Goal: Information Seeking & Learning: Compare options

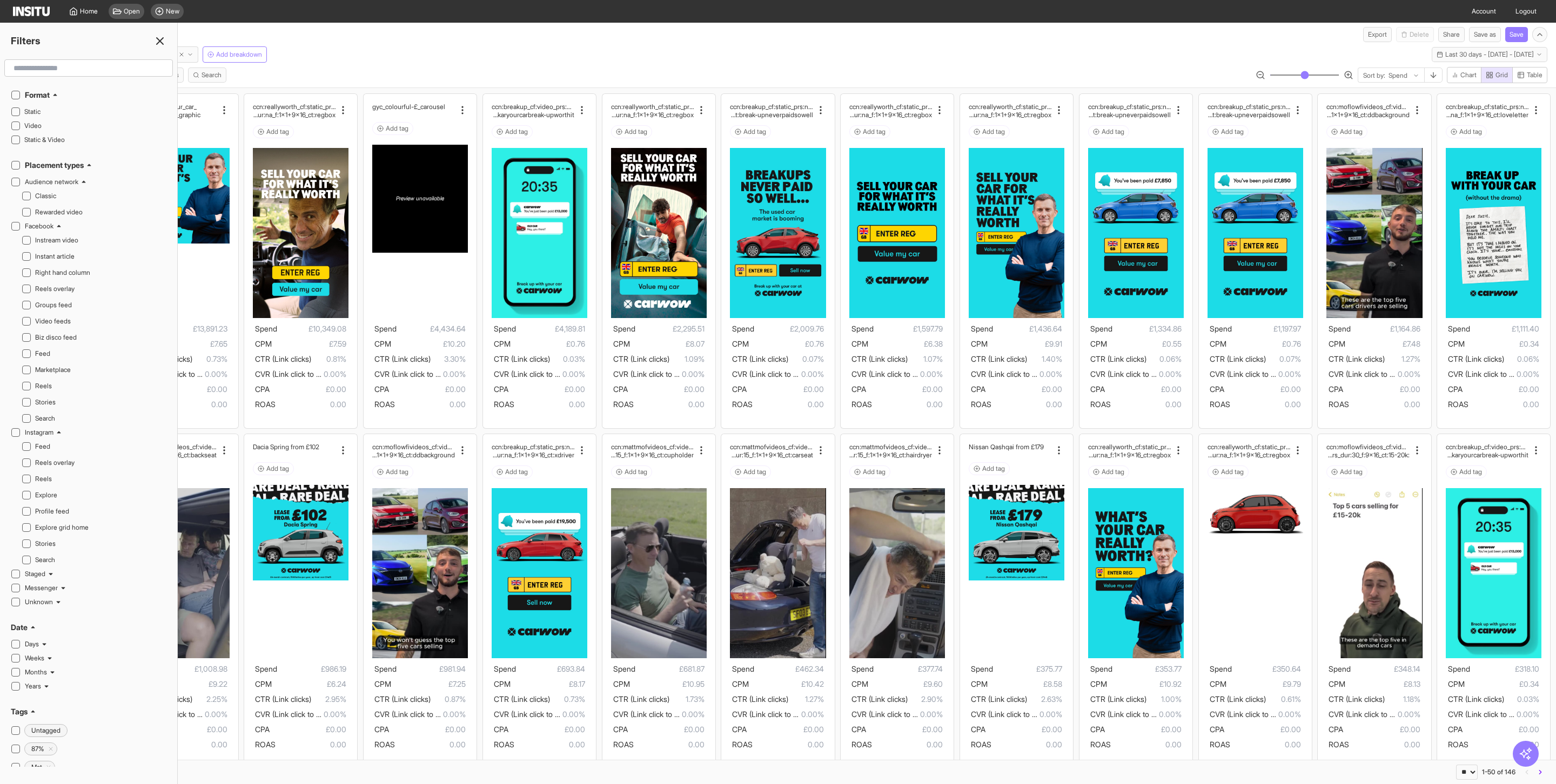
select select "**"
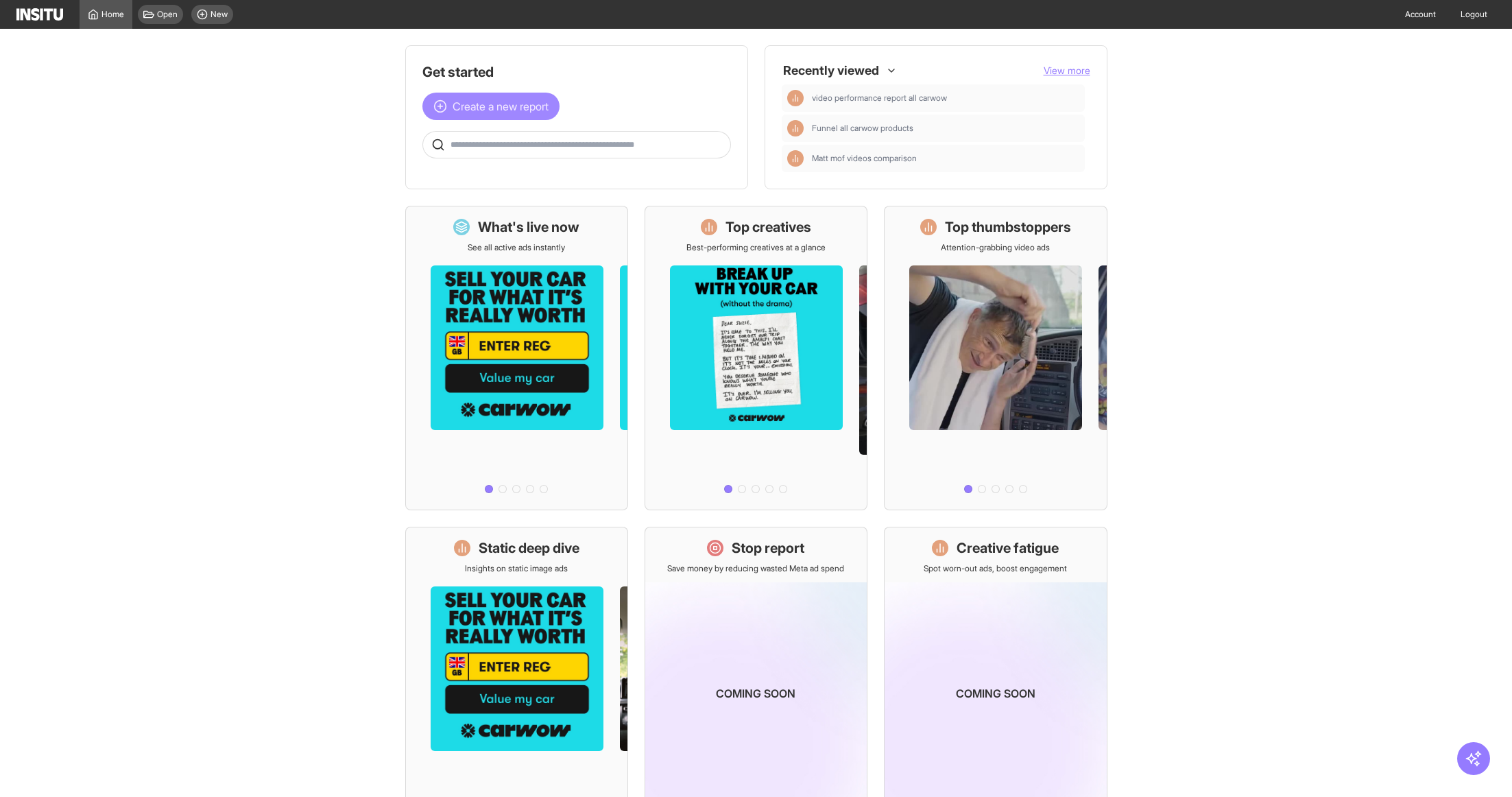
click at [485, 112] on span "Create a new report" at bounding box center [500, 106] width 96 height 17
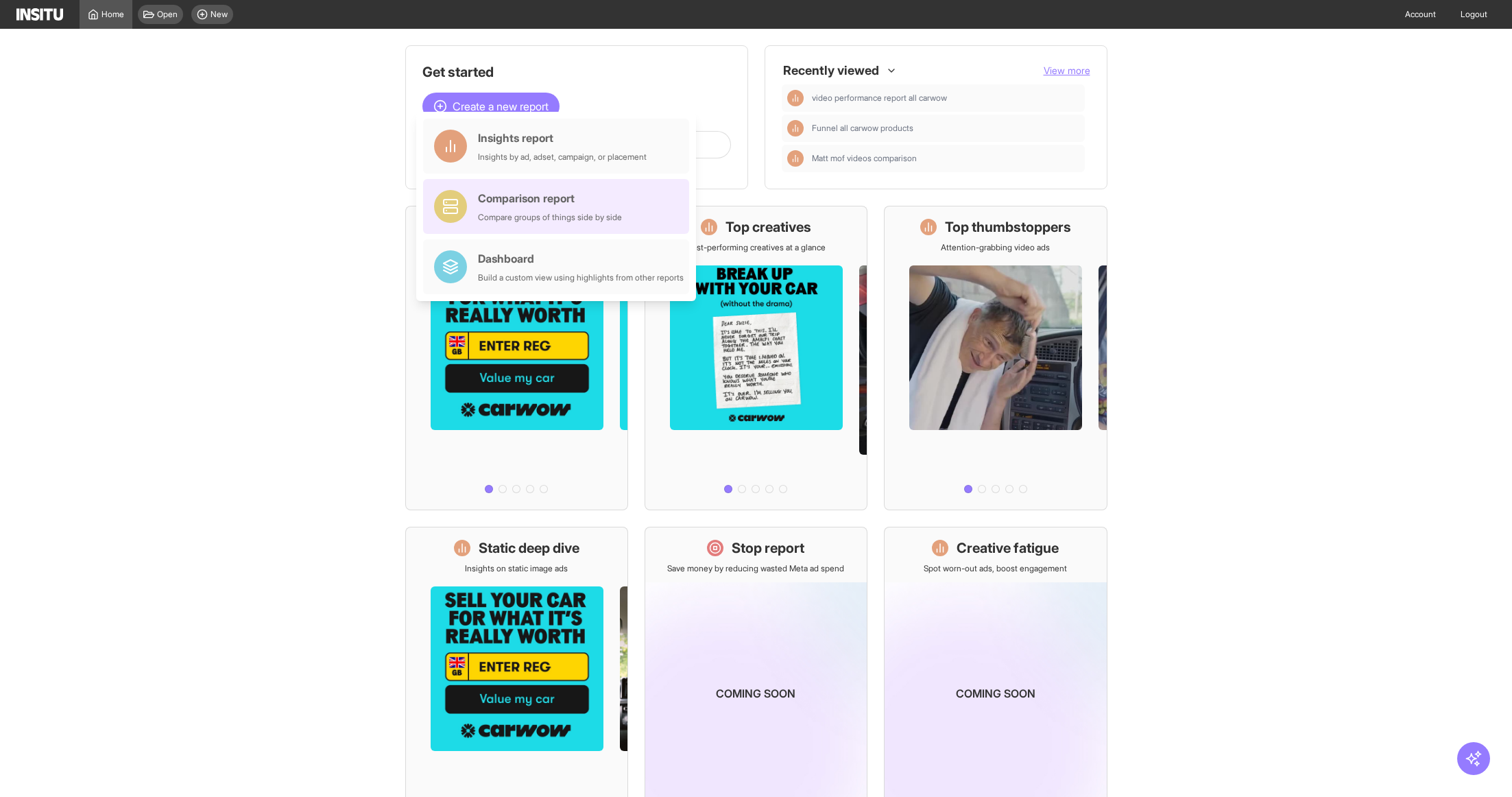
click at [520, 221] on div "Compare groups of things side by side" at bounding box center [550, 217] width 144 height 11
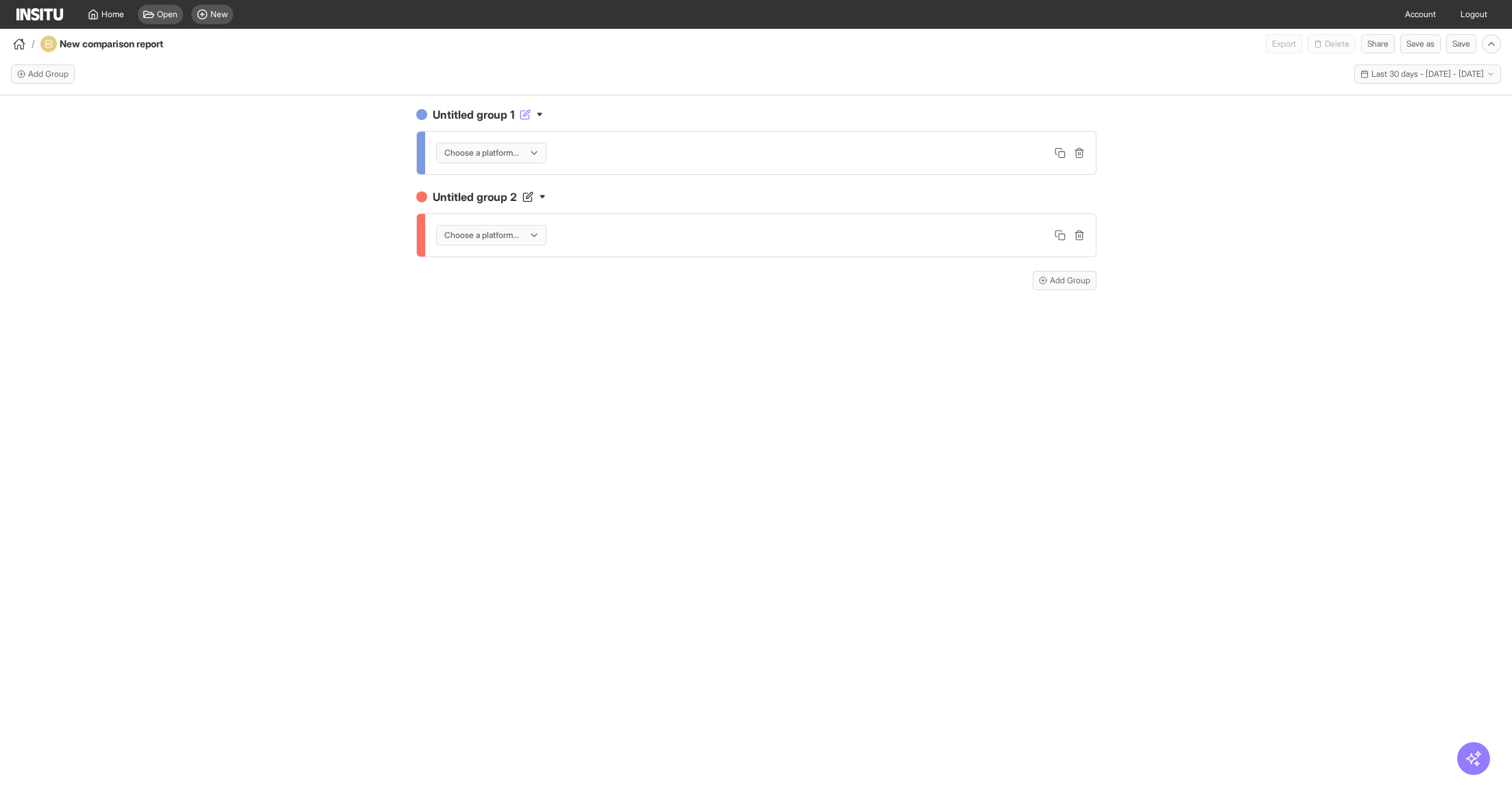
click at [523, 114] on icon at bounding box center [525, 114] width 11 height 11
click at [611, 127] on div "**********" at bounding box center [756, 140] width 680 height 69
click at [535, 157] on div at bounding box center [534, 153] width 11 height 18
click at [521, 181] on span "Meta" at bounding box center [493, 181] width 98 height 12
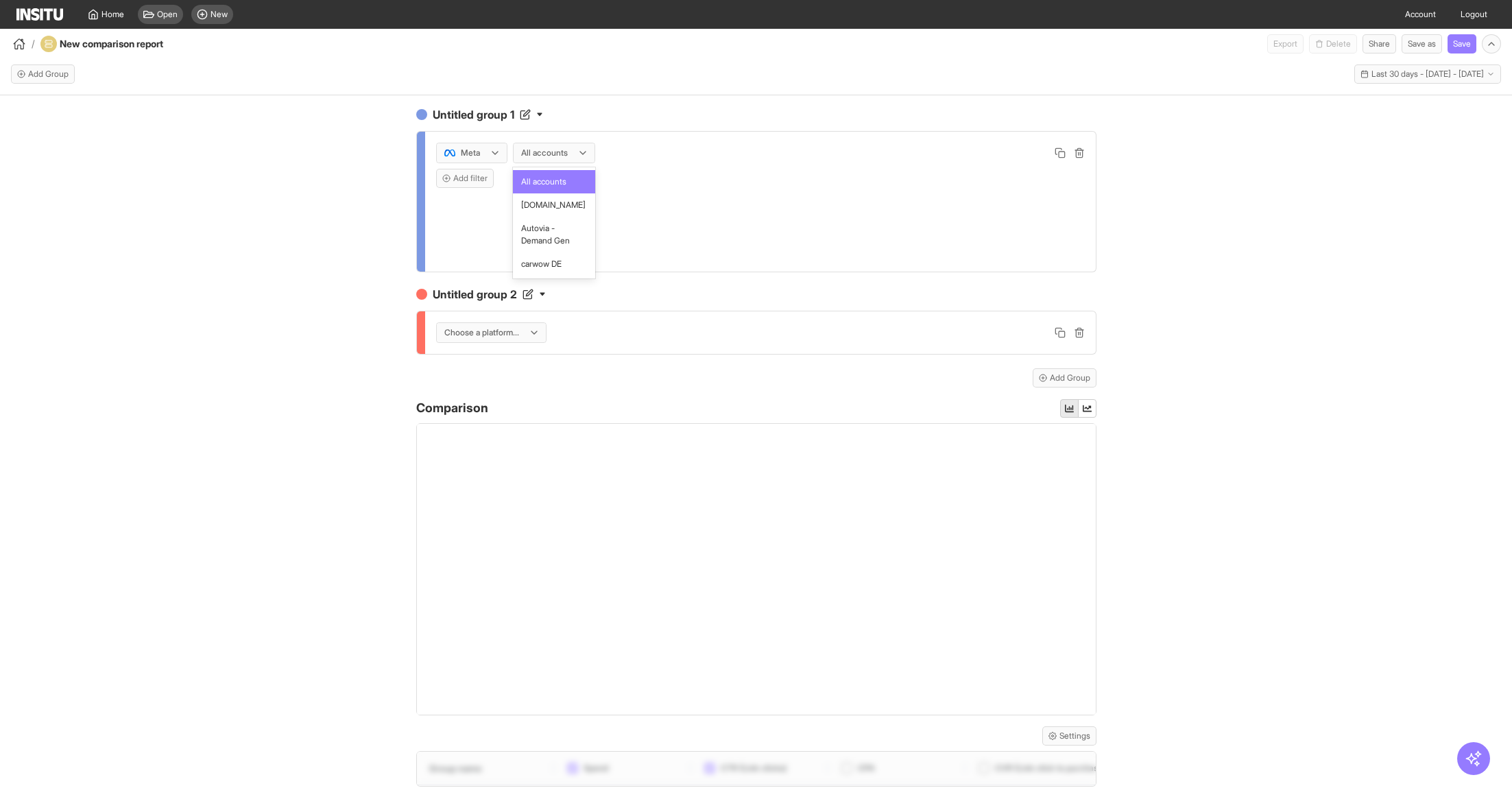
click at [564, 150] on div at bounding box center [545, 153] width 50 height 14
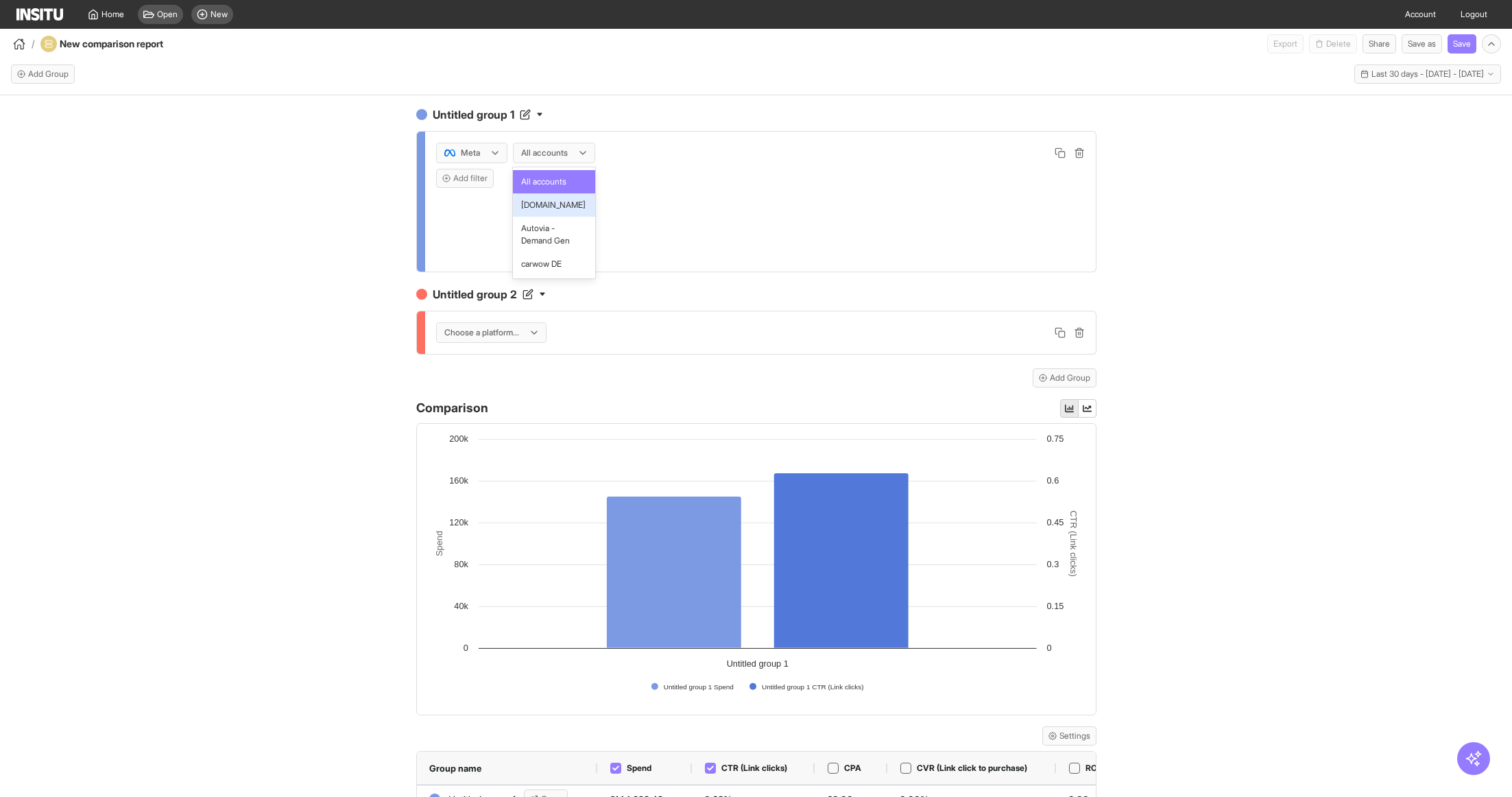
click at [566, 208] on span "[DOMAIN_NAME]" at bounding box center [553, 205] width 65 height 12
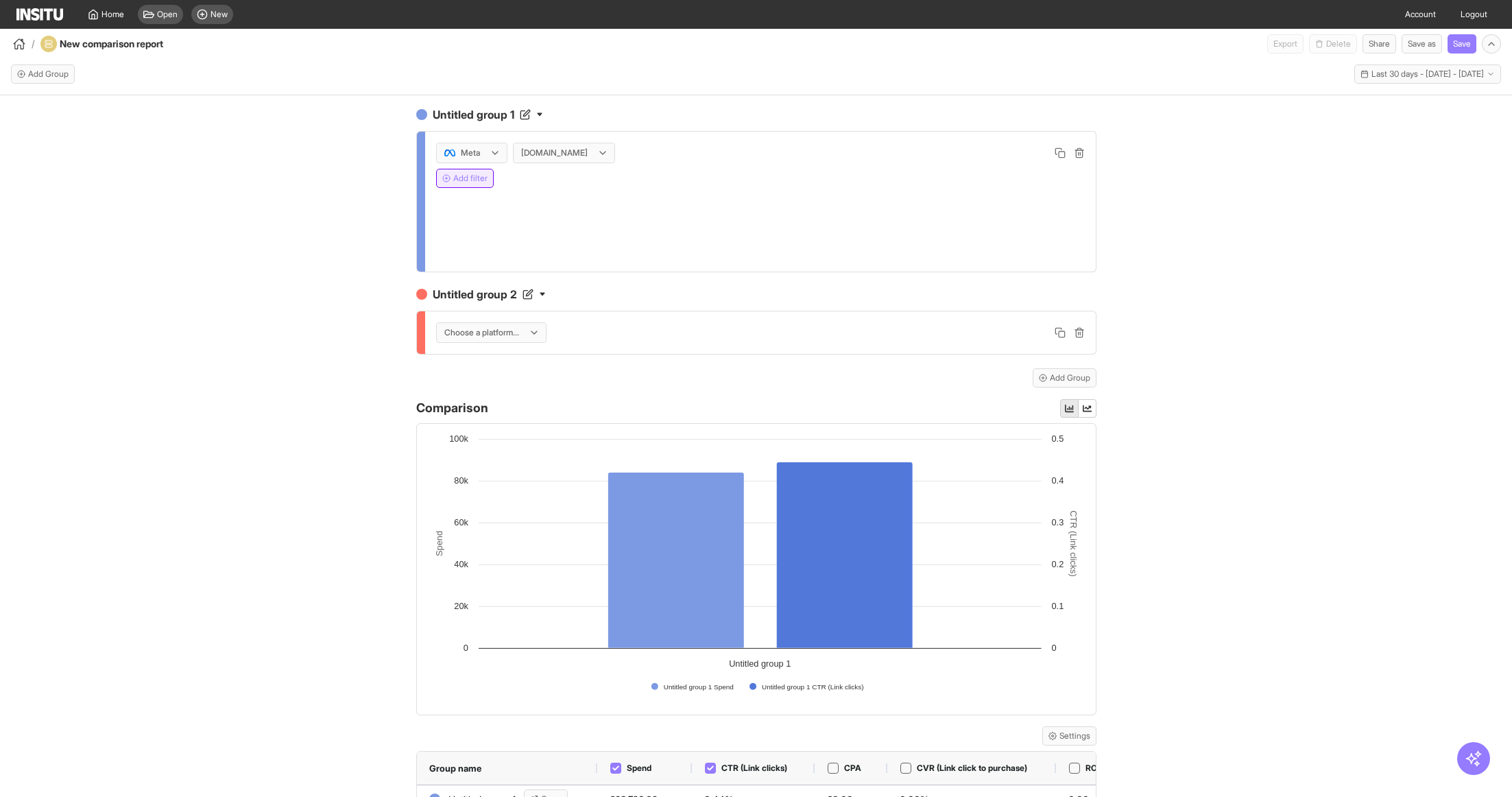
click at [474, 175] on button "Add filter" at bounding box center [465, 177] width 58 height 19
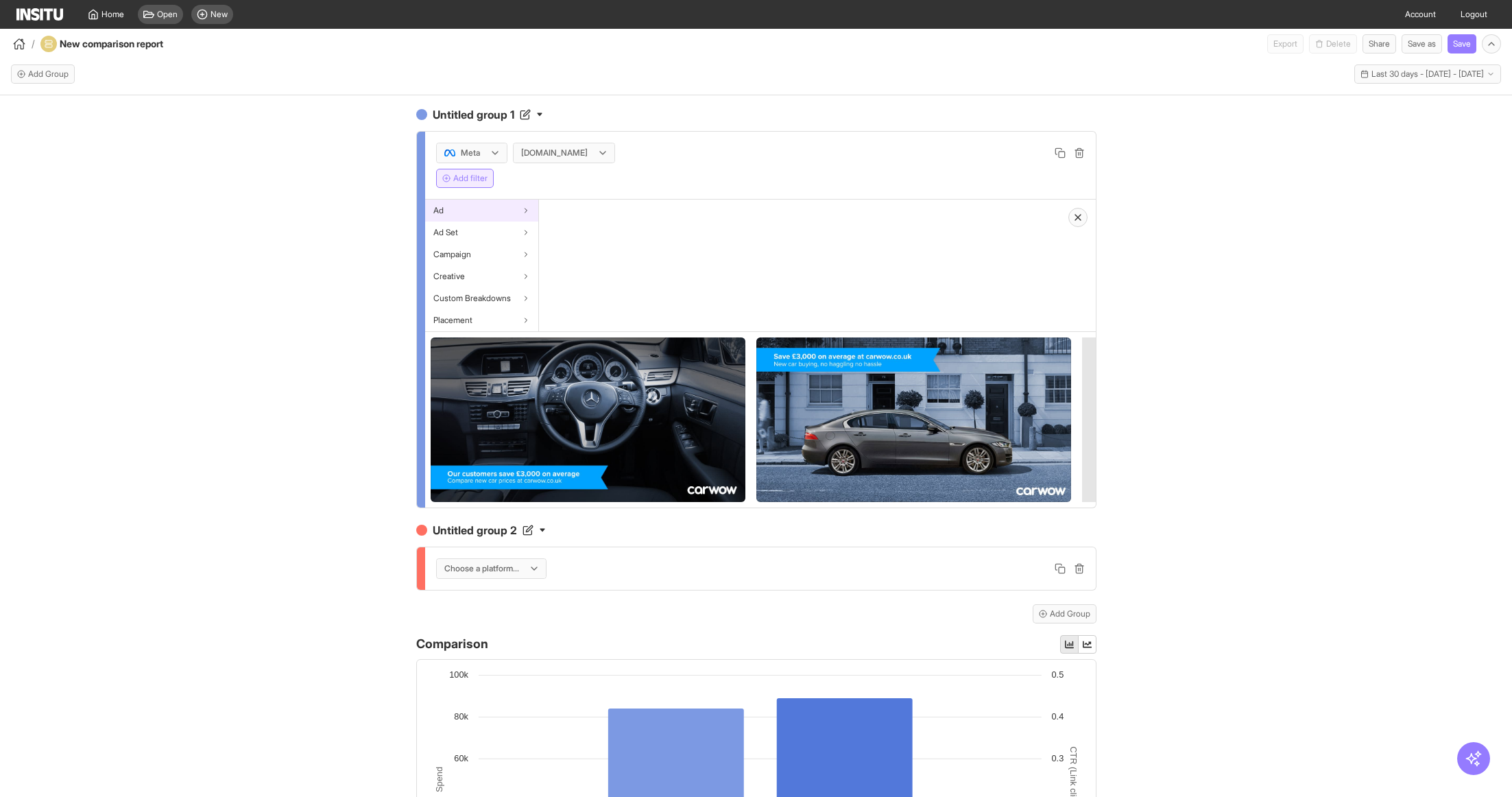
click at [476, 214] on div "Ad" at bounding box center [482, 210] width 114 height 22
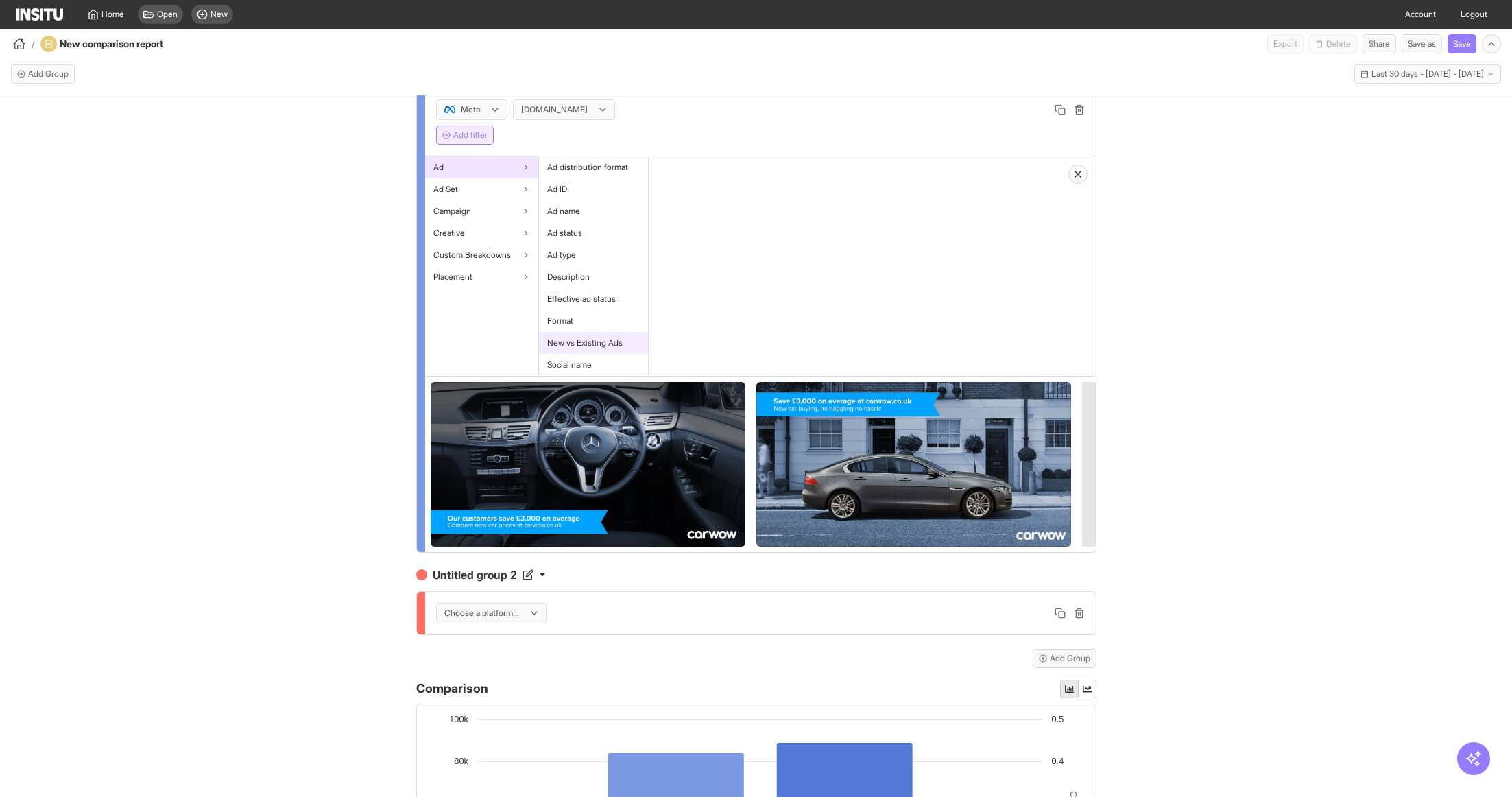
scroll to position [54, 0]
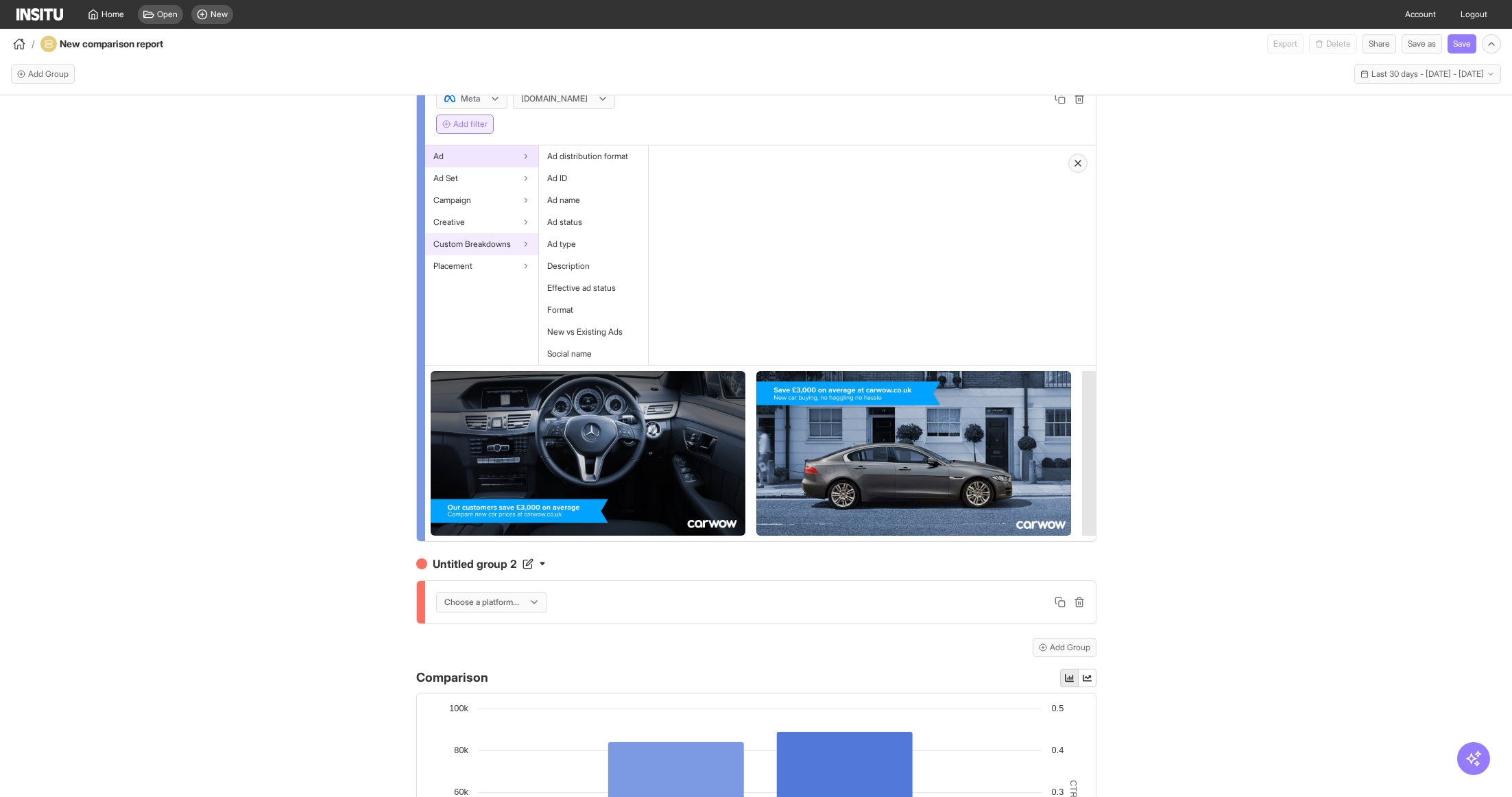
click at [490, 241] on span "Custom Breakdowns" at bounding box center [472, 244] width 78 height 11
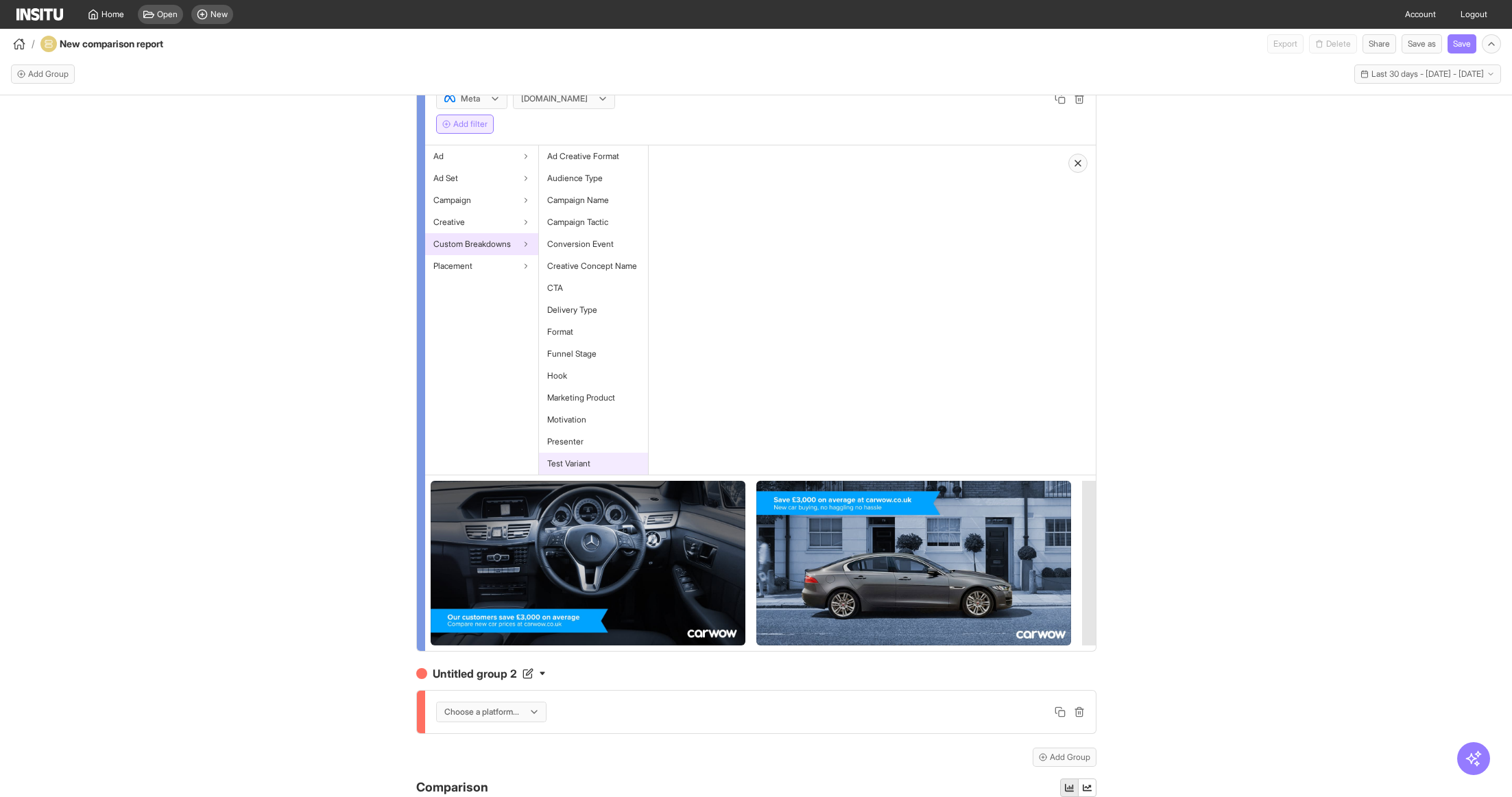
click at [588, 452] on div "Test Variant" at bounding box center [593, 463] width 109 height 22
click at [714, 200] on button "Select values" at bounding box center [702, 197] width 87 height 19
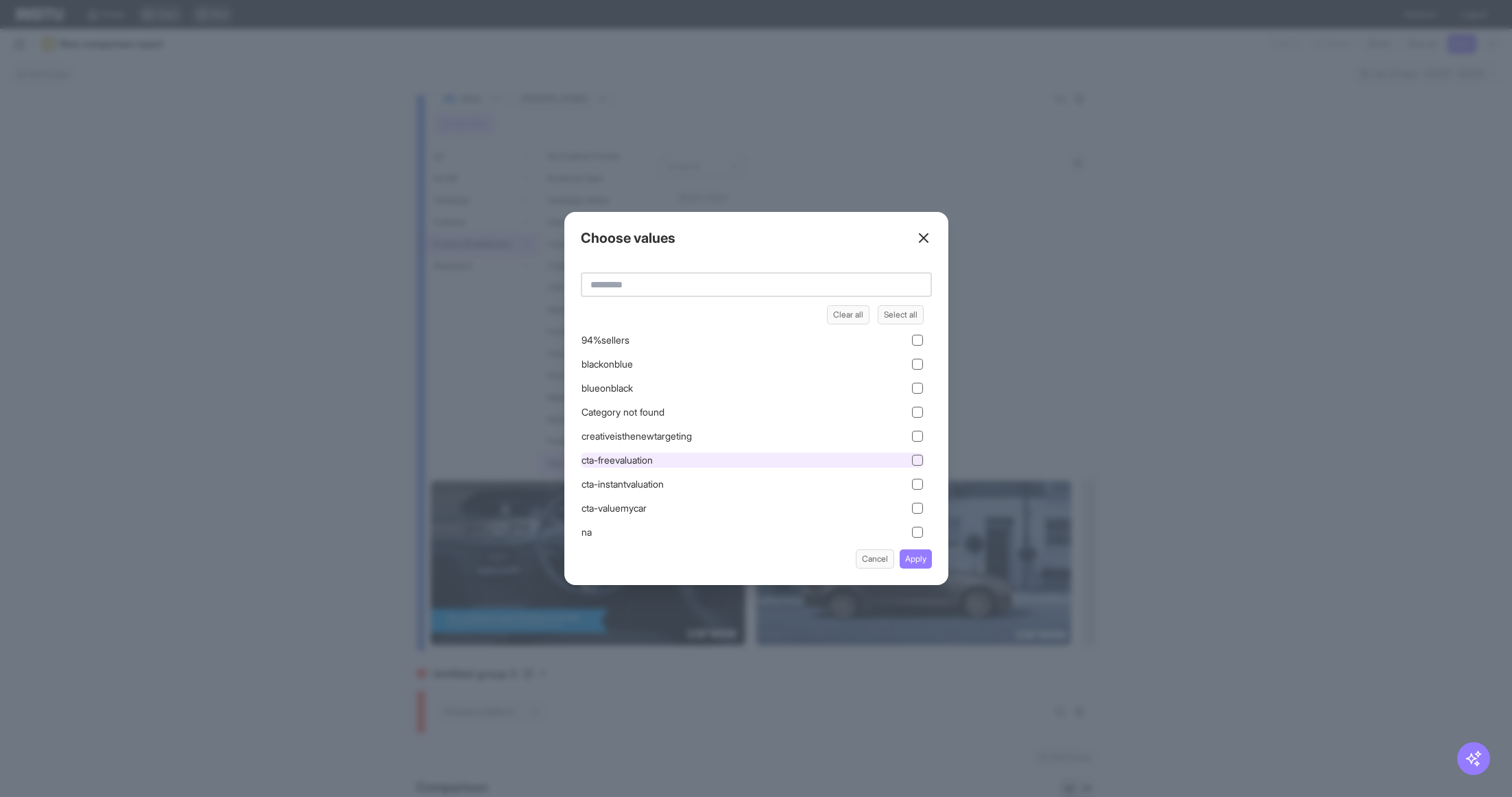
click at [709, 460] on div "cta-freevaluation" at bounding box center [752, 459] width 343 height 15
click at [920, 560] on button "Apply" at bounding box center [915, 558] width 32 height 19
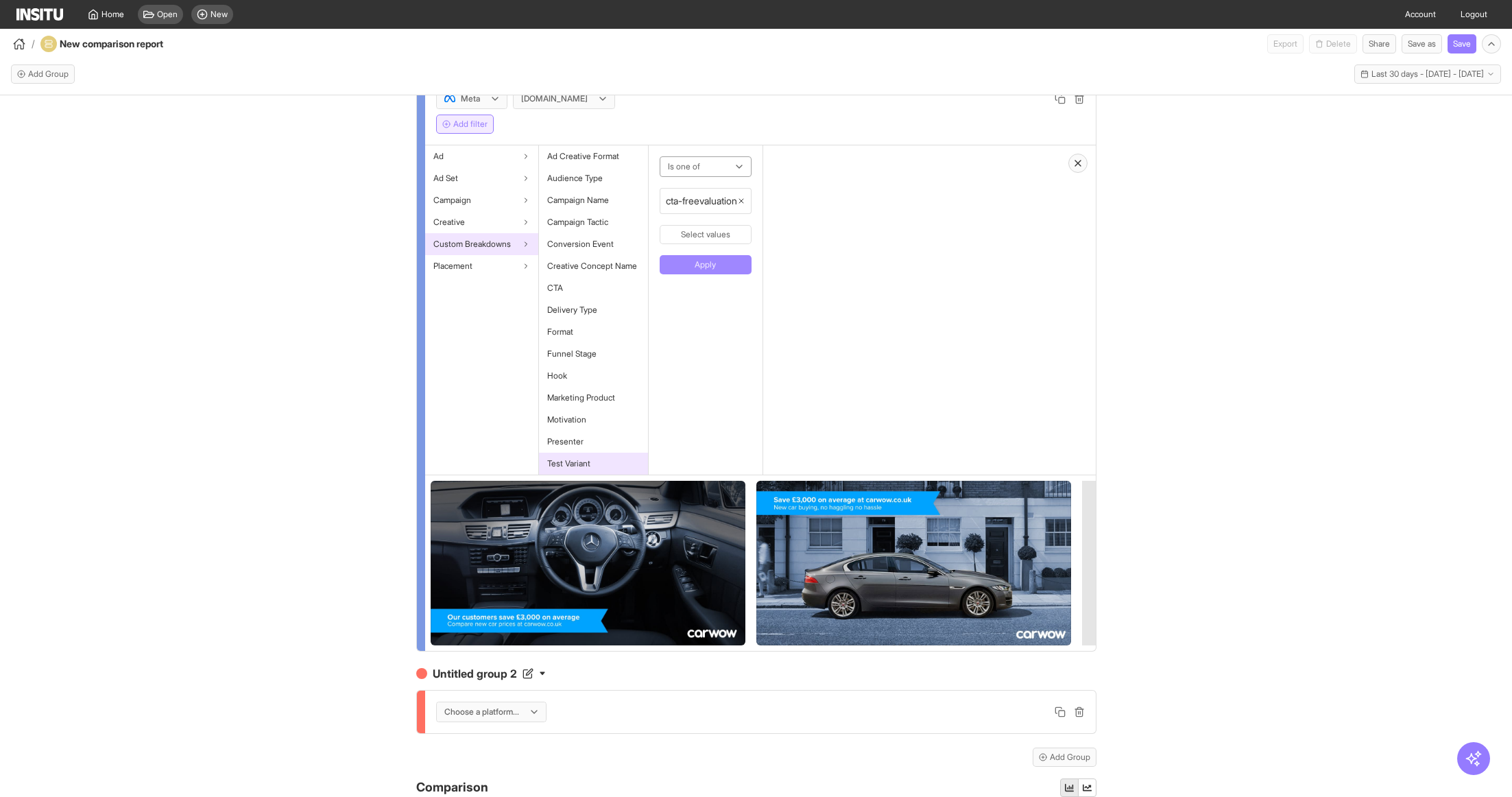
click at [692, 261] on button "Apply" at bounding box center [705, 264] width 92 height 19
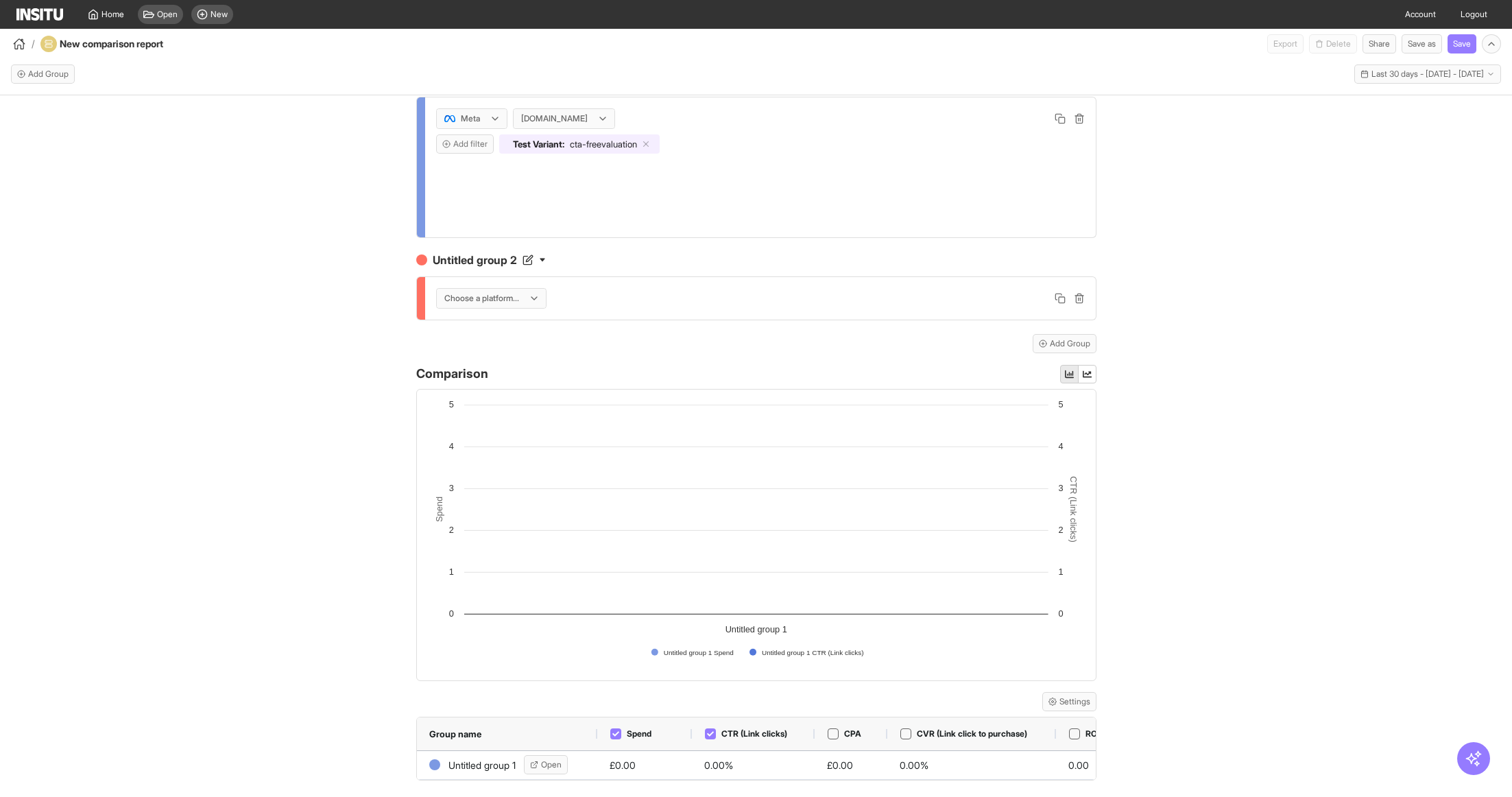
scroll to position [0, 0]
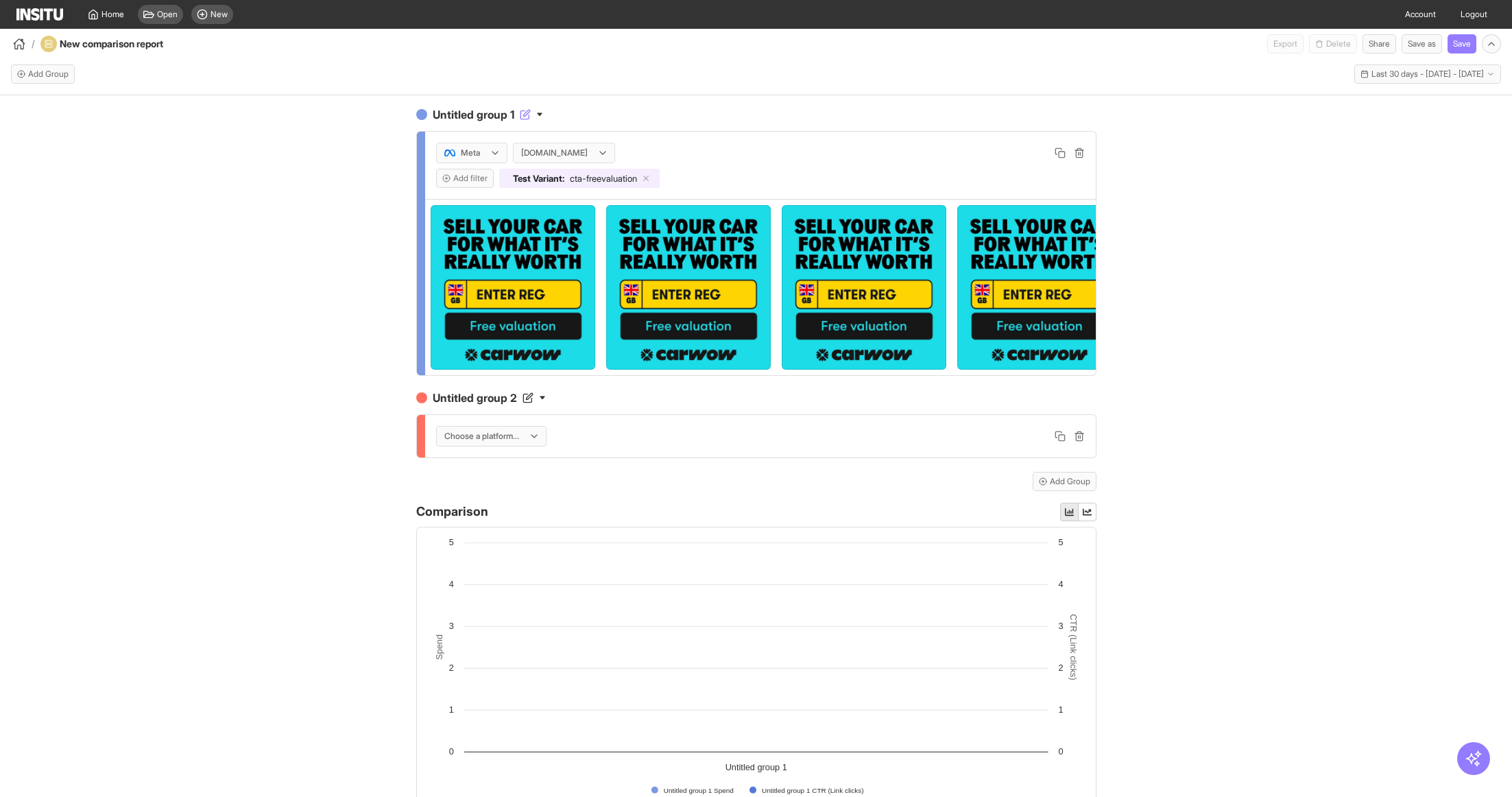
click at [489, 116] on h4 "Untitled group 1" at bounding box center [756, 115] width 680 height 17
drag, startPoint x: 533, startPoint y: 118, endPoint x: 395, endPoint y: 118, distance: 138.0
click at [395, 118] on div "**********" at bounding box center [756, 458] width 1512 height 726
type input "**********"
click at [1059, 152] on icon "button" at bounding box center [1059, 152] width 11 height 11
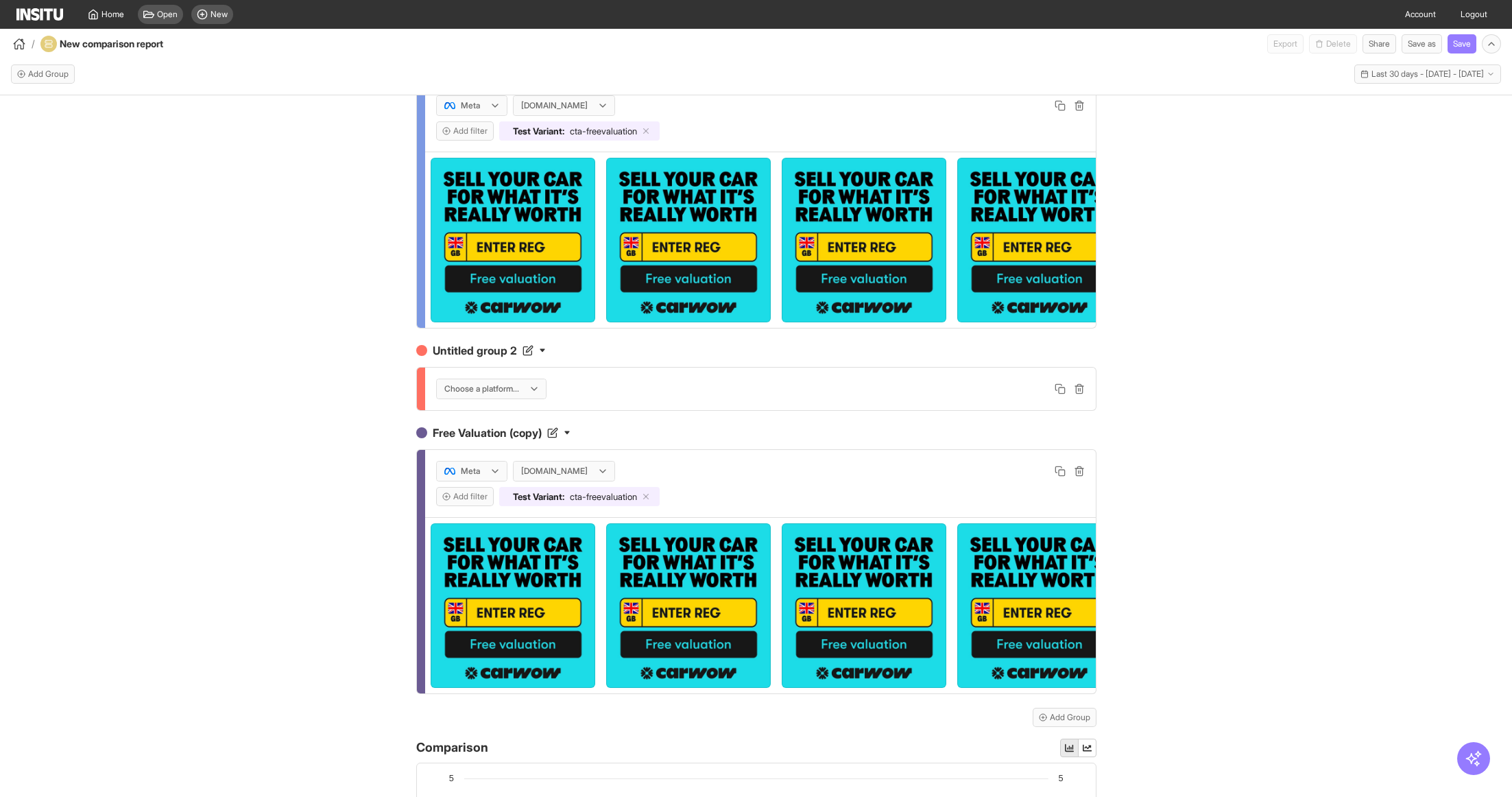
scroll to position [54, 0]
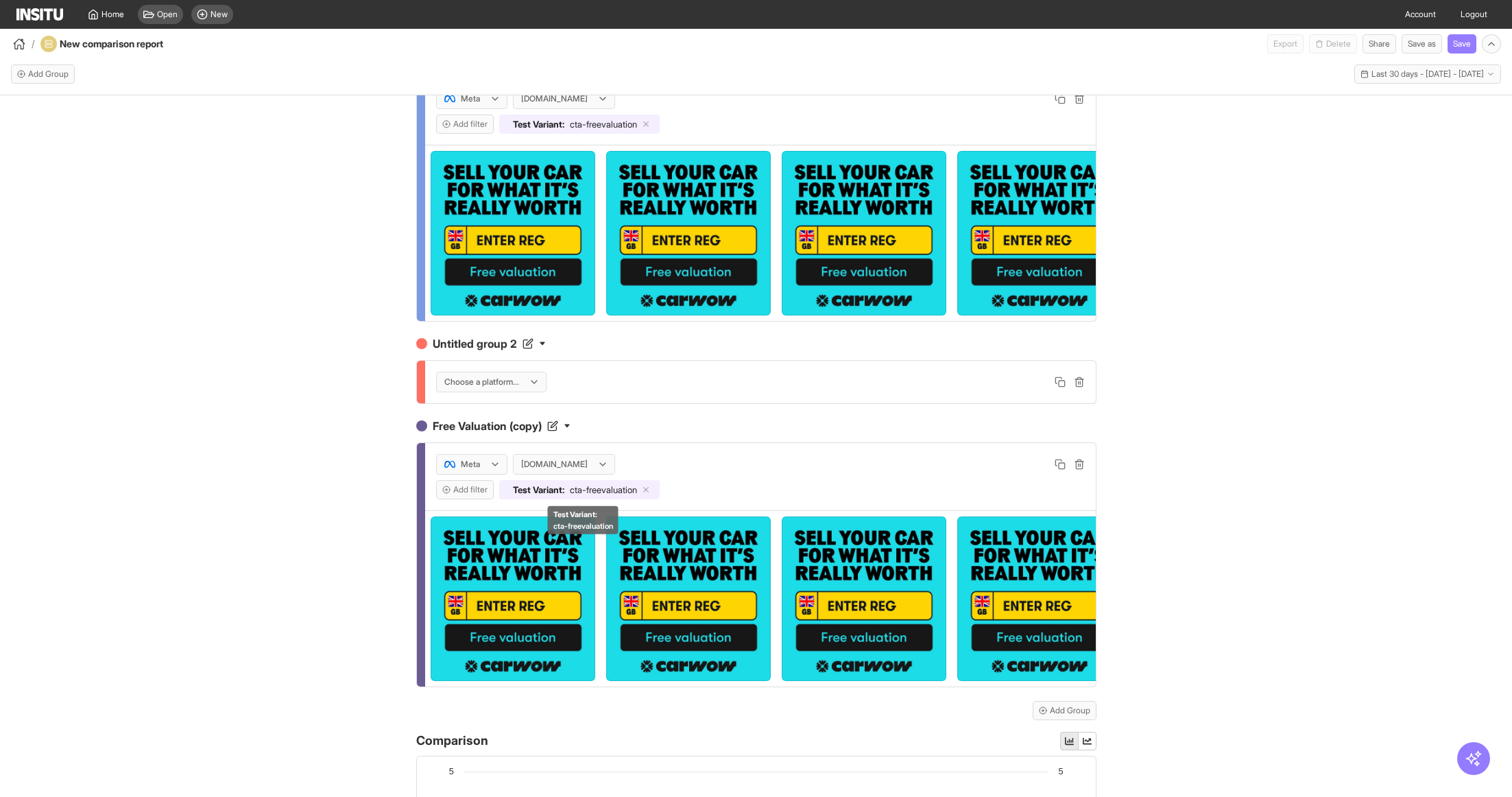
click at [624, 489] on span "cta-freevaluation" at bounding box center [603, 489] width 67 height 11
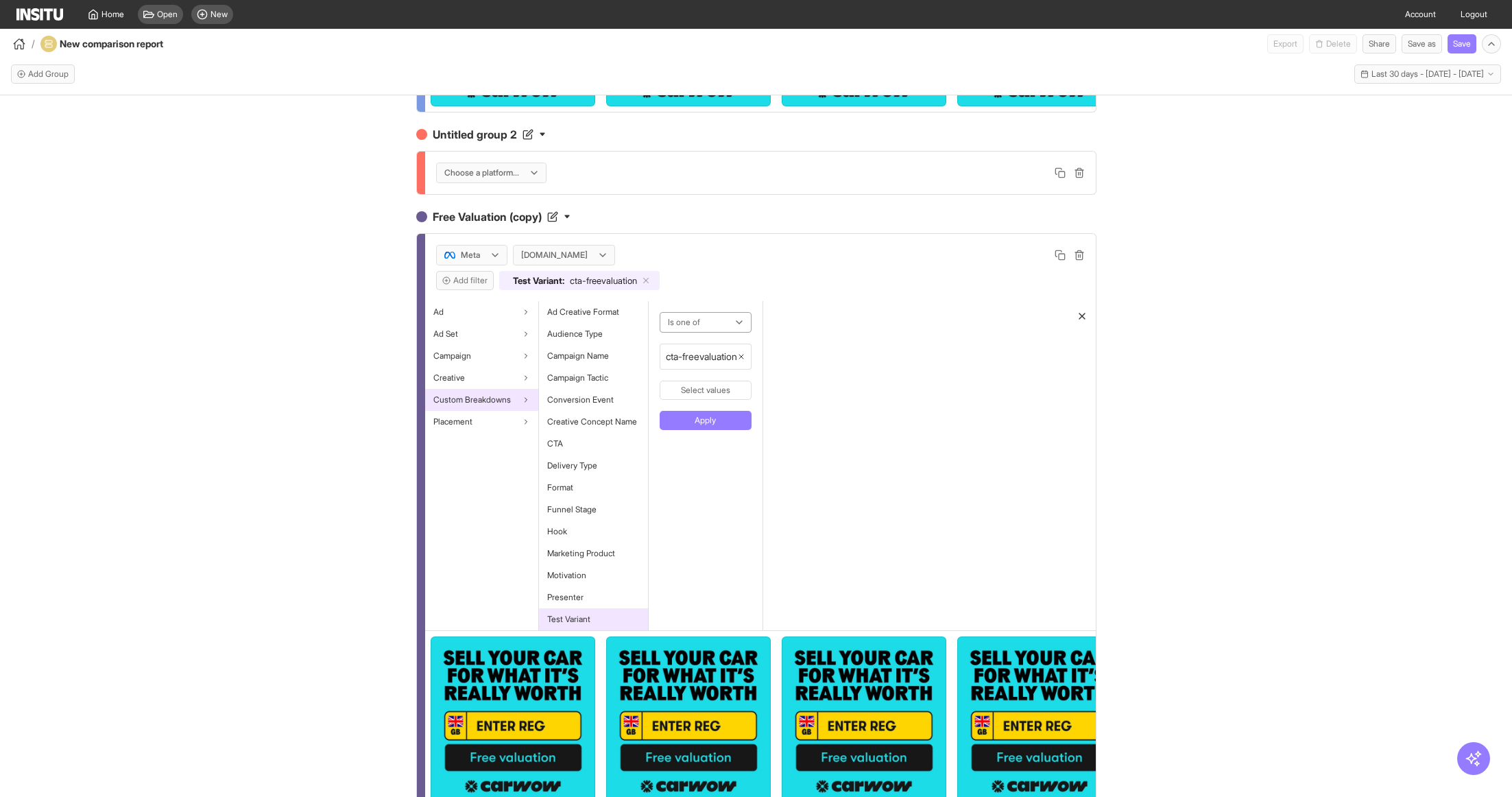
scroll to position [288, 0]
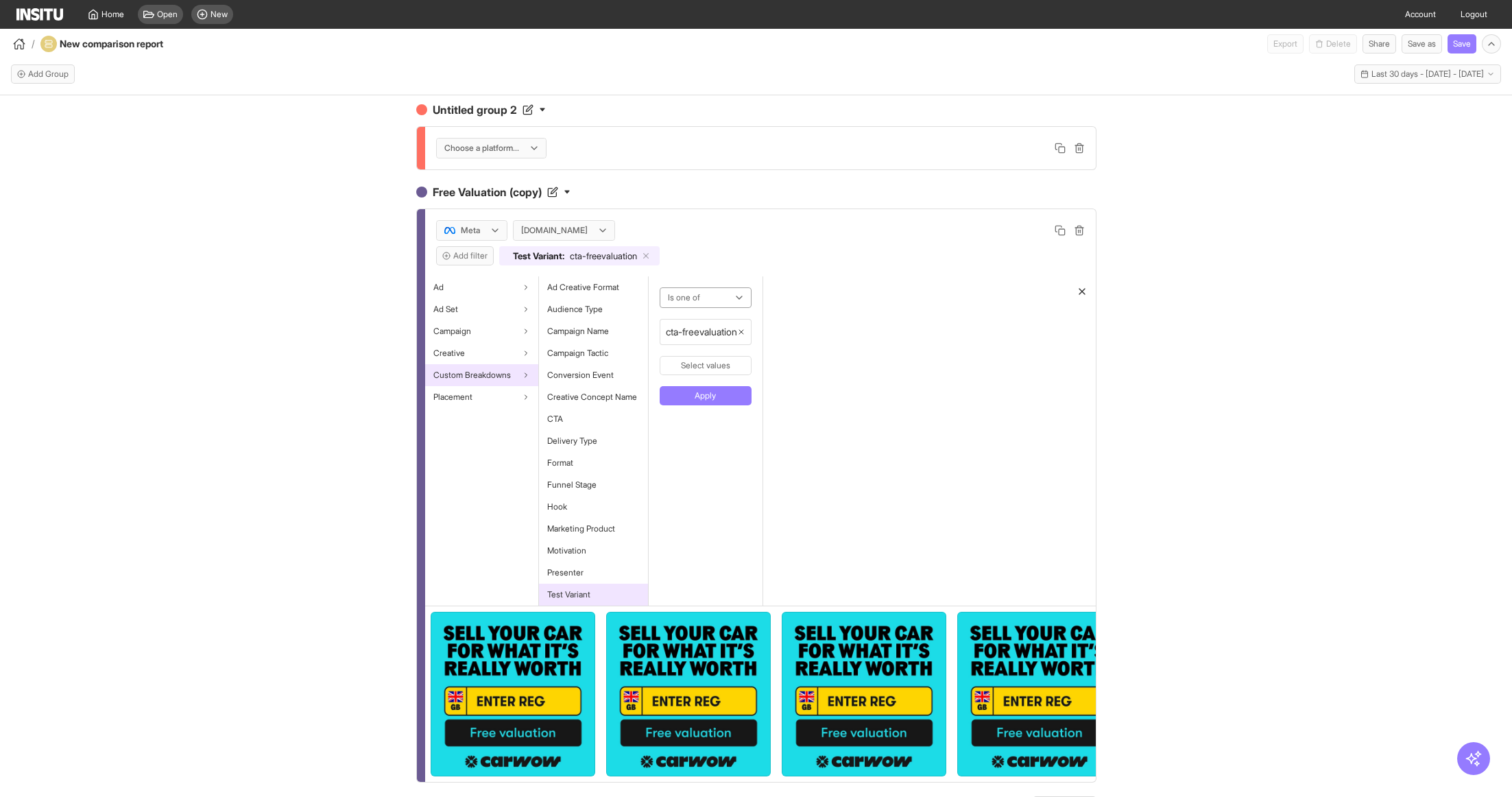
click at [714, 328] on span "cta-freevaluation" at bounding box center [701, 332] width 72 height 14
click at [745, 329] on icon "button" at bounding box center [741, 332] width 8 height 8
click at [718, 323] on button "Select values" at bounding box center [702, 328] width 87 height 19
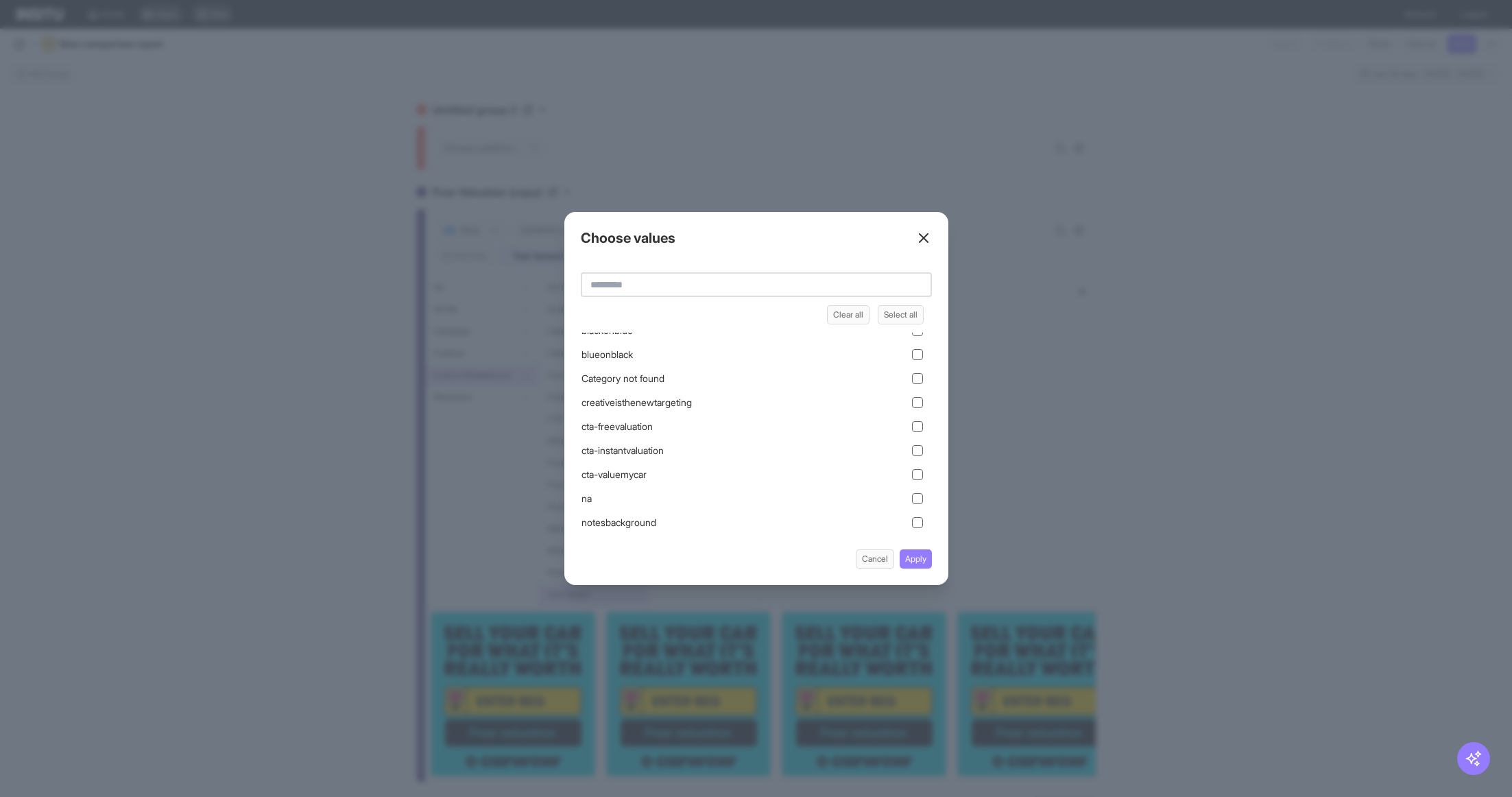
scroll to position [35, 0]
click at [761, 448] on div "cta-instantvaluation" at bounding box center [752, 448] width 343 height 15
click at [920, 560] on button "Apply" at bounding box center [915, 558] width 32 height 19
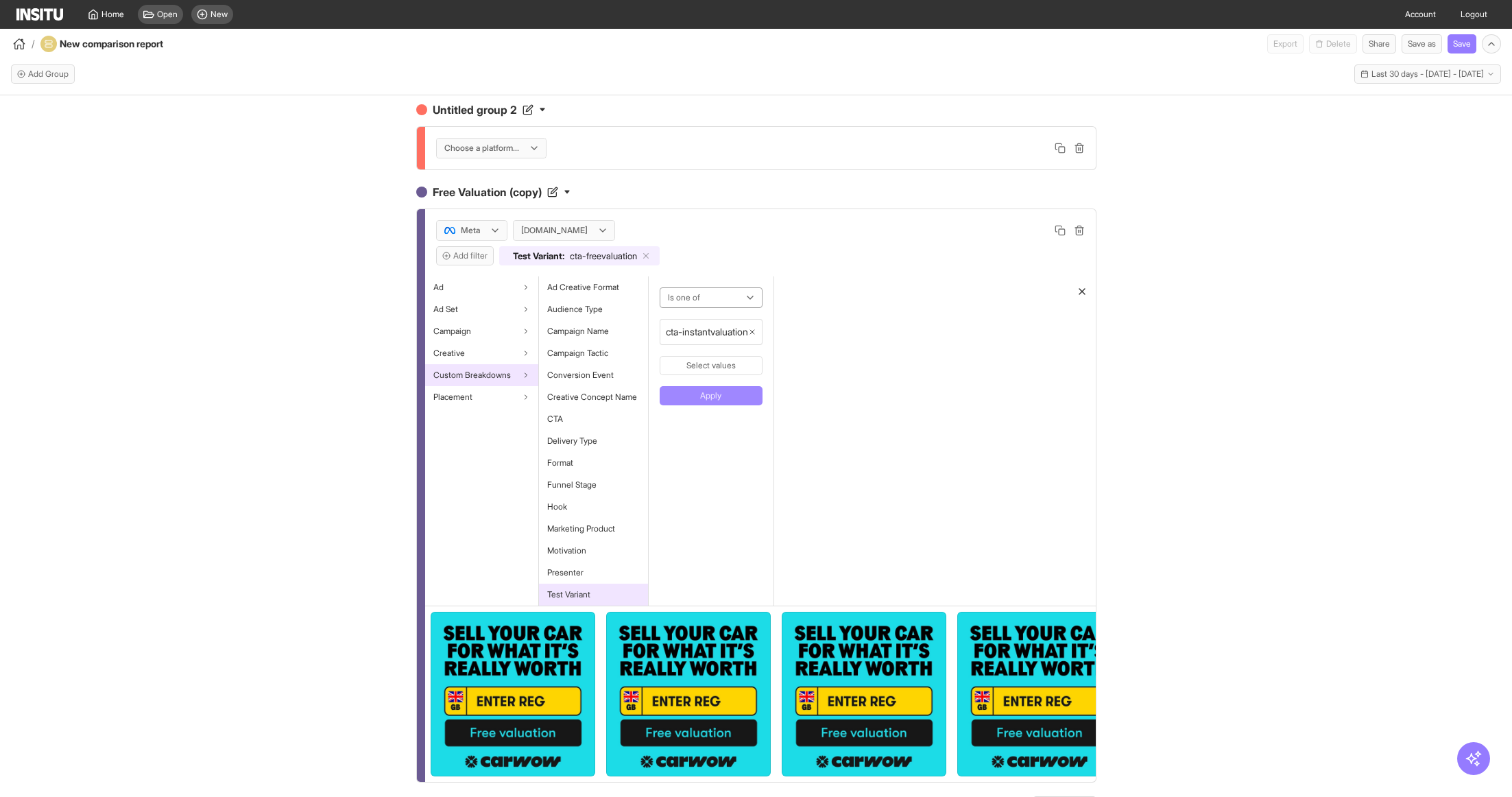
click at [749, 392] on button "Apply" at bounding box center [710, 395] width 103 height 19
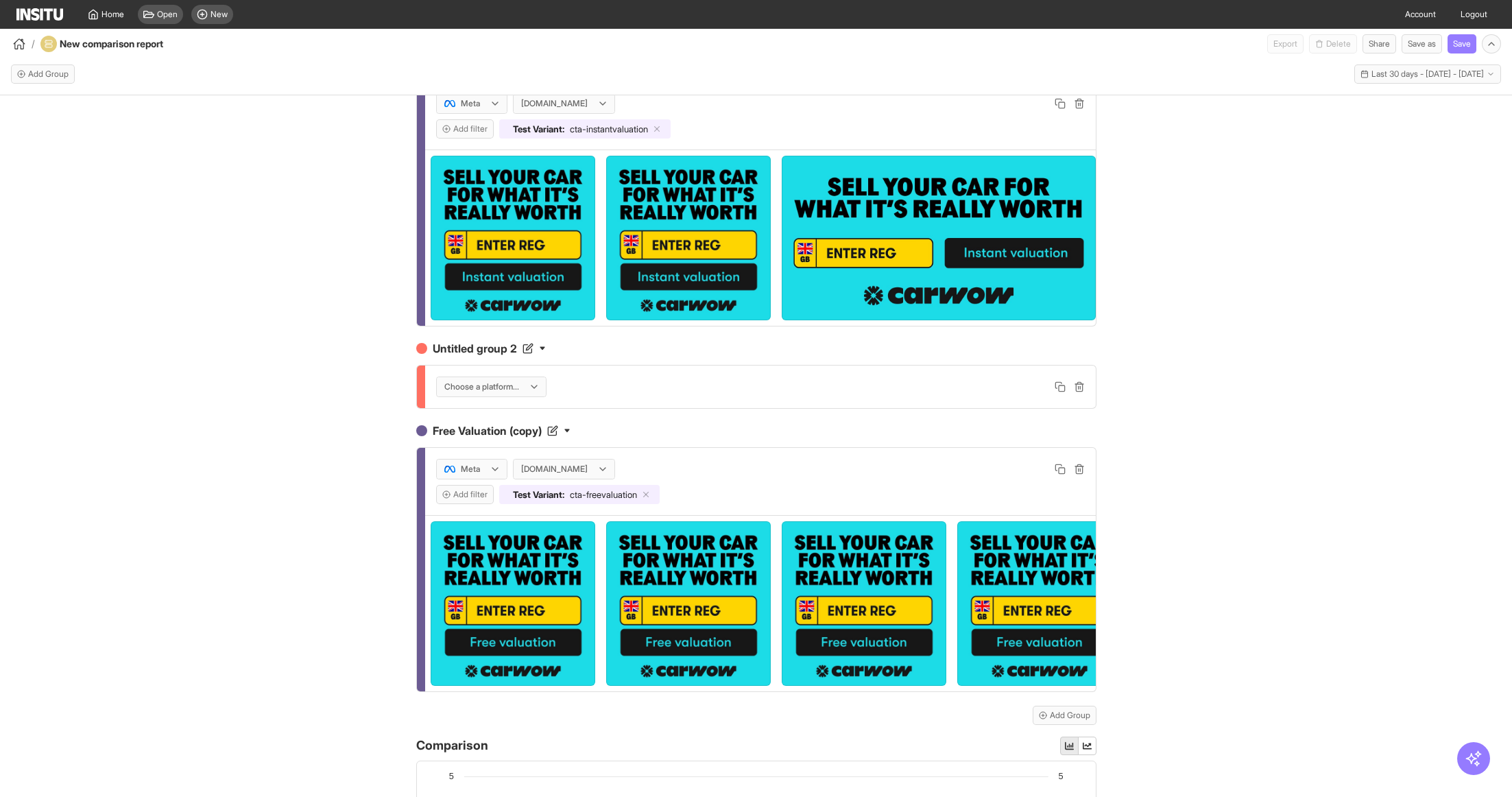
scroll to position [0, 0]
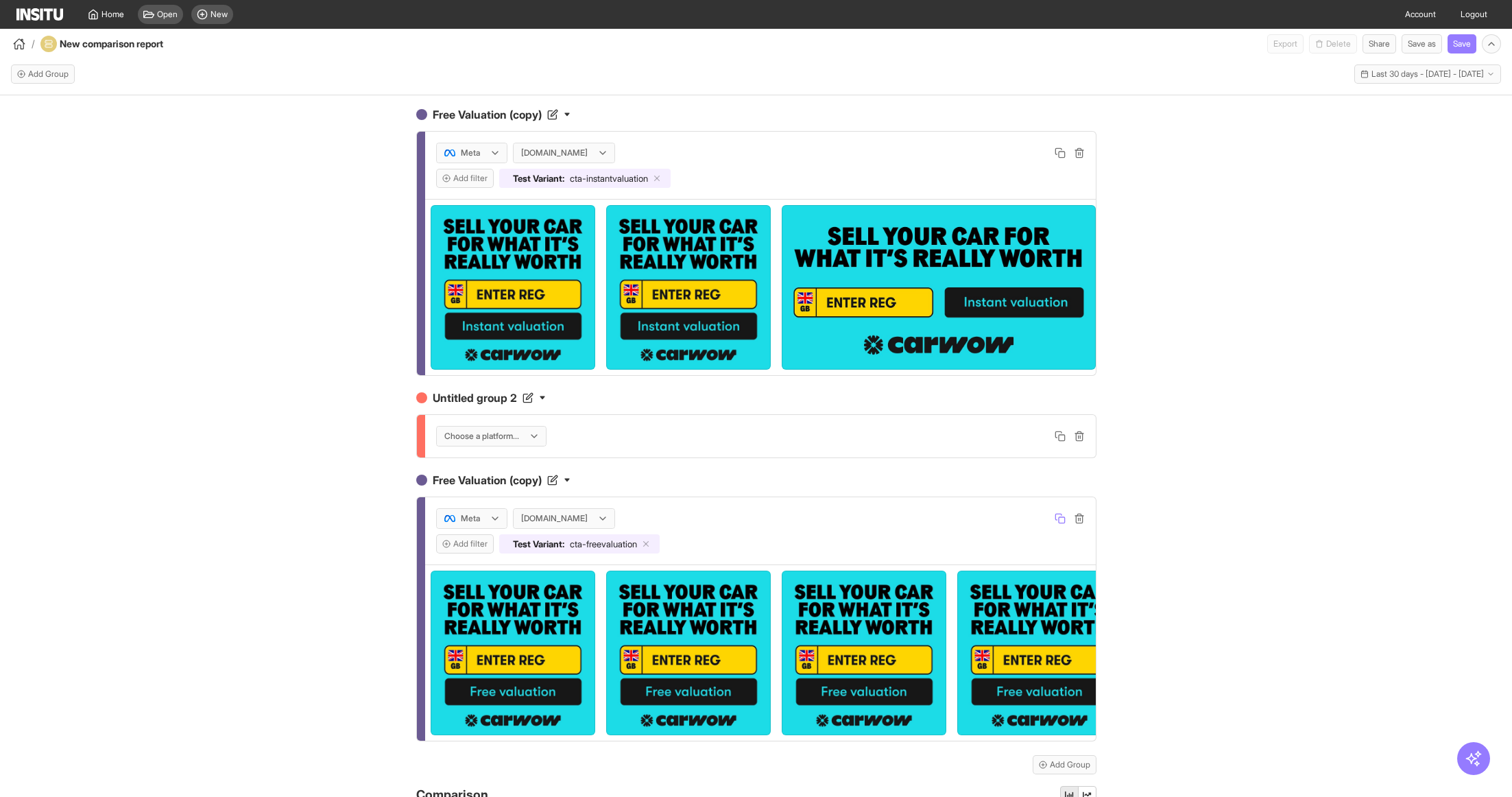
click at [1059, 517] on rect "button" at bounding box center [1062, 520] width 6 height 6
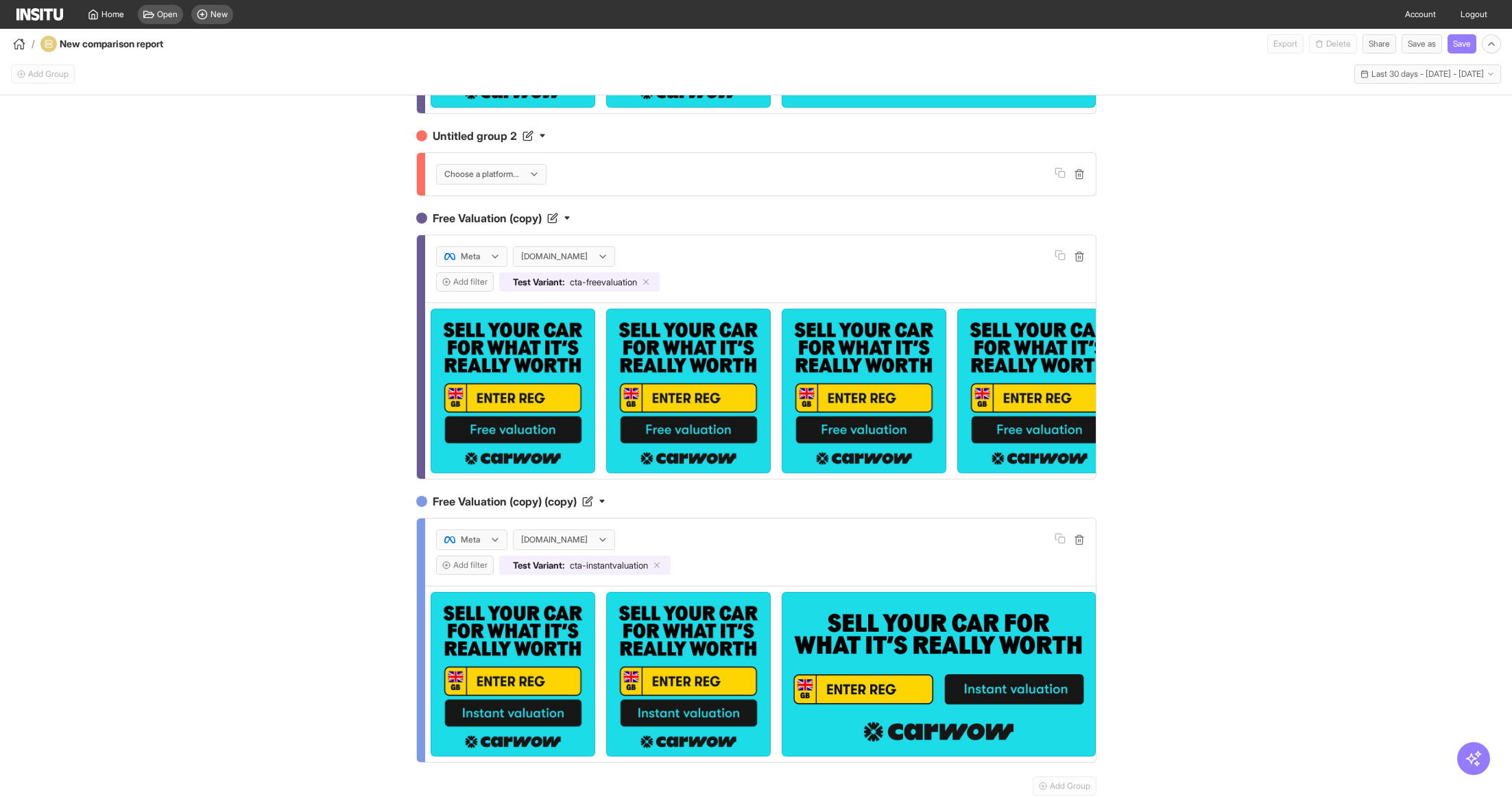
scroll to position [287, 0]
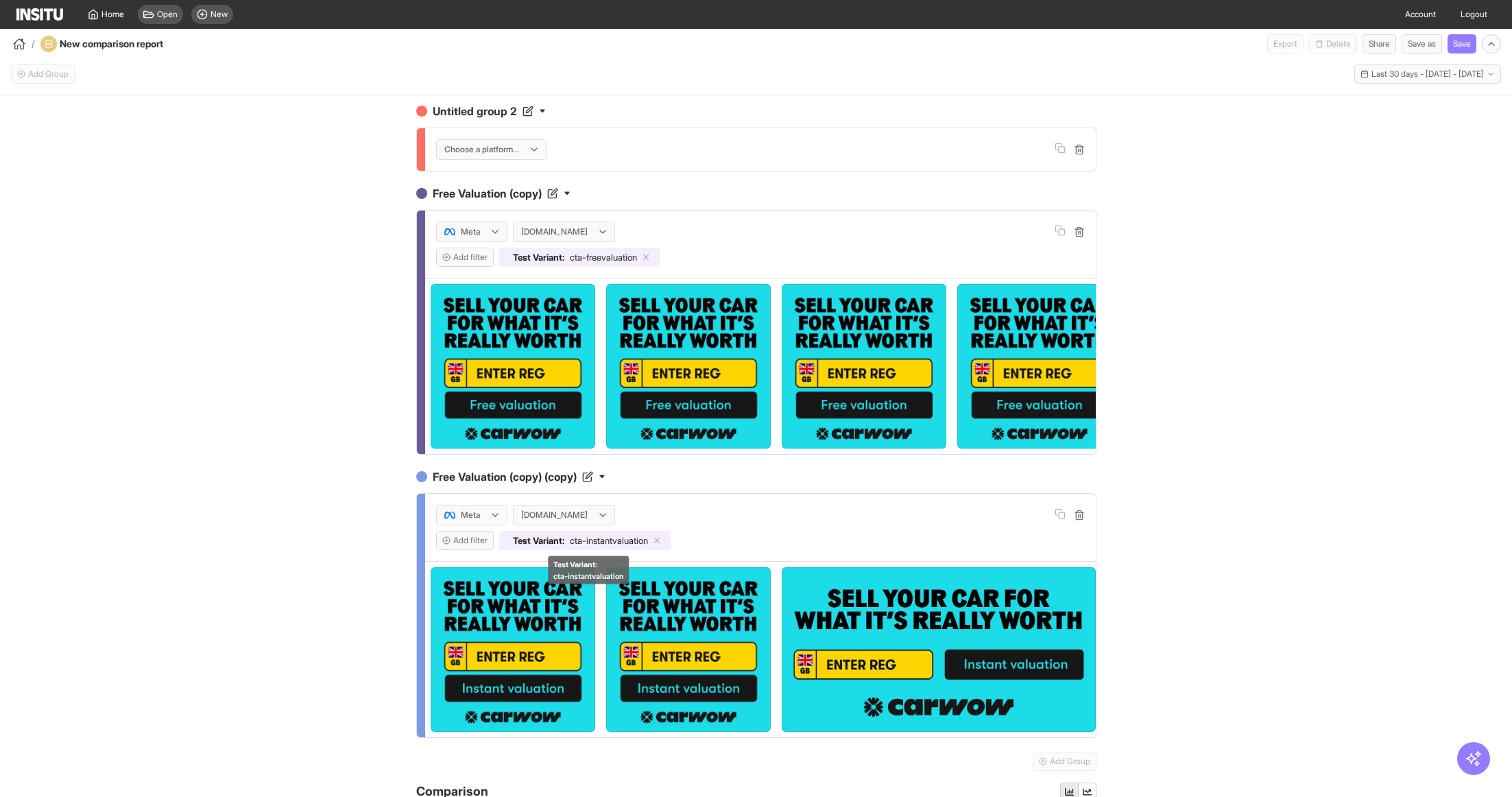
click at [624, 541] on span "cta-instantvaluation" at bounding box center [609, 540] width 78 height 11
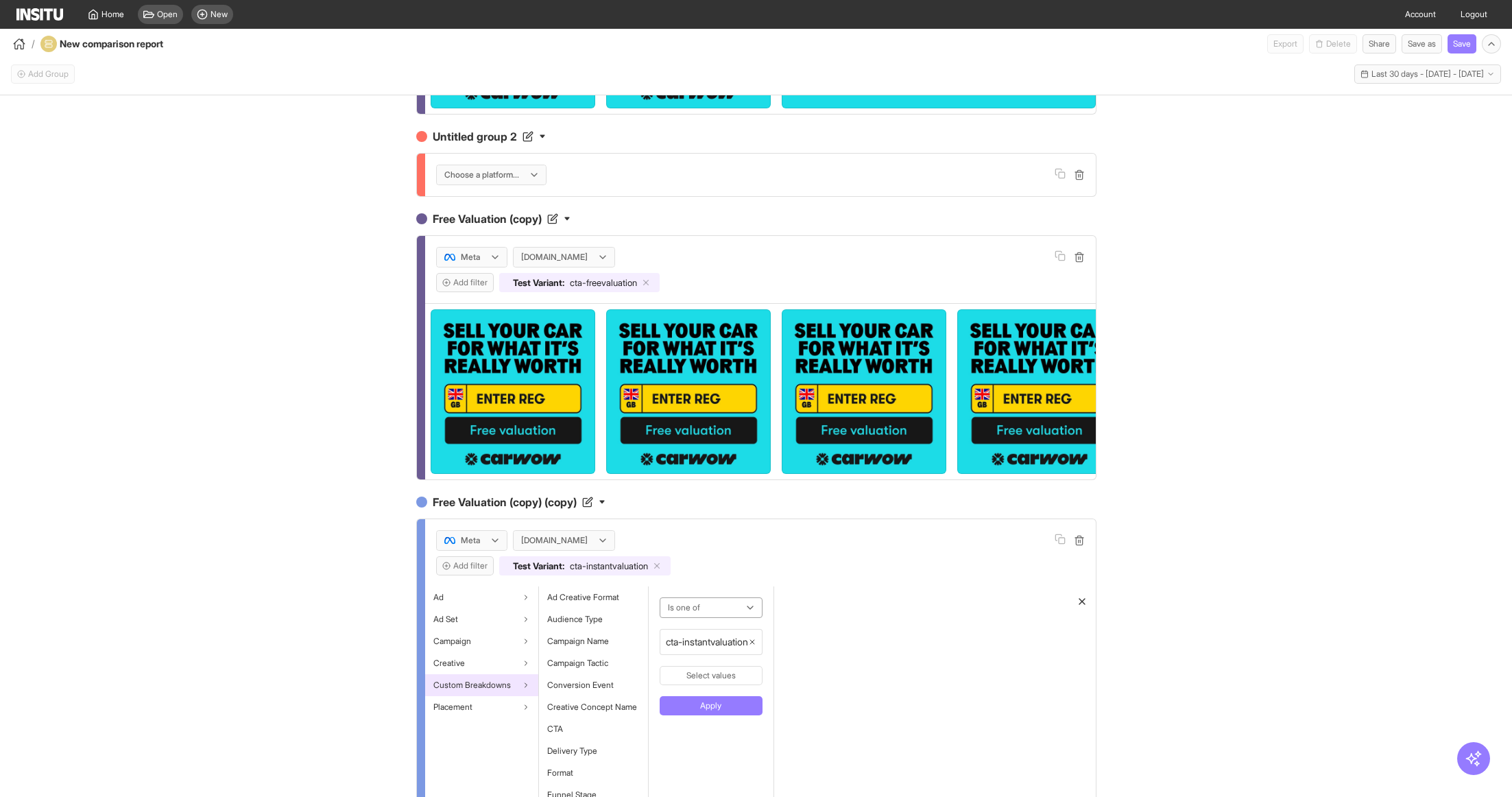
scroll to position [405, 0]
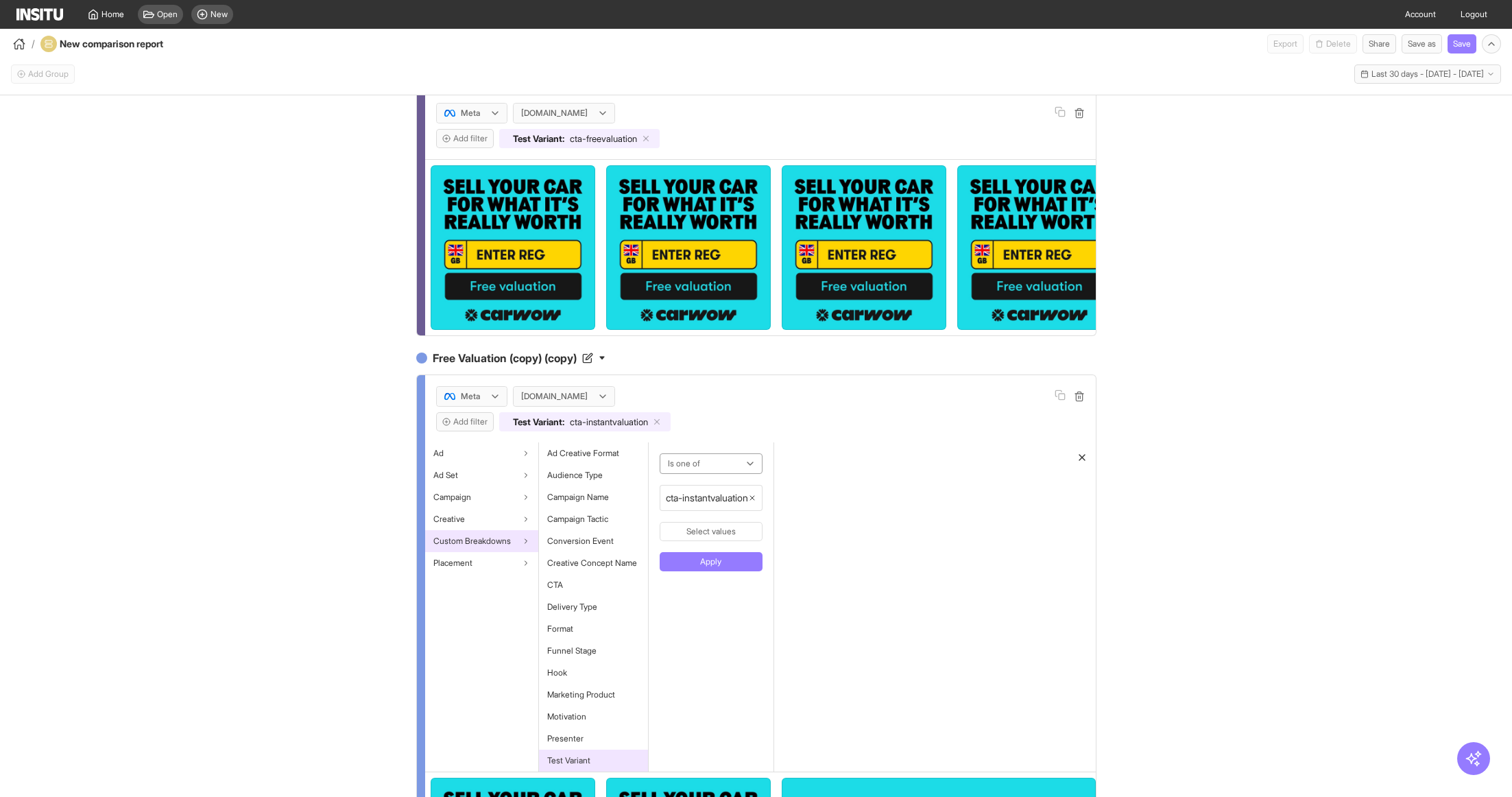
click at [756, 497] on icon "button" at bounding box center [752, 498] width 8 height 8
click at [713, 463] on div at bounding box center [693, 463] width 54 height 17
click at [724, 679] on div "Ends with, 7 of 7. 7 results available. Use Up and Down to choose options, pres…" at bounding box center [703, 607] width 110 height 329
click at [718, 488] on button "Select values" at bounding box center [702, 494] width 87 height 19
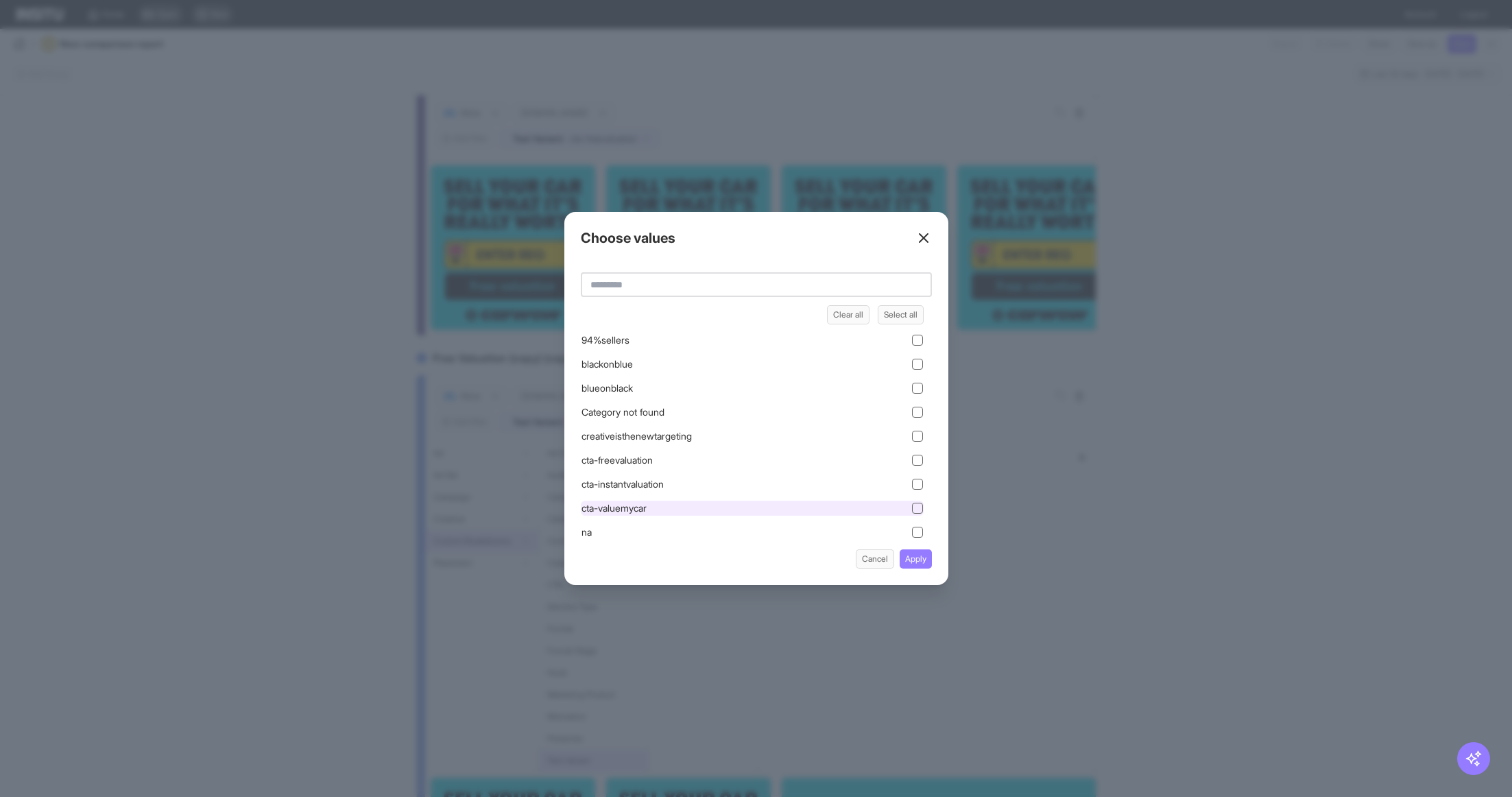
click at [834, 506] on div "cta-valuemycar" at bounding box center [752, 507] width 343 height 15
click at [922, 564] on button "Apply" at bounding box center [915, 558] width 32 height 19
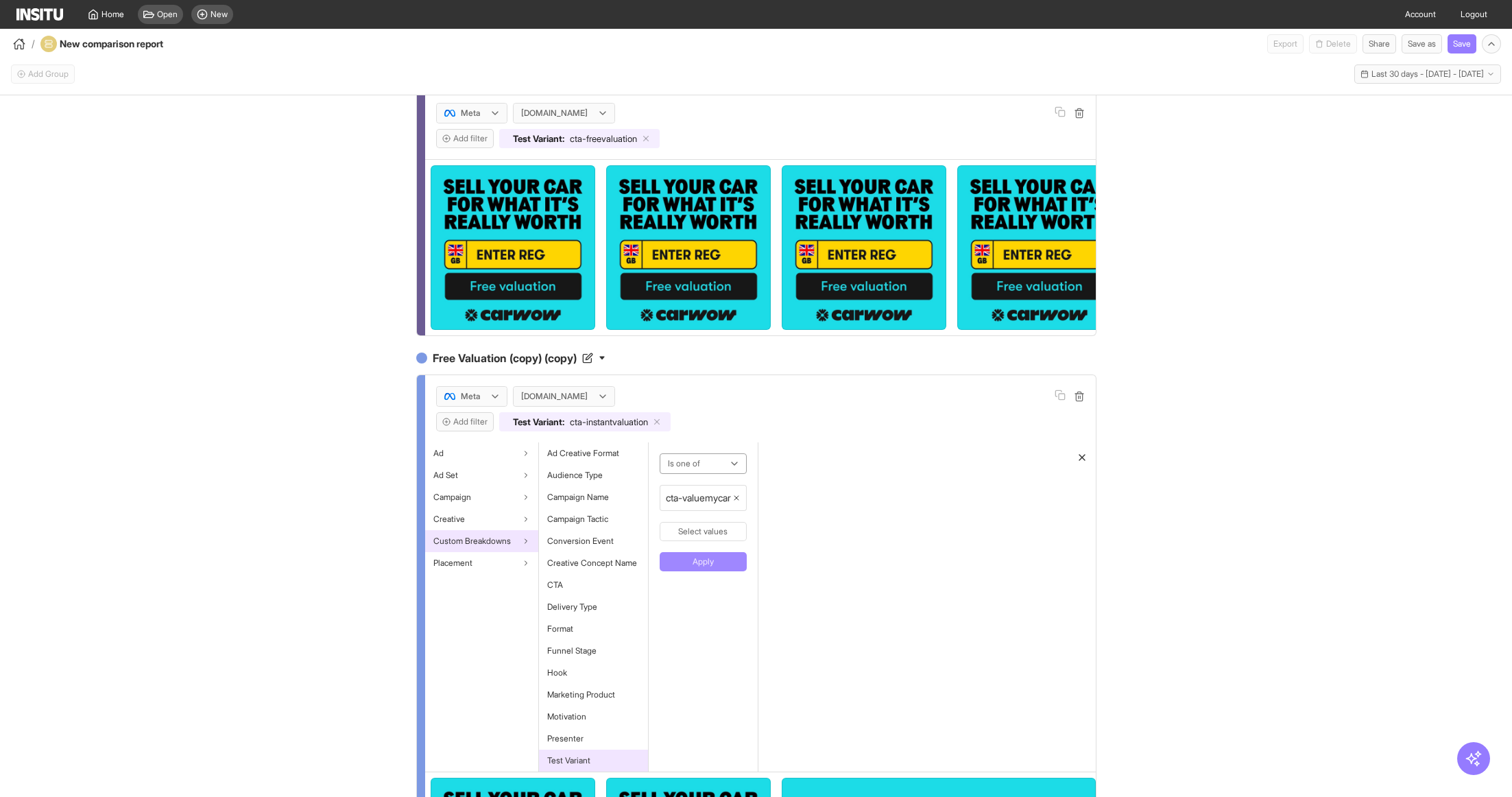
click at [687, 558] on button "Apply" at bounding box center [702, 561] width 87 height 19
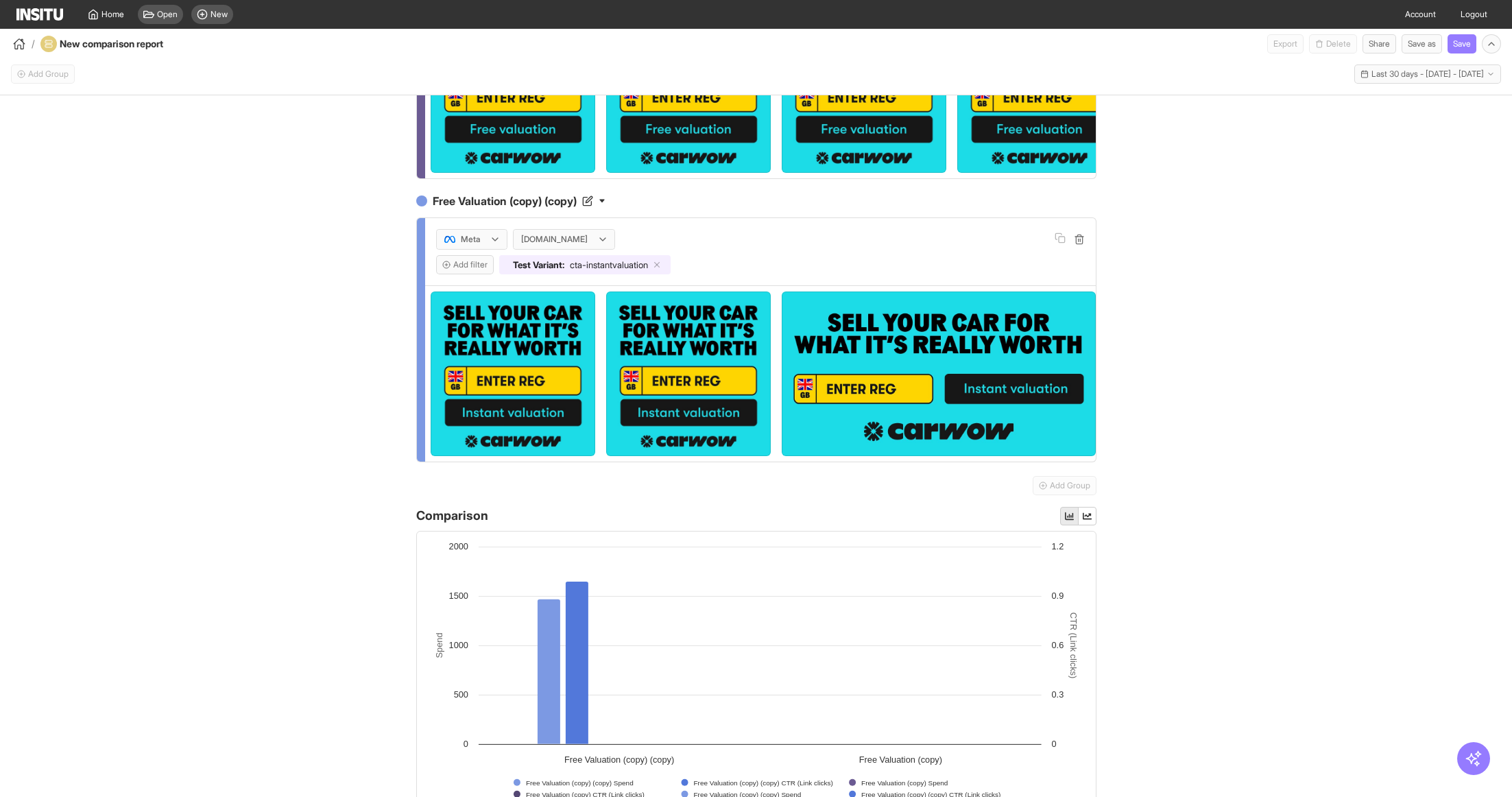
scroll to position [0, 0]
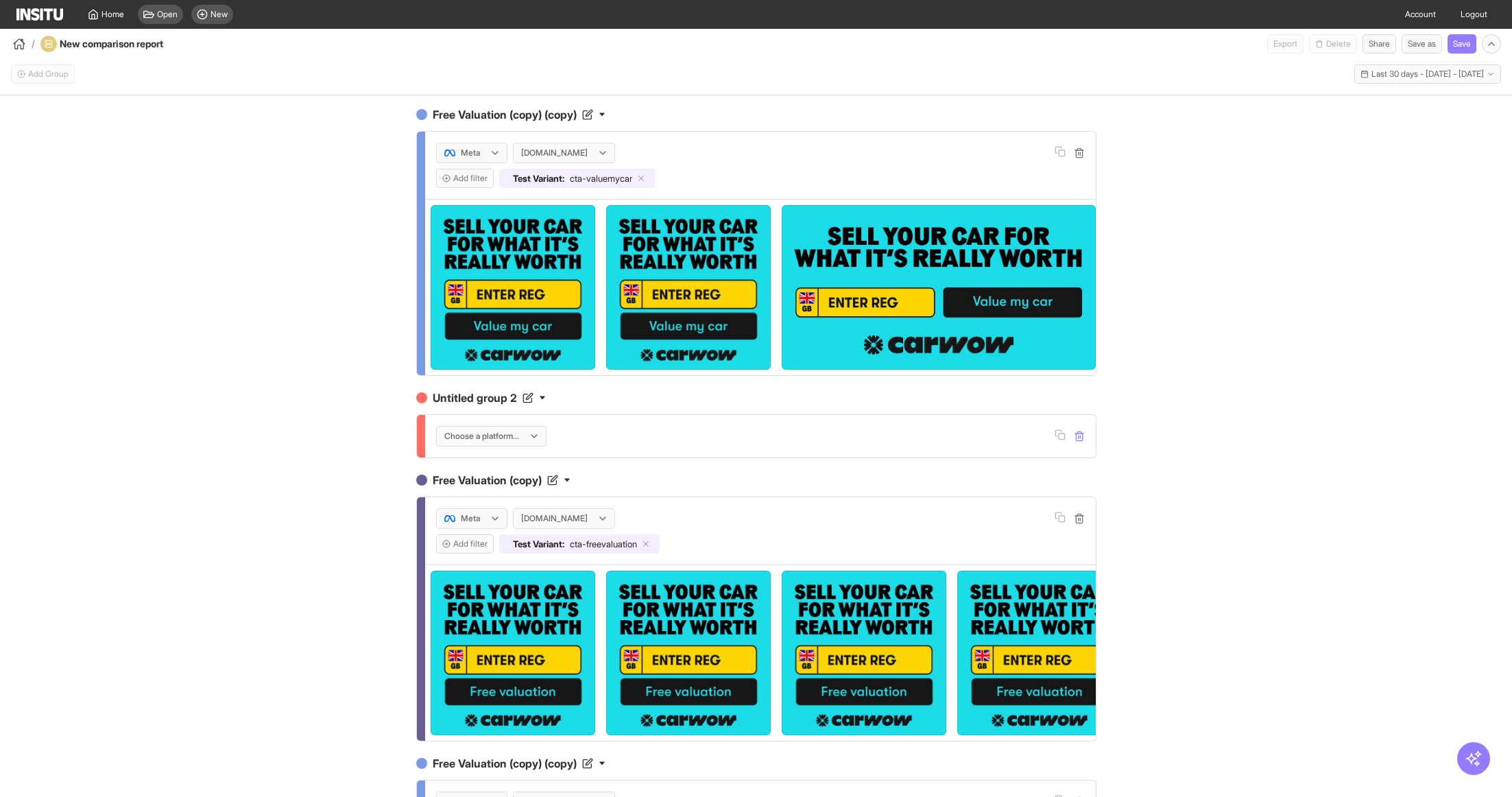
click at [1079, 433] on icon "button" at bounding box center [1079, 435] width 11 height 11
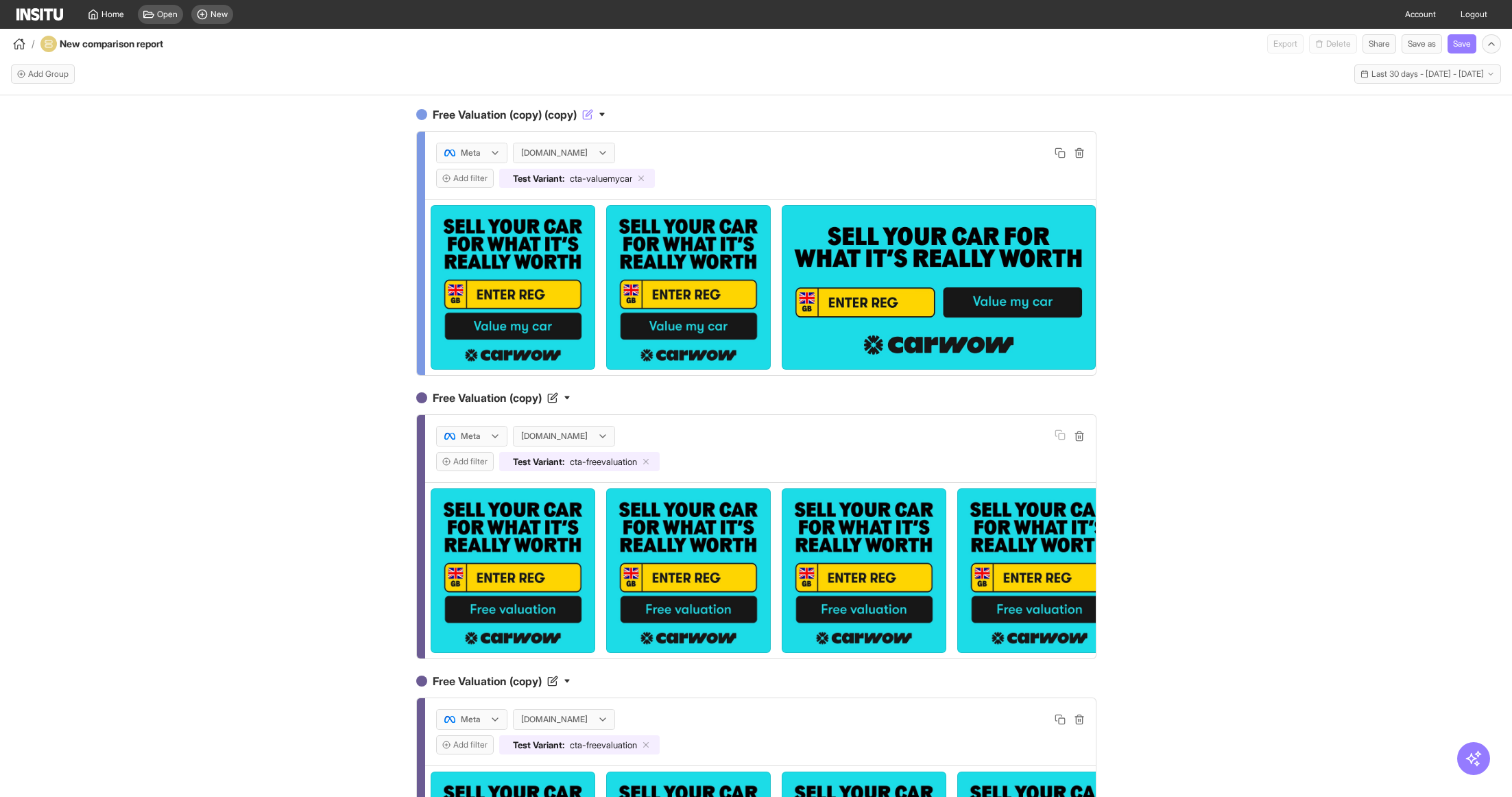
click at [525, 111] on h4 "Free Valuation (copy) (copy)" at bounding box center [756, 115] width 680 height 17
click at [489, 115] on input "**********" at bounding box center [499, 115] width 137 height 17
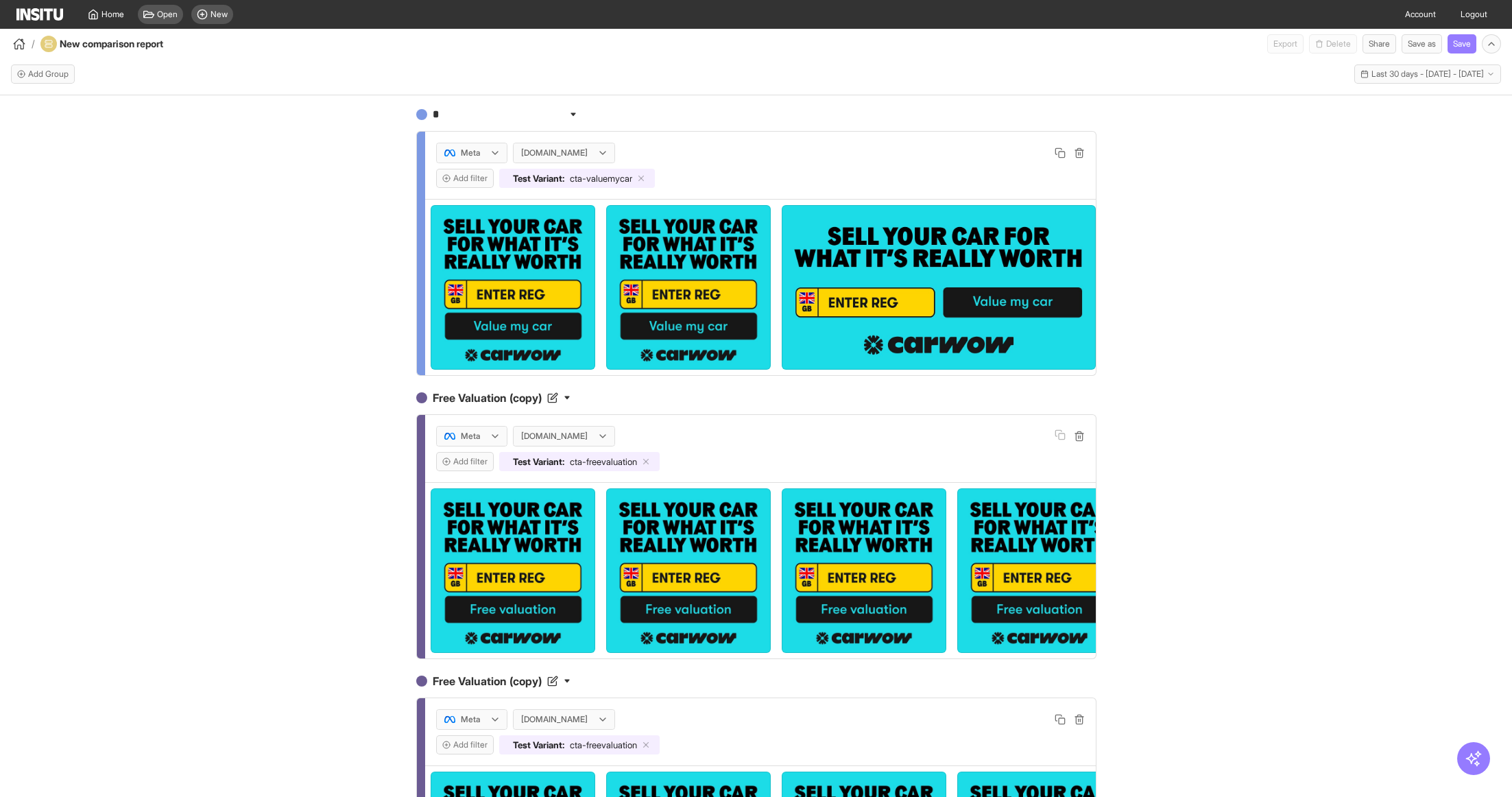
scroll to position [0, 0]
type input "**********"
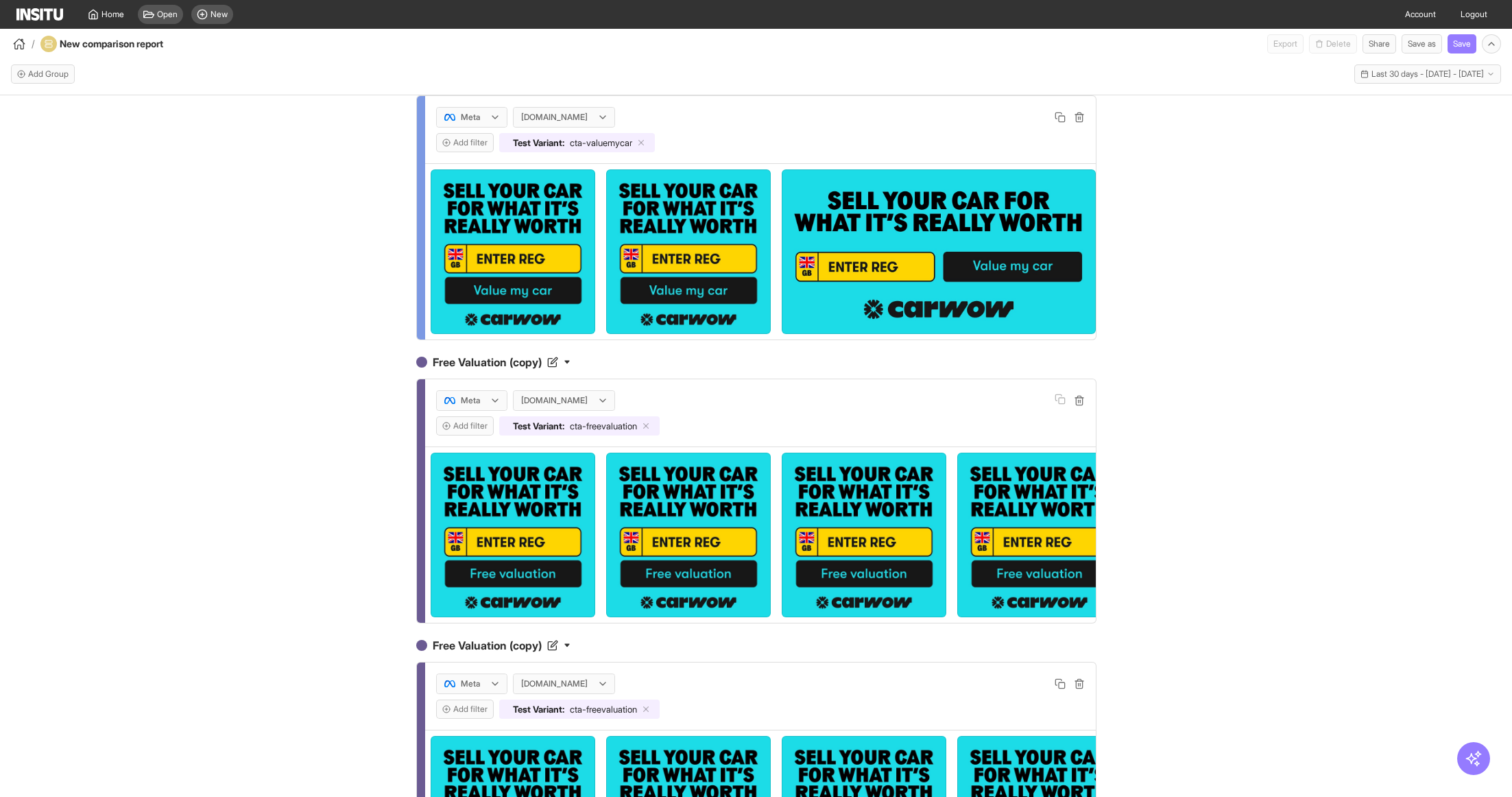
scroll to position [47, 0]
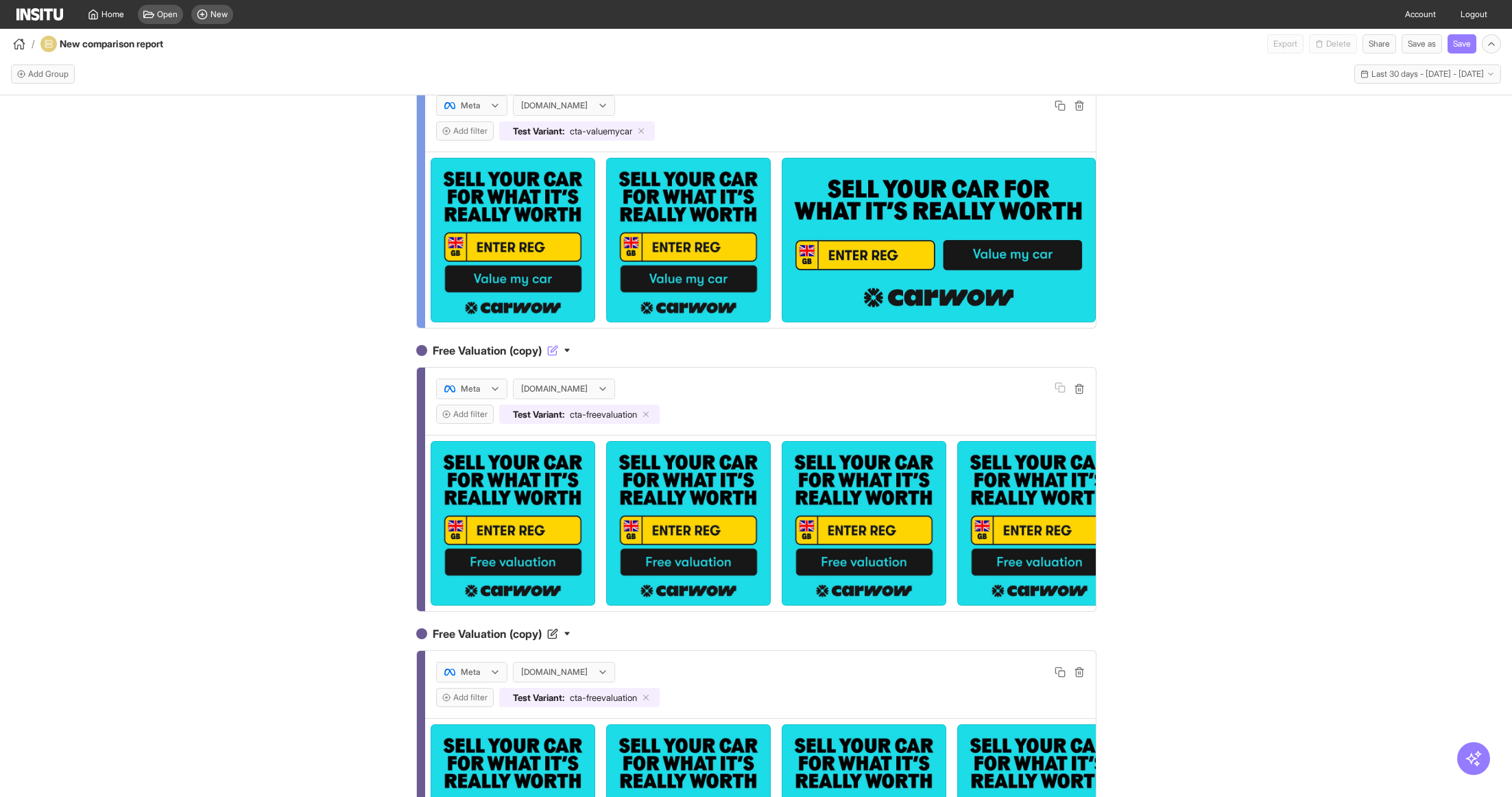
click at [509, 348] on h4 "Free Valuation (copy)" at bounding box center [756, 350] width 680 height 17
click at [477, 351] on h4 "Free Valuation (copy)" at bounding box center [756, 350] width 680 height 17
click at [557, 351] on icon at bounding box center [554, 349] width 6 height 6
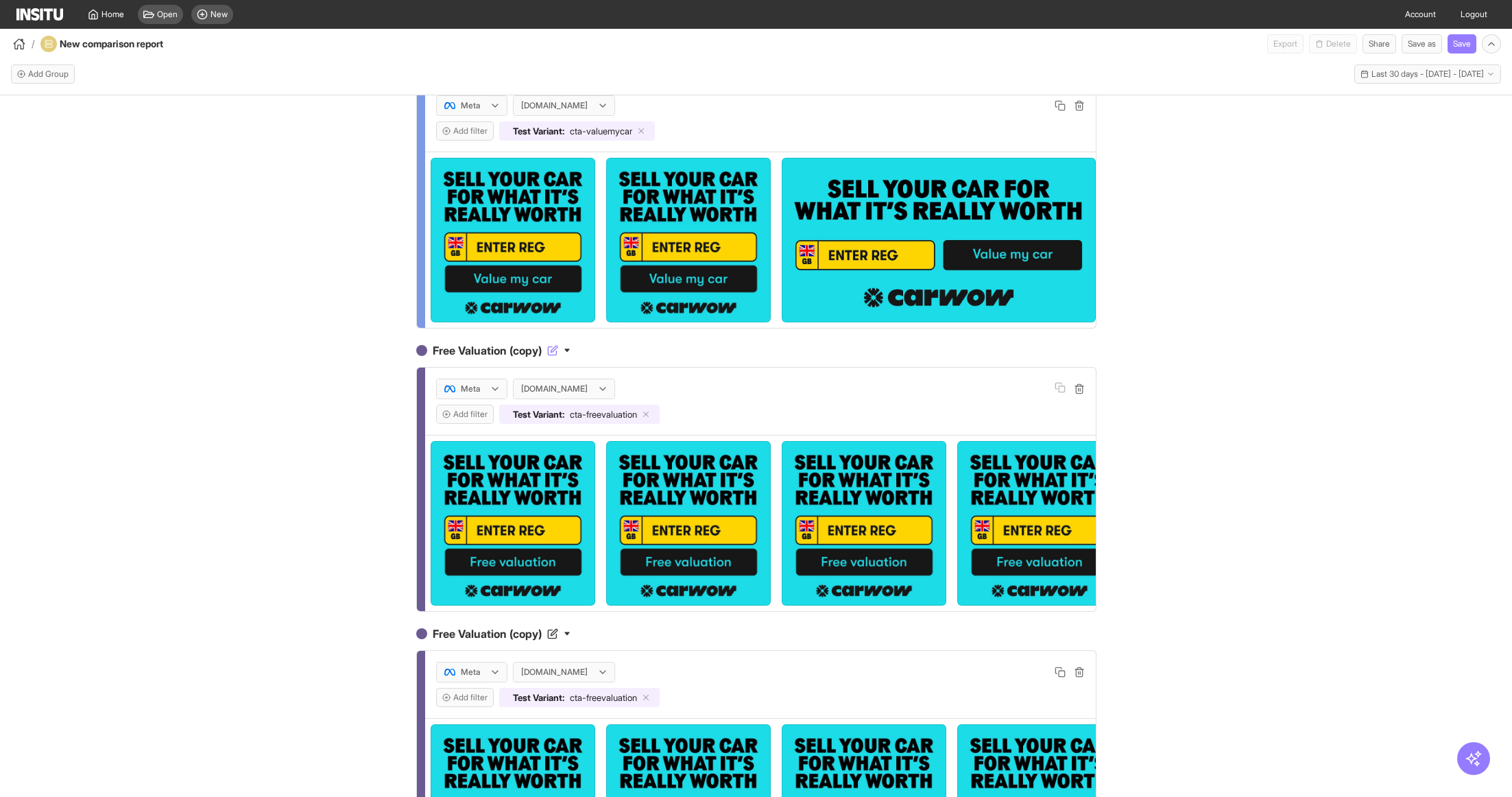
click at [558, 349] on icon at bounding box center [552, 350] width 11 height 11
click at [482, 349] on h4 "Free Valuation (copy)" at bounding box center [756, 350] width 680 height 17
click at [555, 350] on icon at bounding box center [552, 350] width 11 height 11
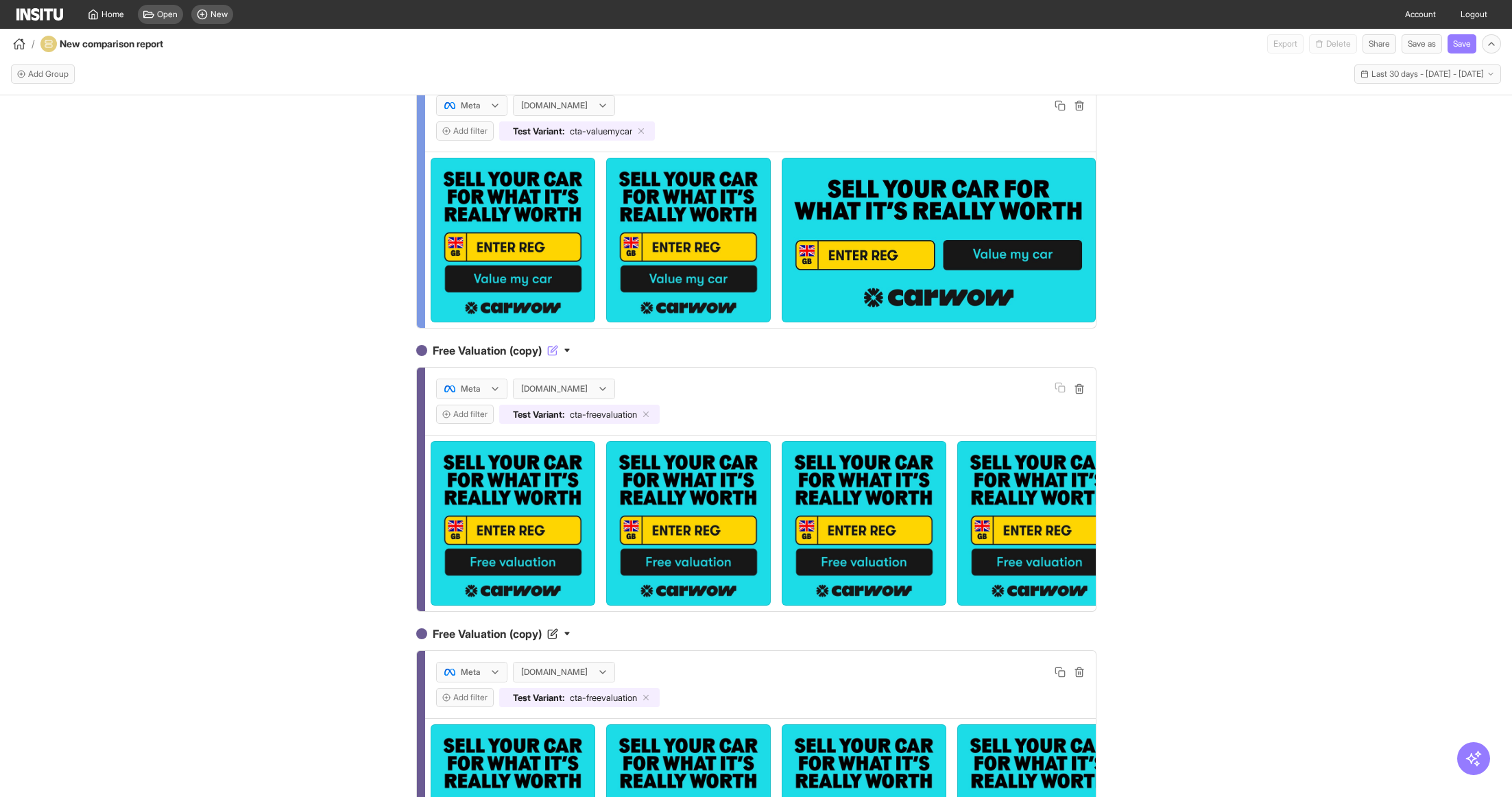
click at [510, 350] on h4 "Free Valuation (copy)" at bounding box center [756, 350] width 680 height 17
click at [440, 350] on h4 "Free Valuation (copy)" at bounding box center [756, 350] width 680 height 17
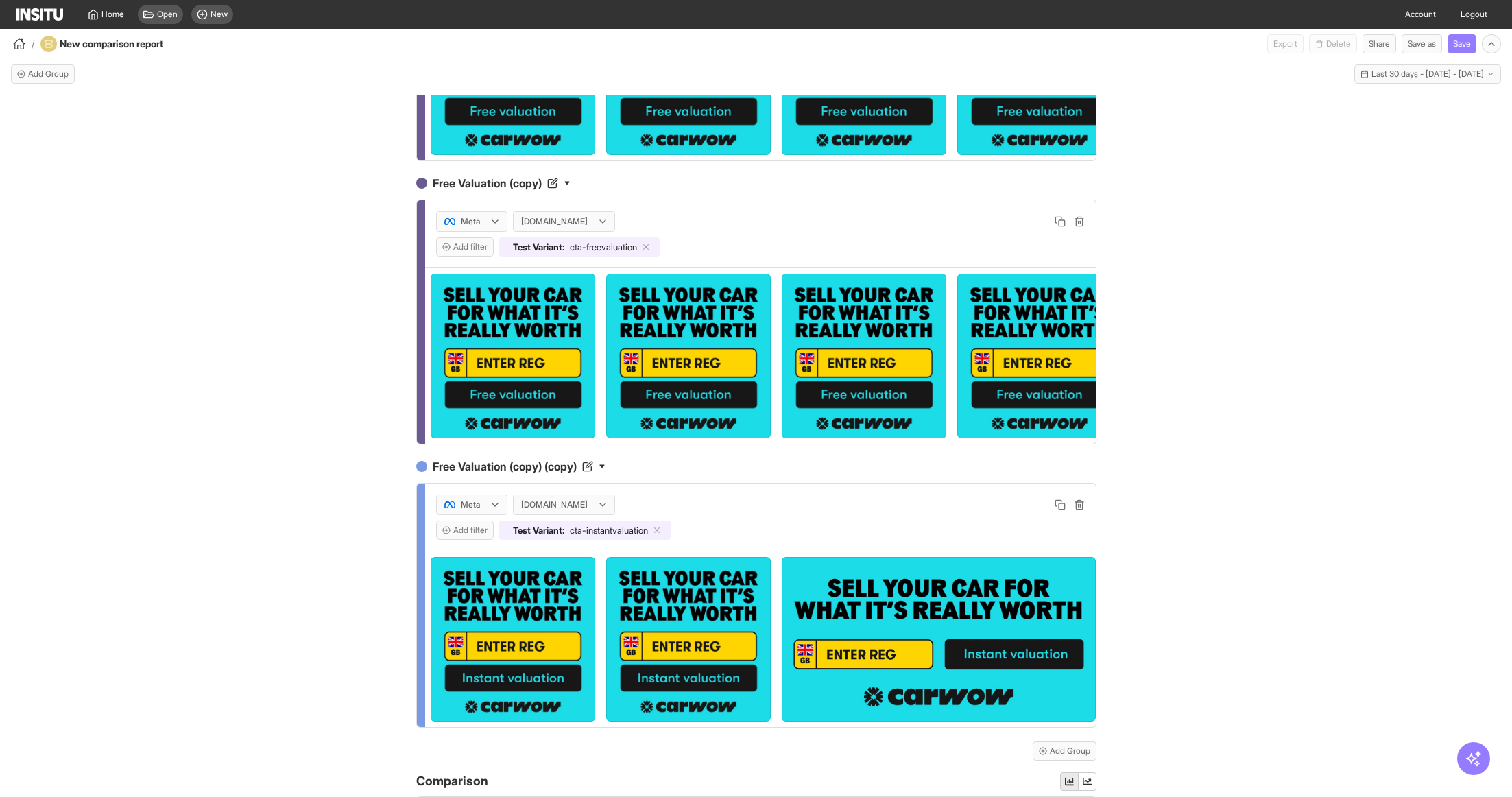
scroll to position [381, 0]
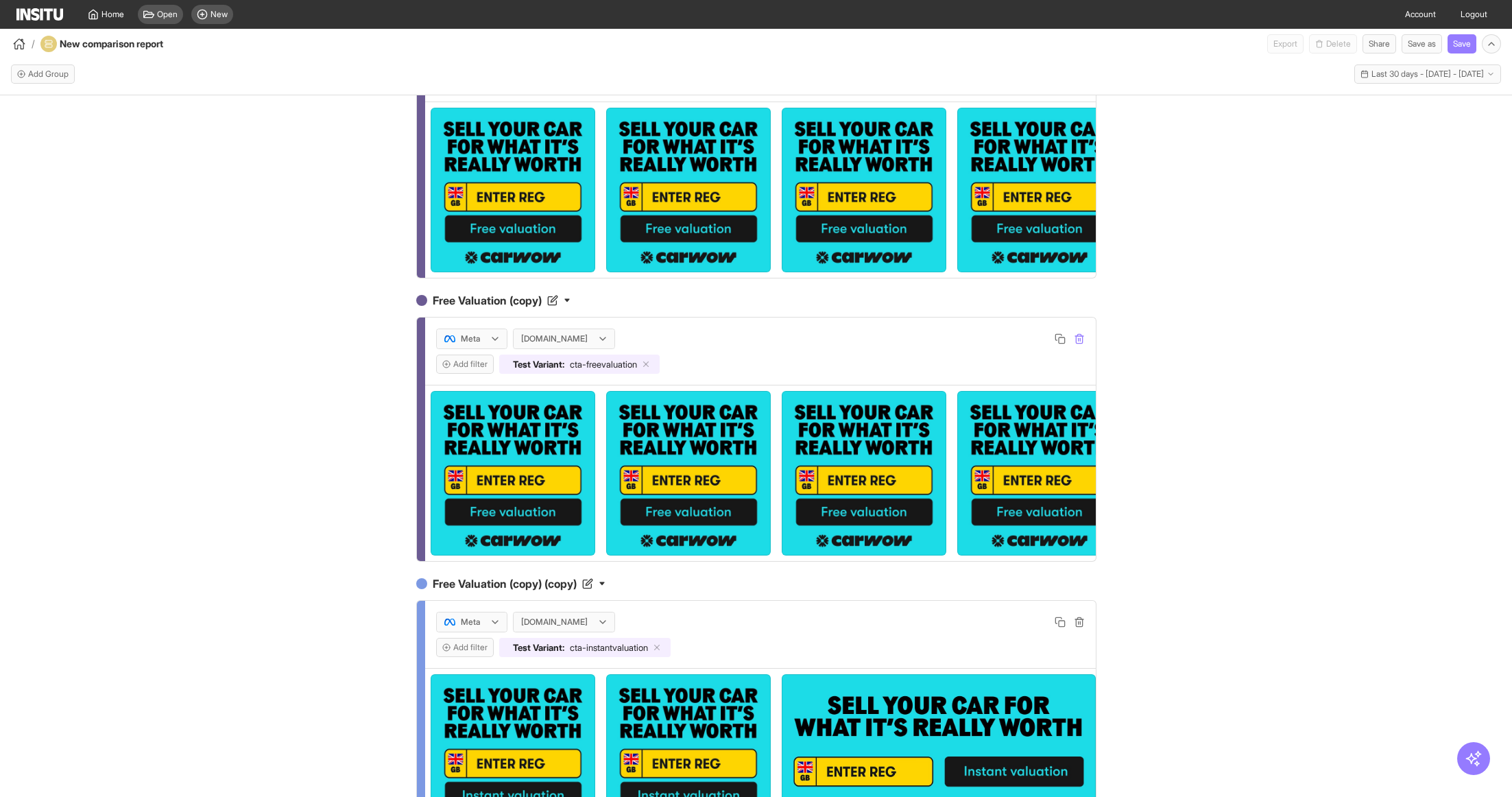
click at [1079, 337] on icon "button" at bounding box center [1079, 338] width 11 height 11
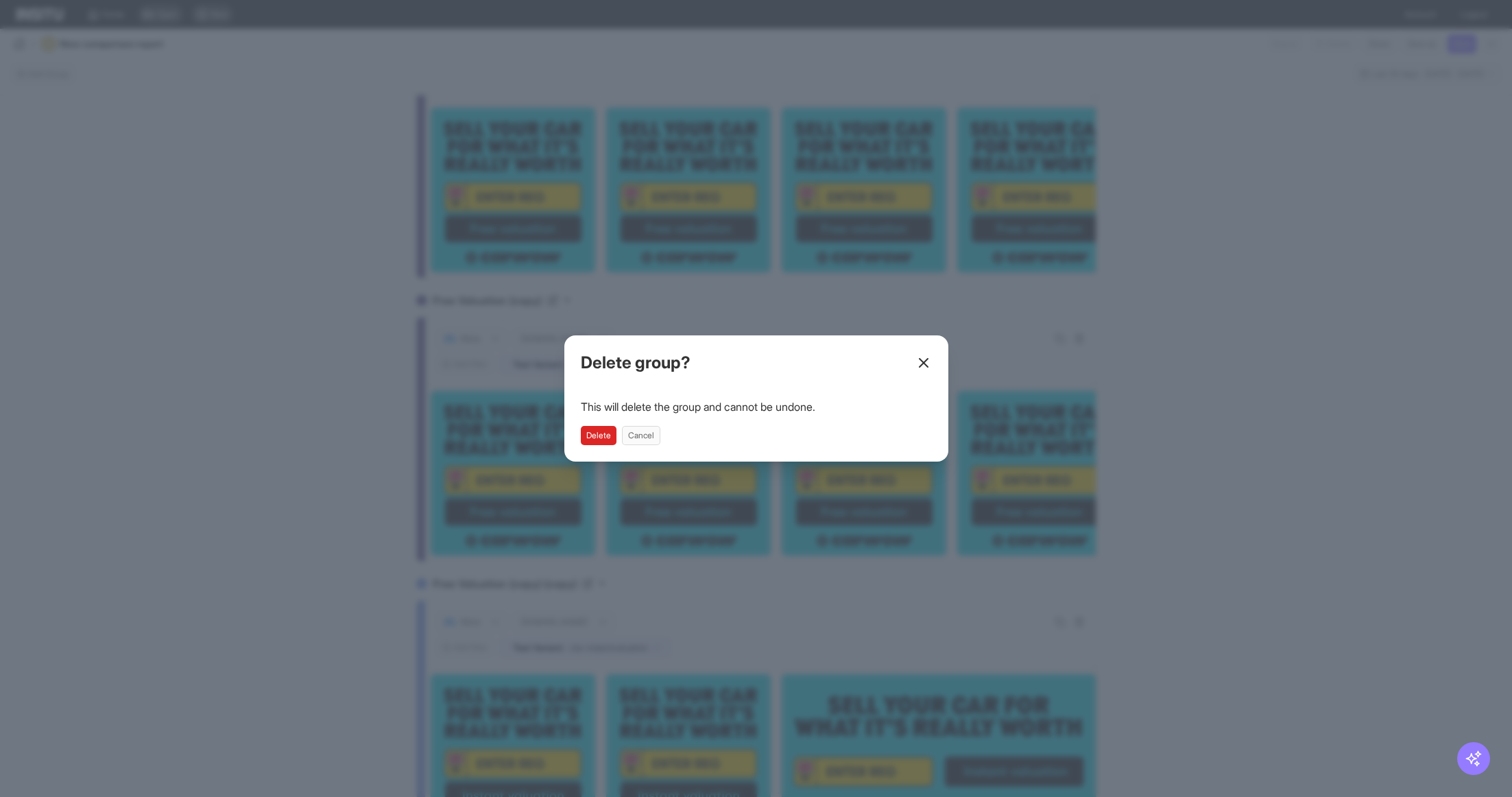
click at [591, 435] on button "Delete" at bounding box center [599, 434] width 36 height 19
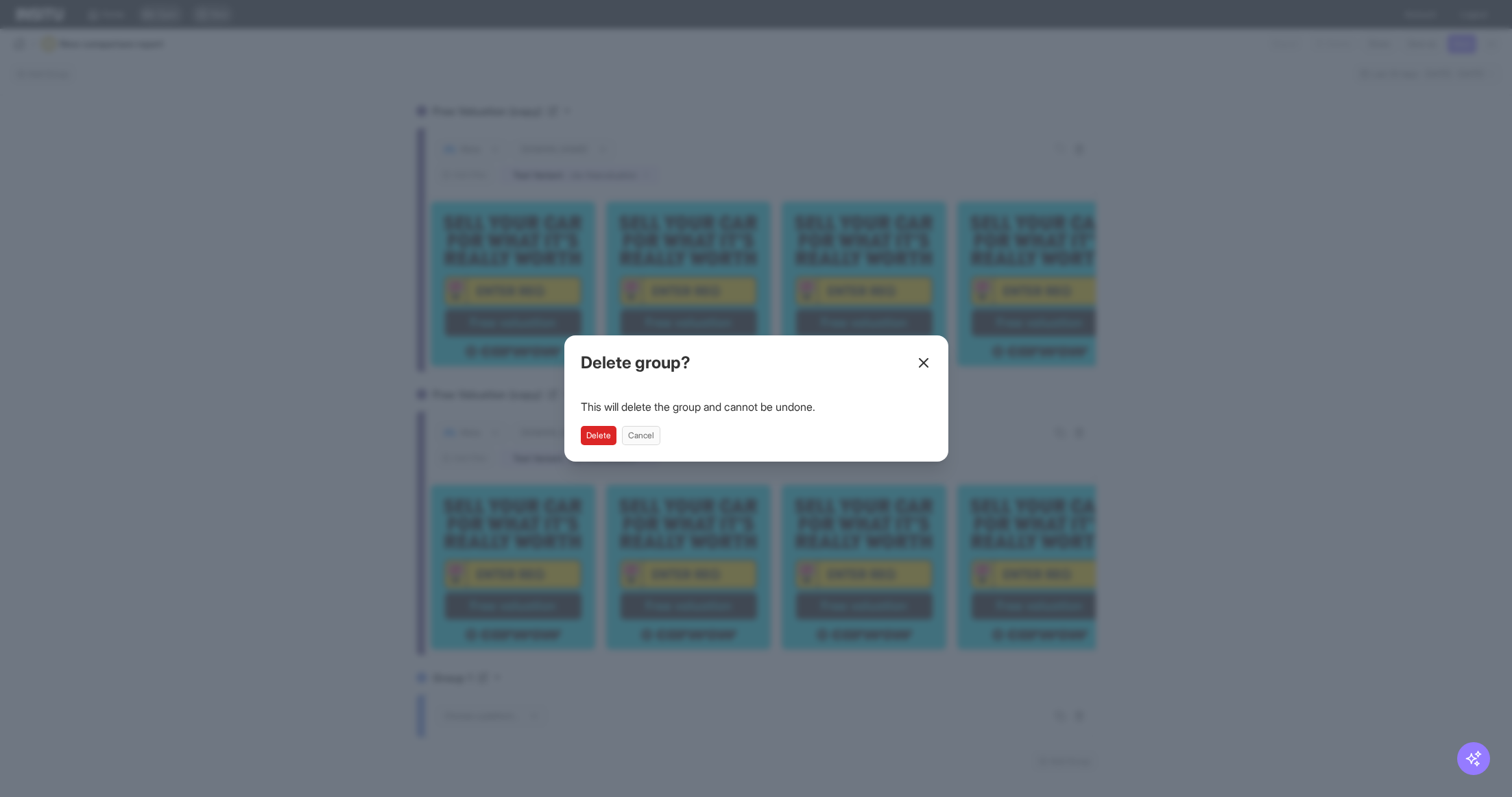
click at [596, 437] on button "Delete" at bounding box center [599, 434] width 36 height 19
click at [1228, 463] on div "Close overlay" at bounding box center [756, 398] width 1512 height 797
click at [920, 363] on icon at bounding box center [923, 363] width 17 height 17
click at [924, 360] on icon at bounding box center [923, 363] width 17 height 17
click at [586, 438] on button "Delete" at bounding box center [599, 434] width 36 height 19
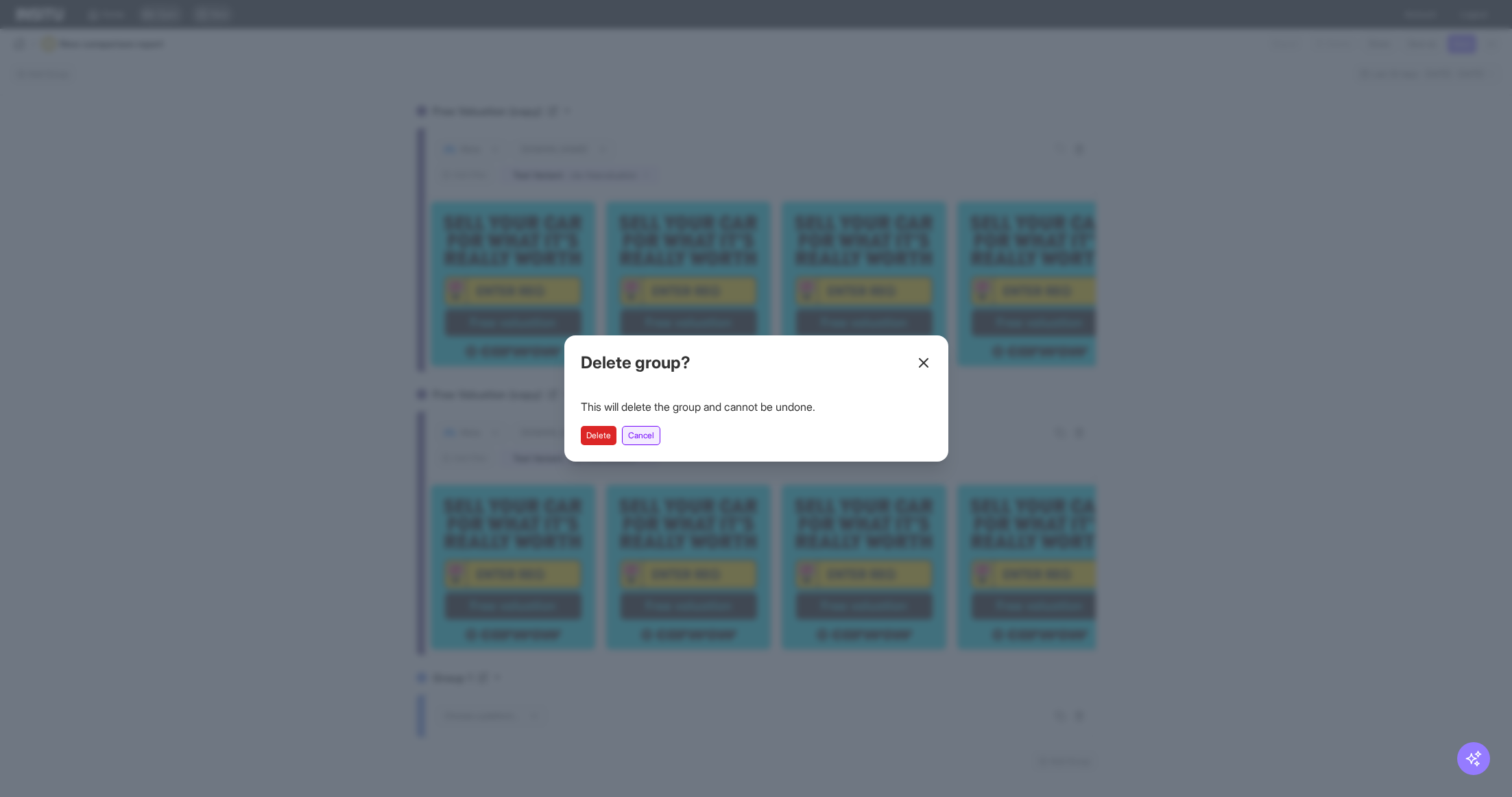
click at [654, 437] on button "Cancel" at bounding box center [640, 434] width 39 height 19
click at [1055, 337] on div "Close overlay" at bounding box center [756, 398] width 1512 height 797
click at [591, 436] on button "Delete" at bounding box center [599, 434] width 36 height 19
click at [924, 367] on icon at bounding box center [923, 363] width 17 height 17
click at [1002, 345] on div "Close overlay" at bounding box center [756, 398] width 1512 height 797
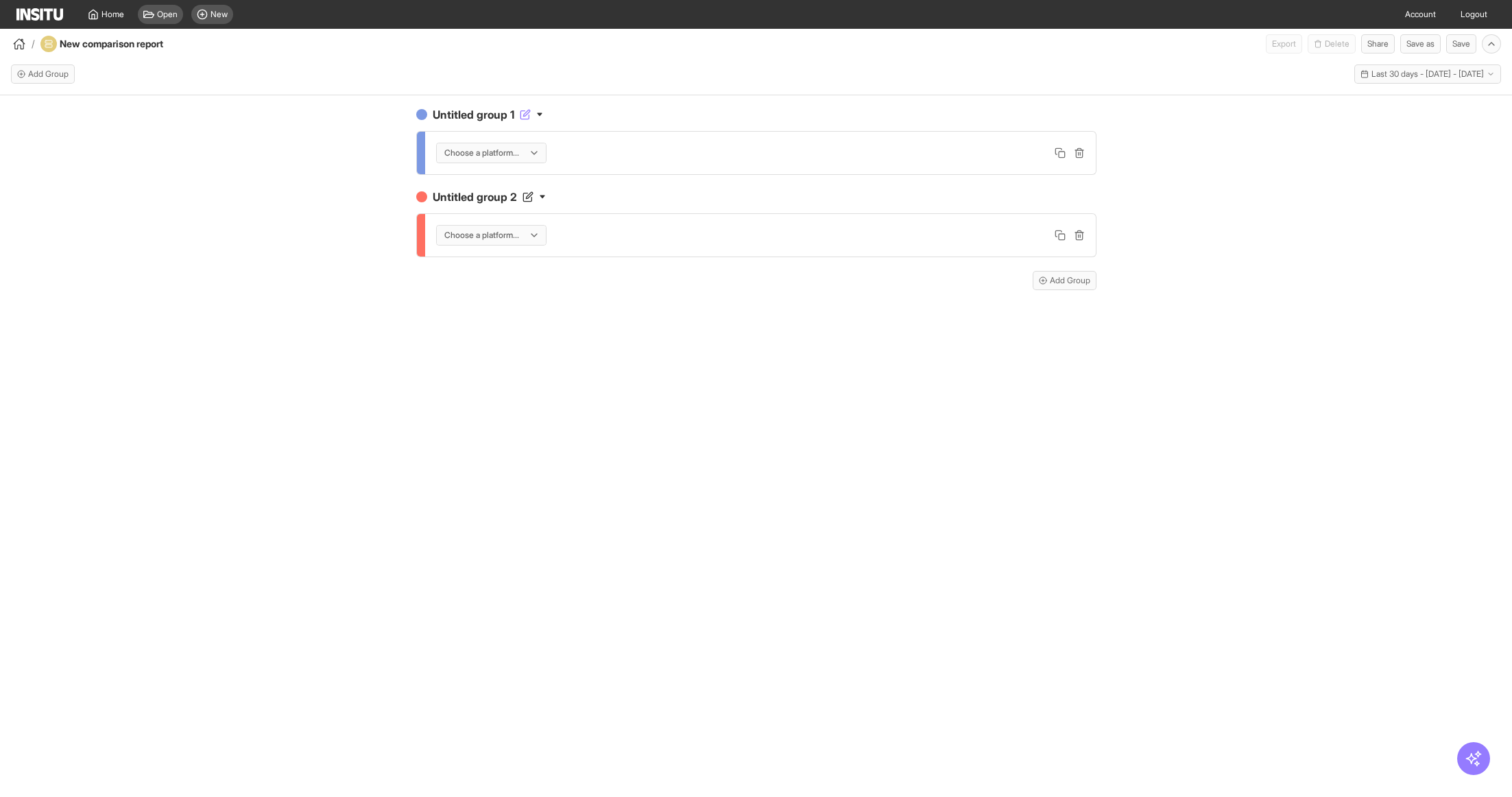
click at [528, 116] on icon at bounding box center [525, 114] width 11 height 11
click at [536, 152] on icon at bounding box center [534, 152] width 11 height 11
click at [511, 185] on span "Meta" at bounding box center [493, 181] width 98 height 12
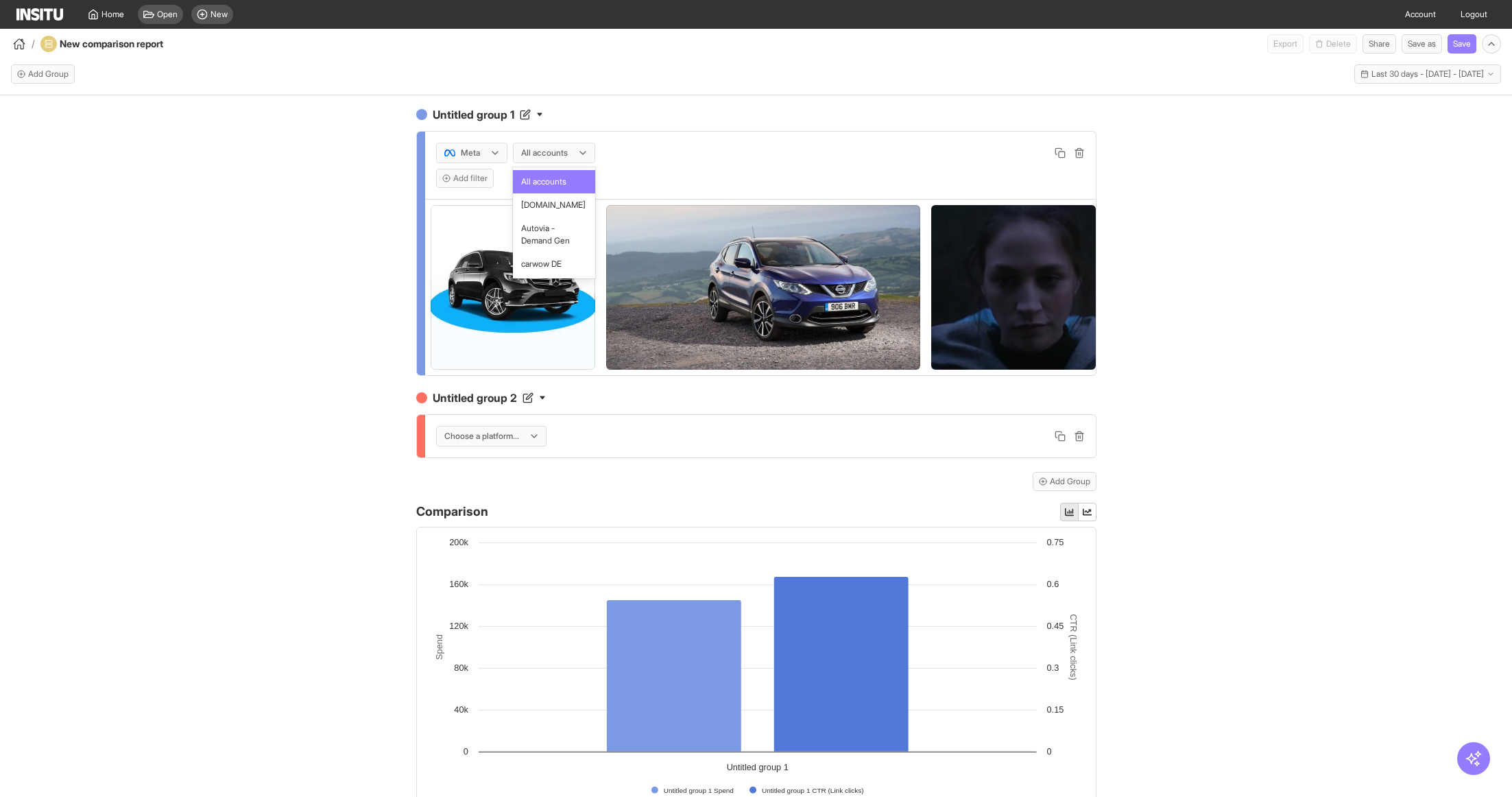
click at [562, 153] on div at bounding box center [545, 153] width 50 height 14
click at [565, 209] on span "[DOMAIN_NAME]" at bounding box center [553, 205] width 65 height 12
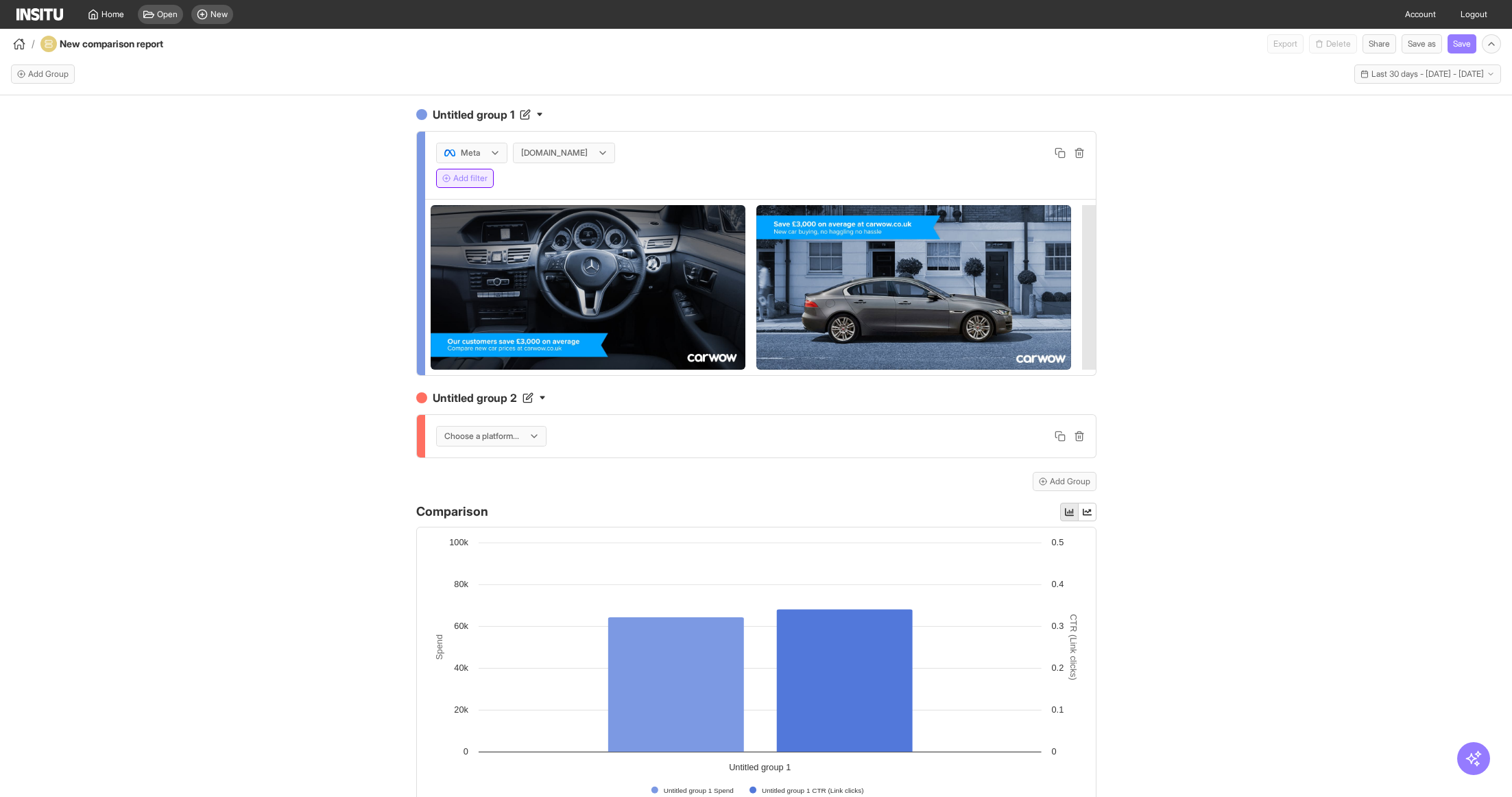
click at [475, 180] on button "Add filter" at bounding box center [465, 177] width 58 height 19
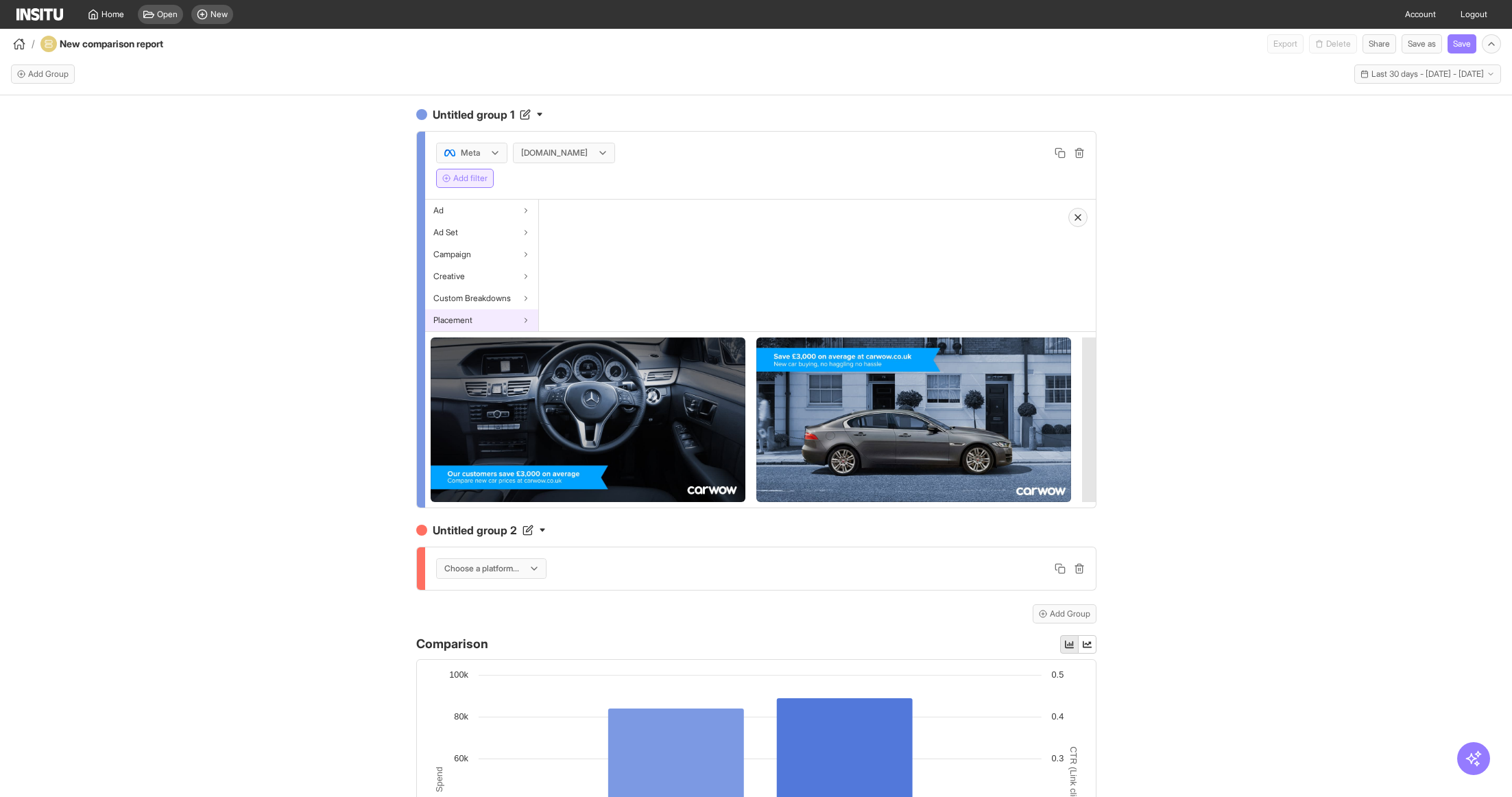
click at [501, 318] on div "Placement" at bounding box center [482, 320] width 114 height 22
click at [491, 296] on span "Custom Breakdowns" at bounding box center [472, 298] width 78 height 11
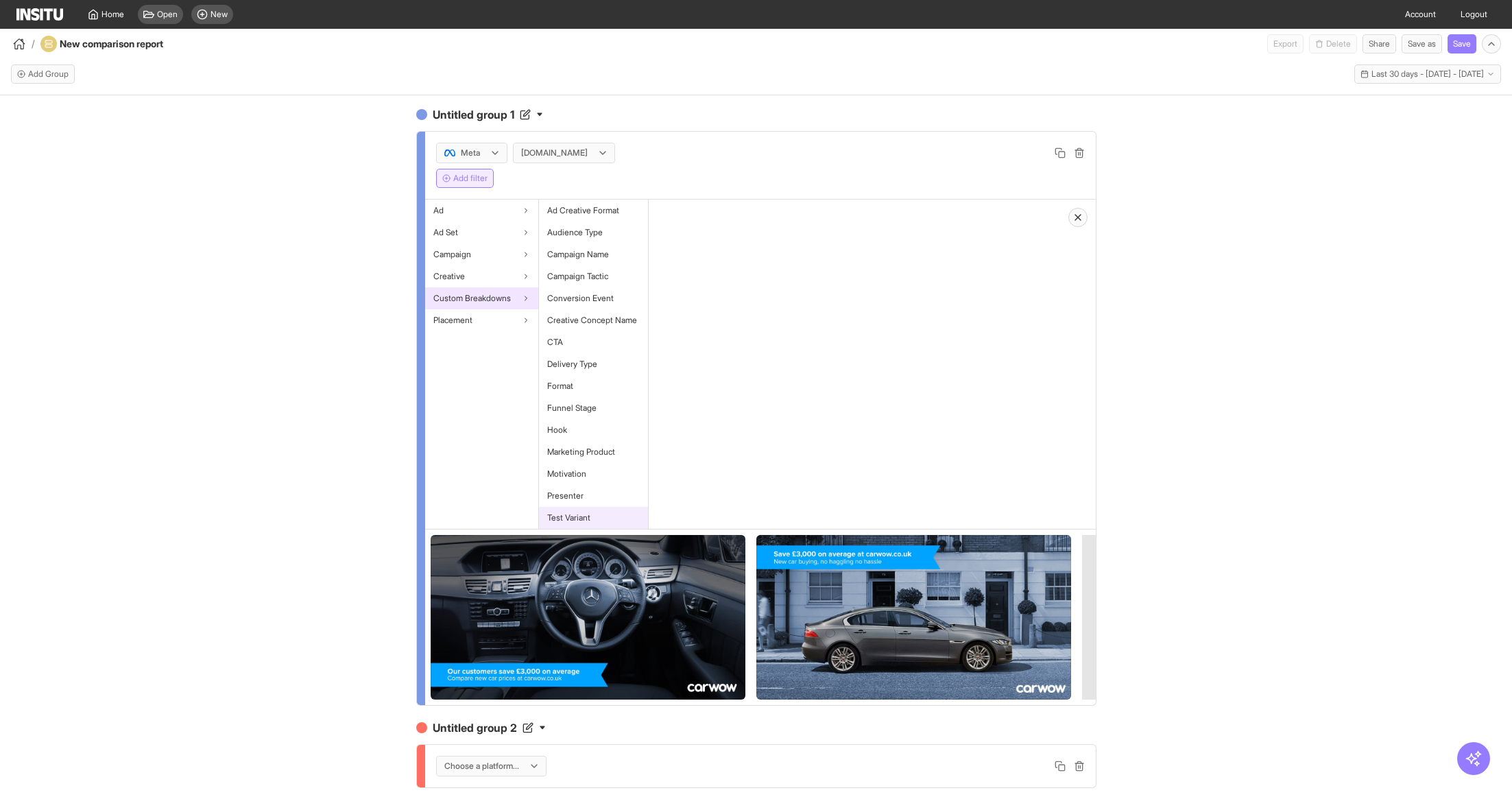
click at [599, 514] on div "Test Variant" at bounding box center [593, 518] width 109 height 22
click at [720, 251] on button "Select values" at bounding box center [702, 251] width 87 height 19
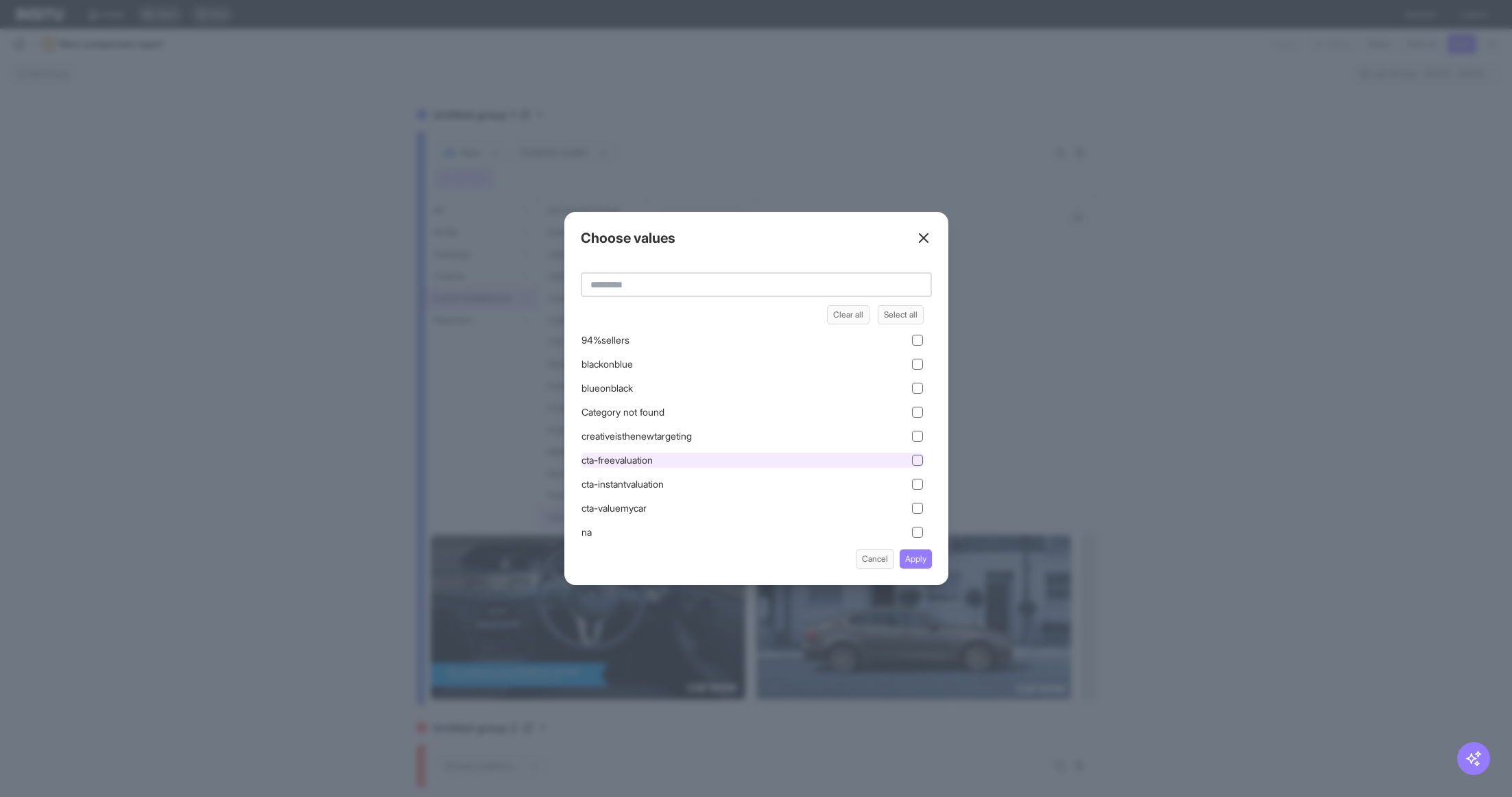
click at [918, 463] on icon at bounding box center [916, 459] width 7 height 7
click at [916, 562] on button "Apply" at bounding box center [915, 558] width 32 height 19
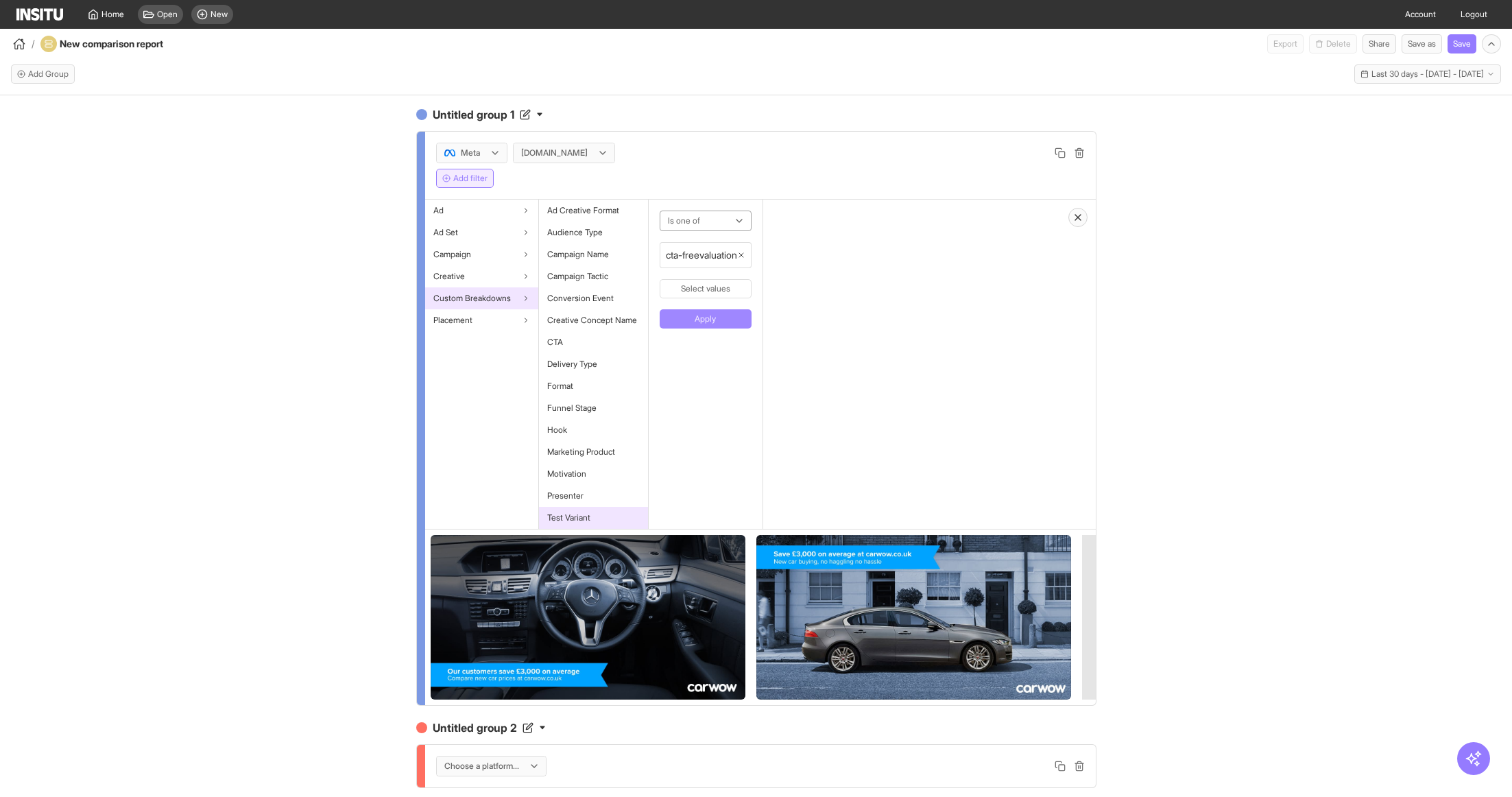
click at [723, 318] on button "Apply" at bounding box center [705, 318] width 92 height 19
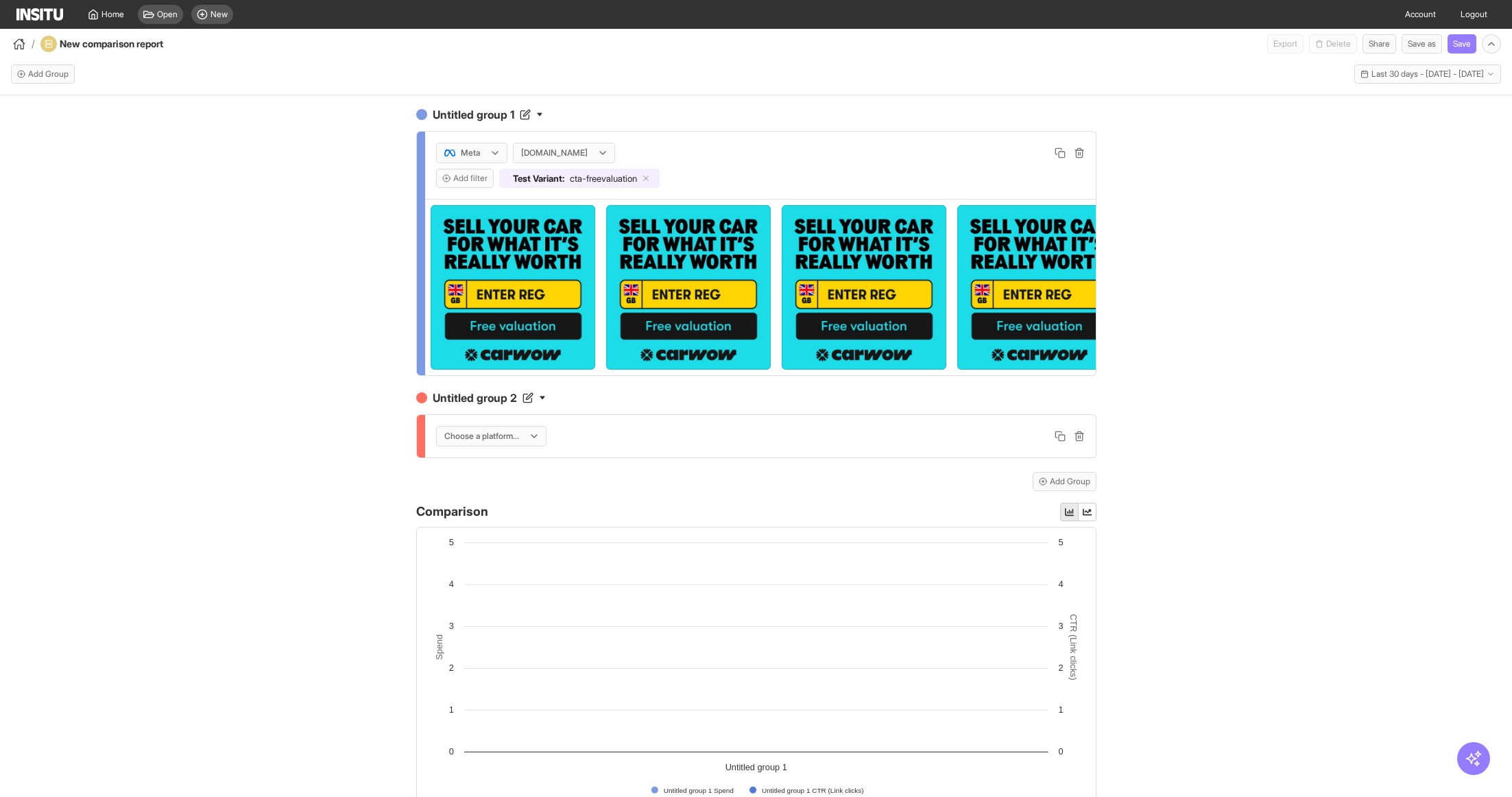
click at [496, 438] on div at bounding box center [482, 436] width 78 height 14
click at [505, 465] on span "Meta" at bounding box center [493, 464] width 98 height 12
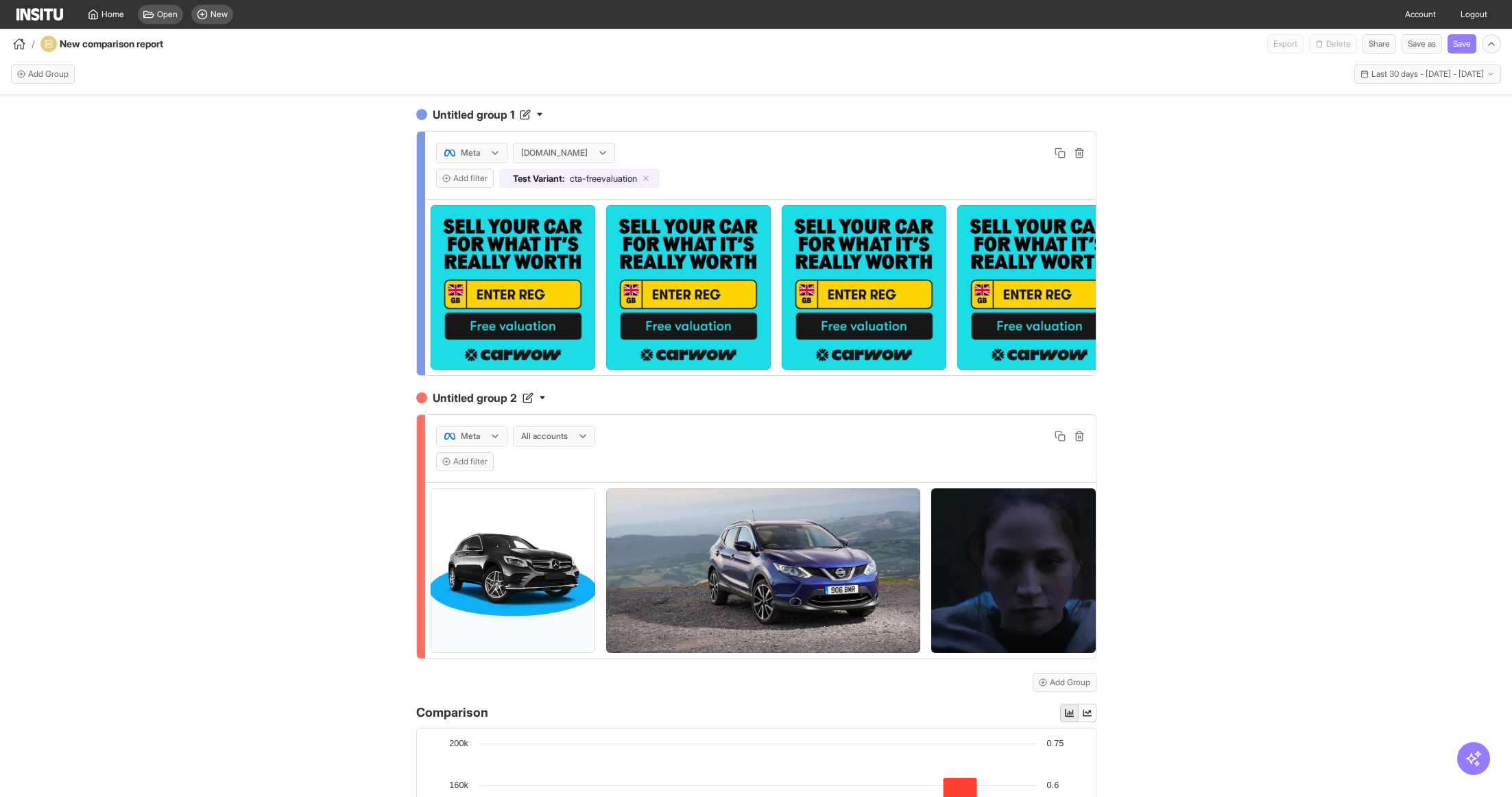
click at [566, 435] on div at bounding box center [545, 436] width 50 height 14
click at [569, 494] on div "[DOMAIN_NAME]" at bounding box center [554, 487] width 83 height 23
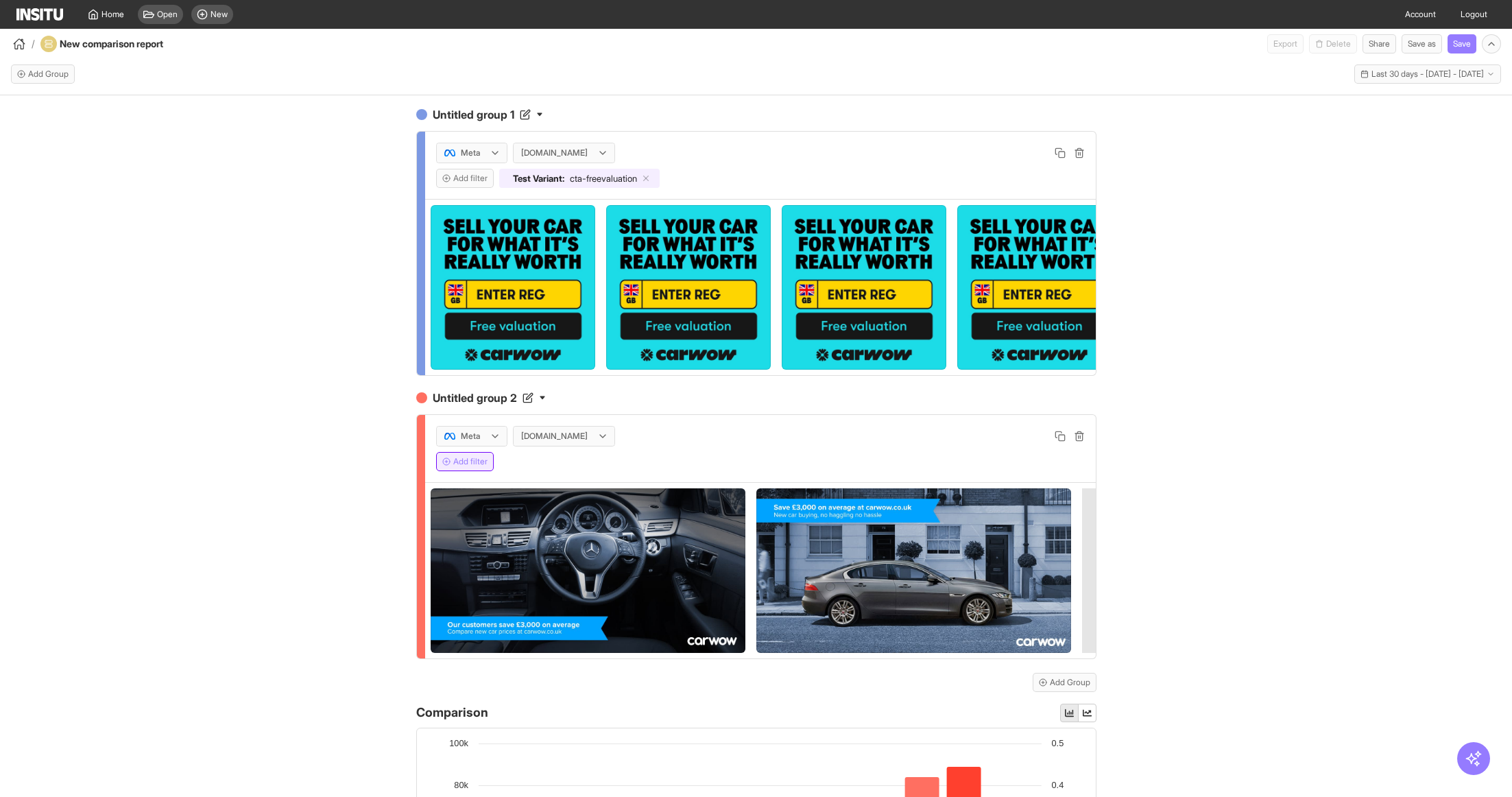
click at [476, 461] on button "Add filter" at bounding box center [465, 461] width 58 height 19
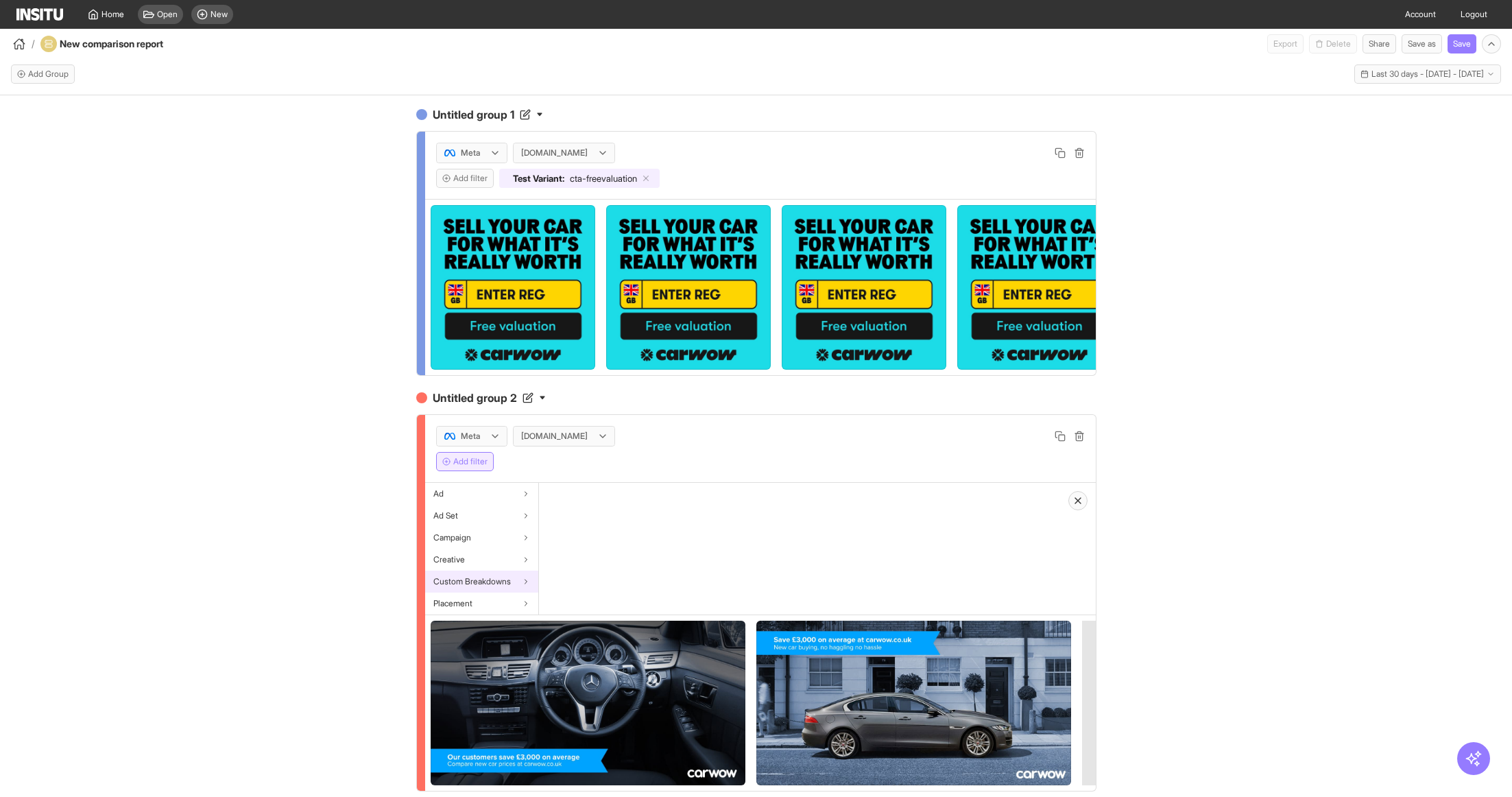
click at [505, 577] on span "Custom Breakdowns" at bounding box center [472, 581] width 78 height 11
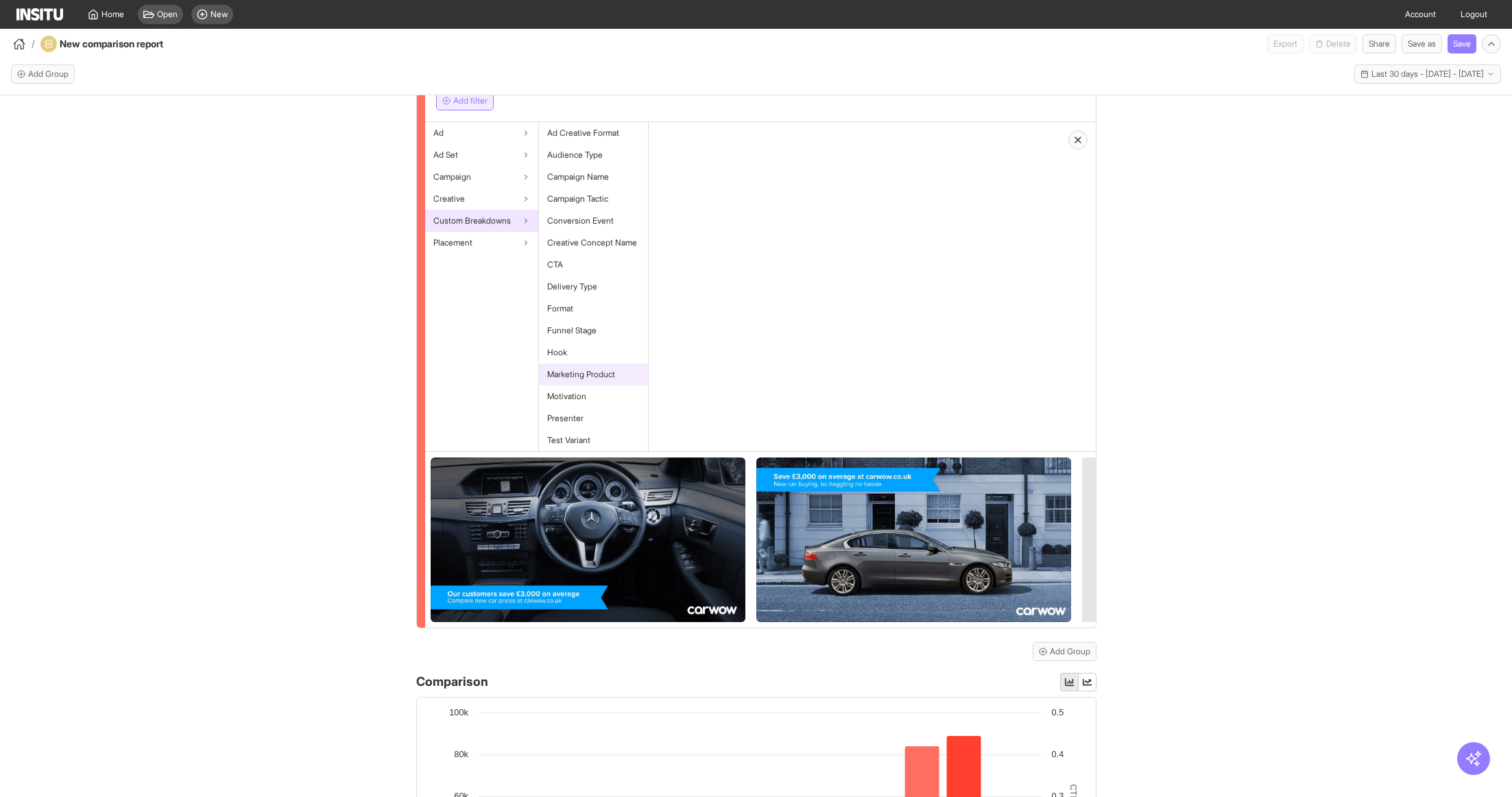
scroll to position [305, 0]
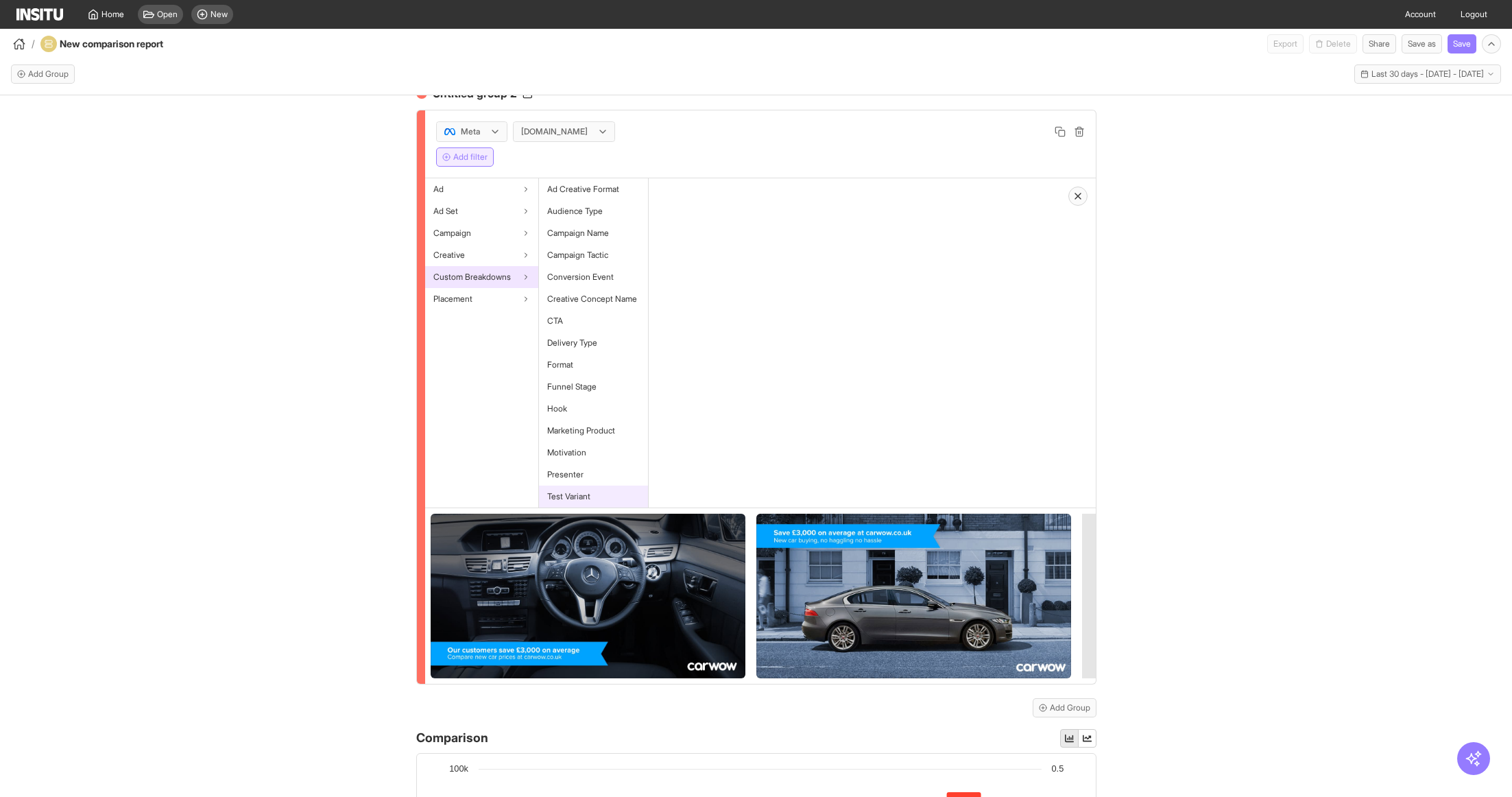
click at [589, 493] on span "Test Variant" at bounding box center [568, 496] width 43 height 11
click at [707, 230] on button "Select values" at bounding box center [702, 230] width 87 height 19
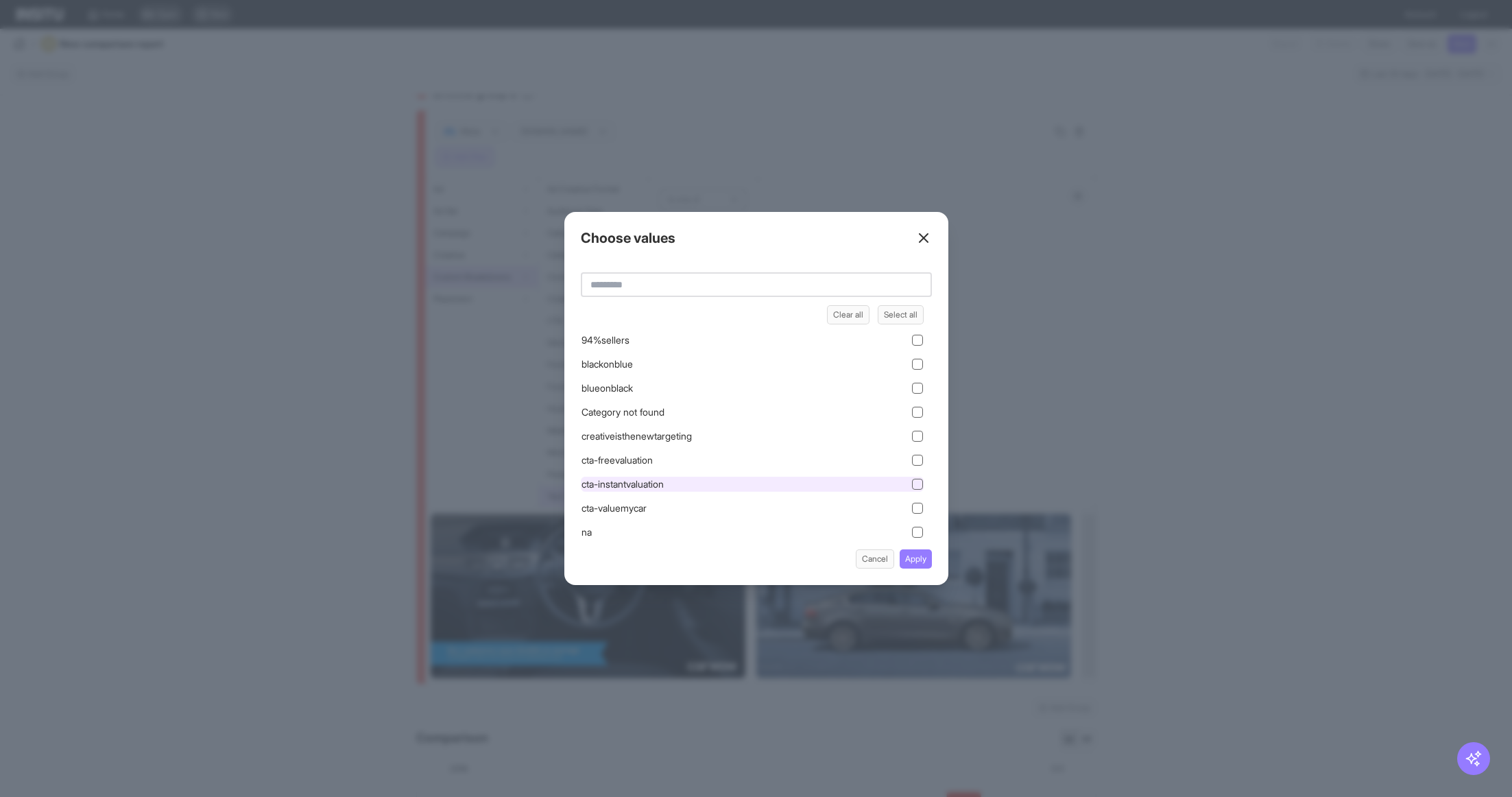
click at [852, 478] on div "cta-instantvaluation" at bounding box center [752, 483] width 343 height 15
click at [928, 564] on button "Apply" at bounding box center [915, 558] width 32 height 19
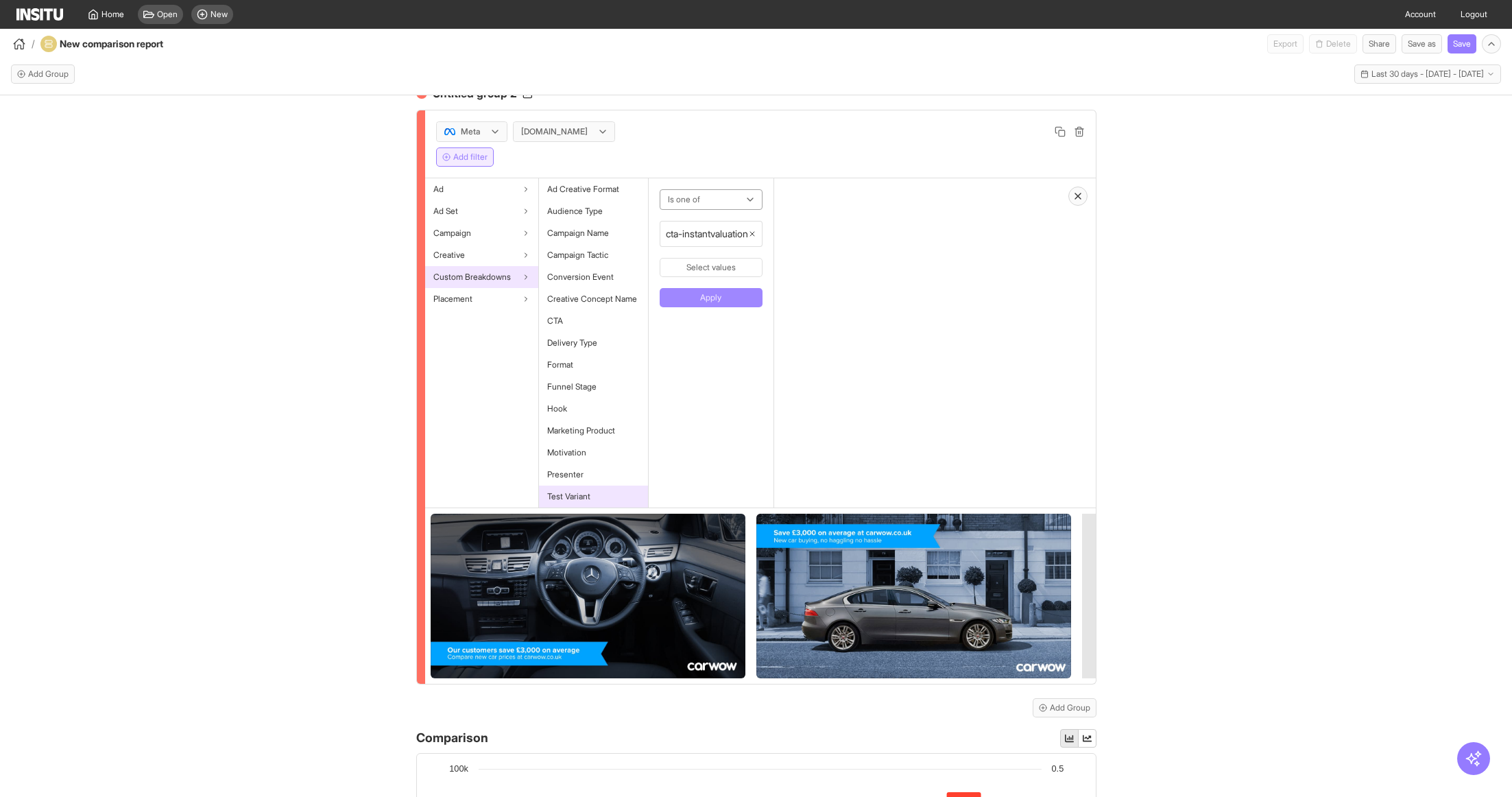
click at [712, 289] on button "Apply" at bounding box center [710, 297] width 103 height 19
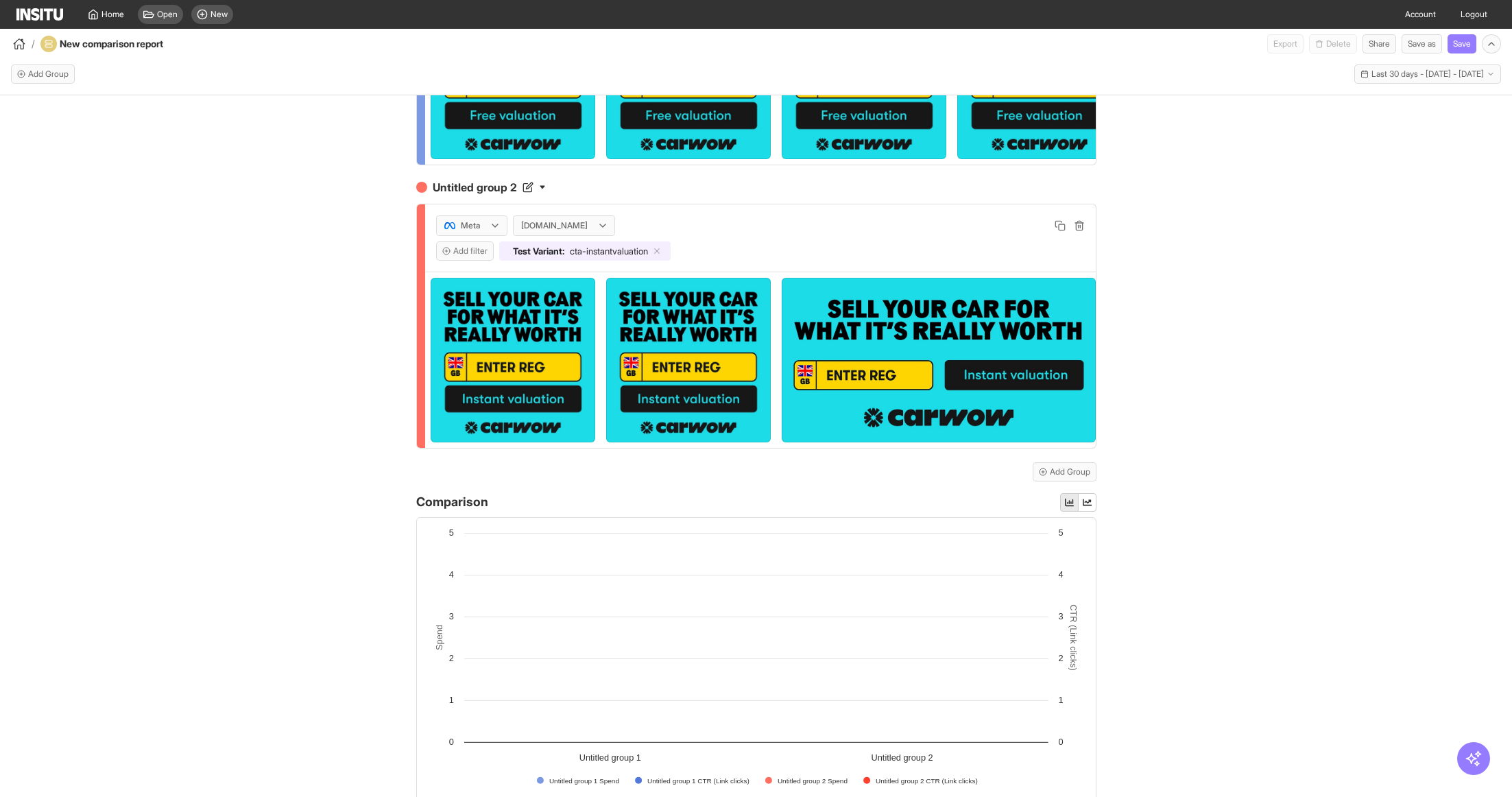
scroll to position [190, 0]
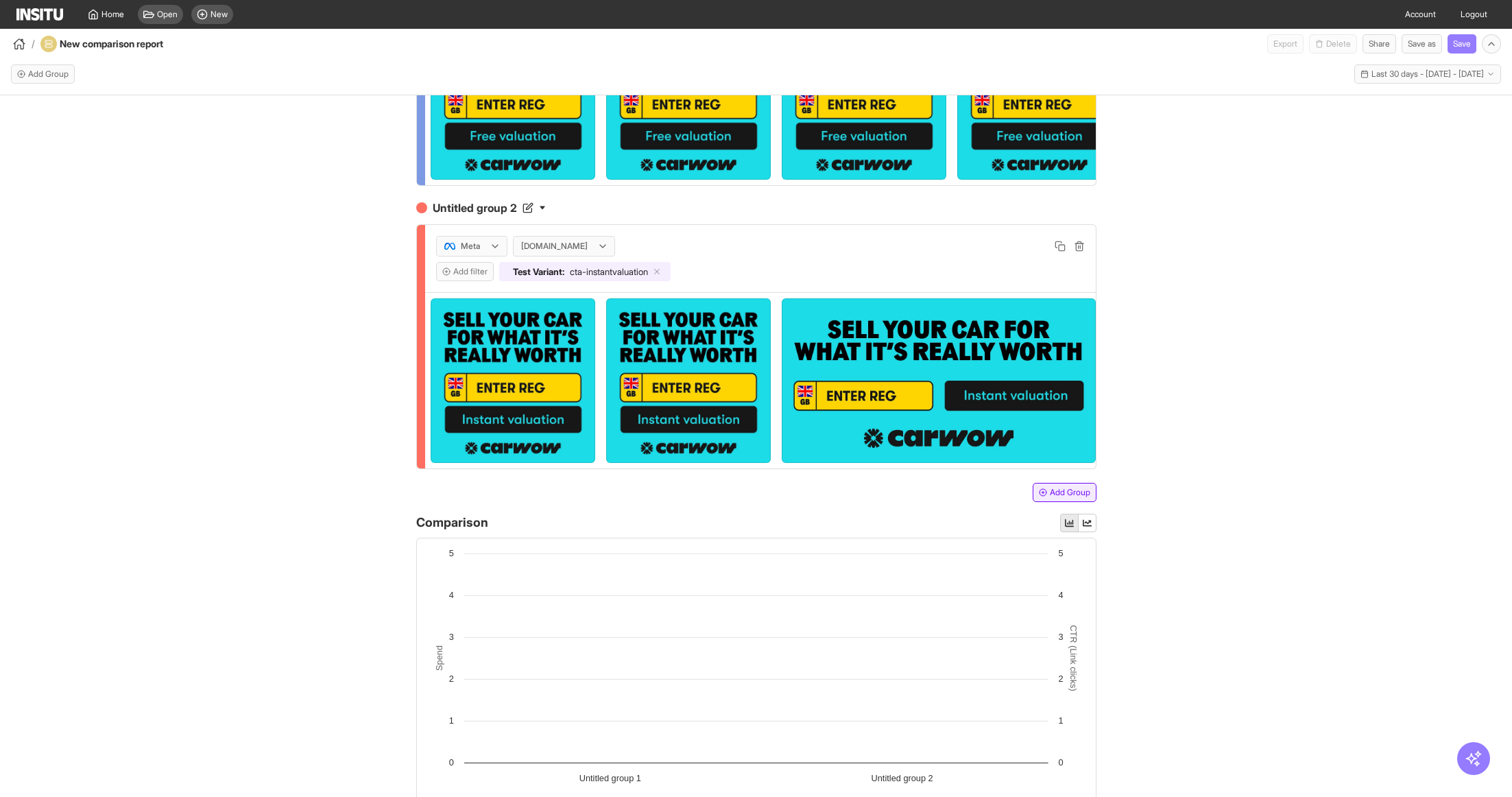
click at [1065, 493] on button "Add Group" at bounding box center [1064, 492] width 64 height 19
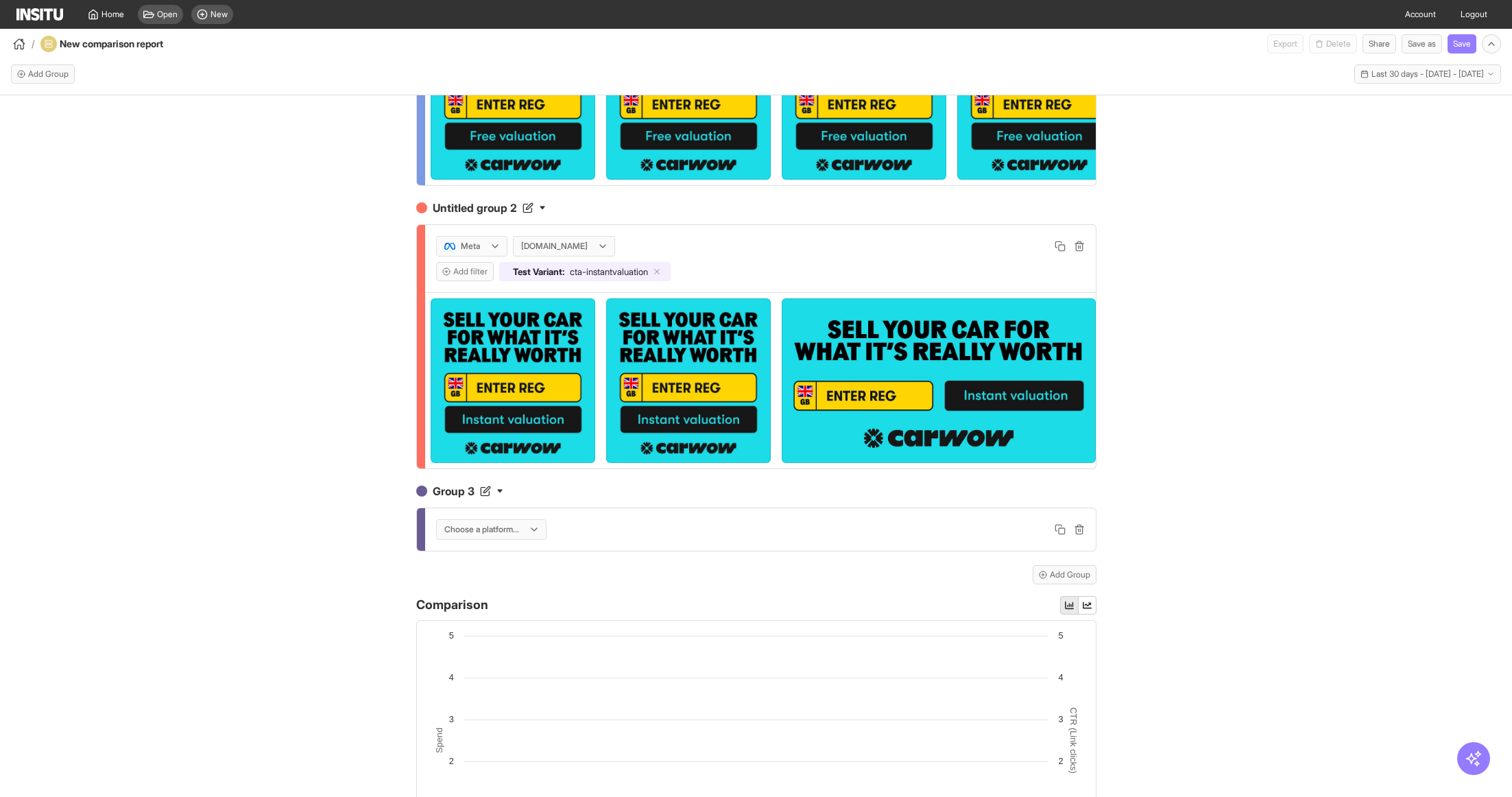
click at [492, 533] on div at bounding box center [482, 529] width 78 height 14
click at [486, 558] on span "Meta" at bounding box center [493, 556] width 98 height 12
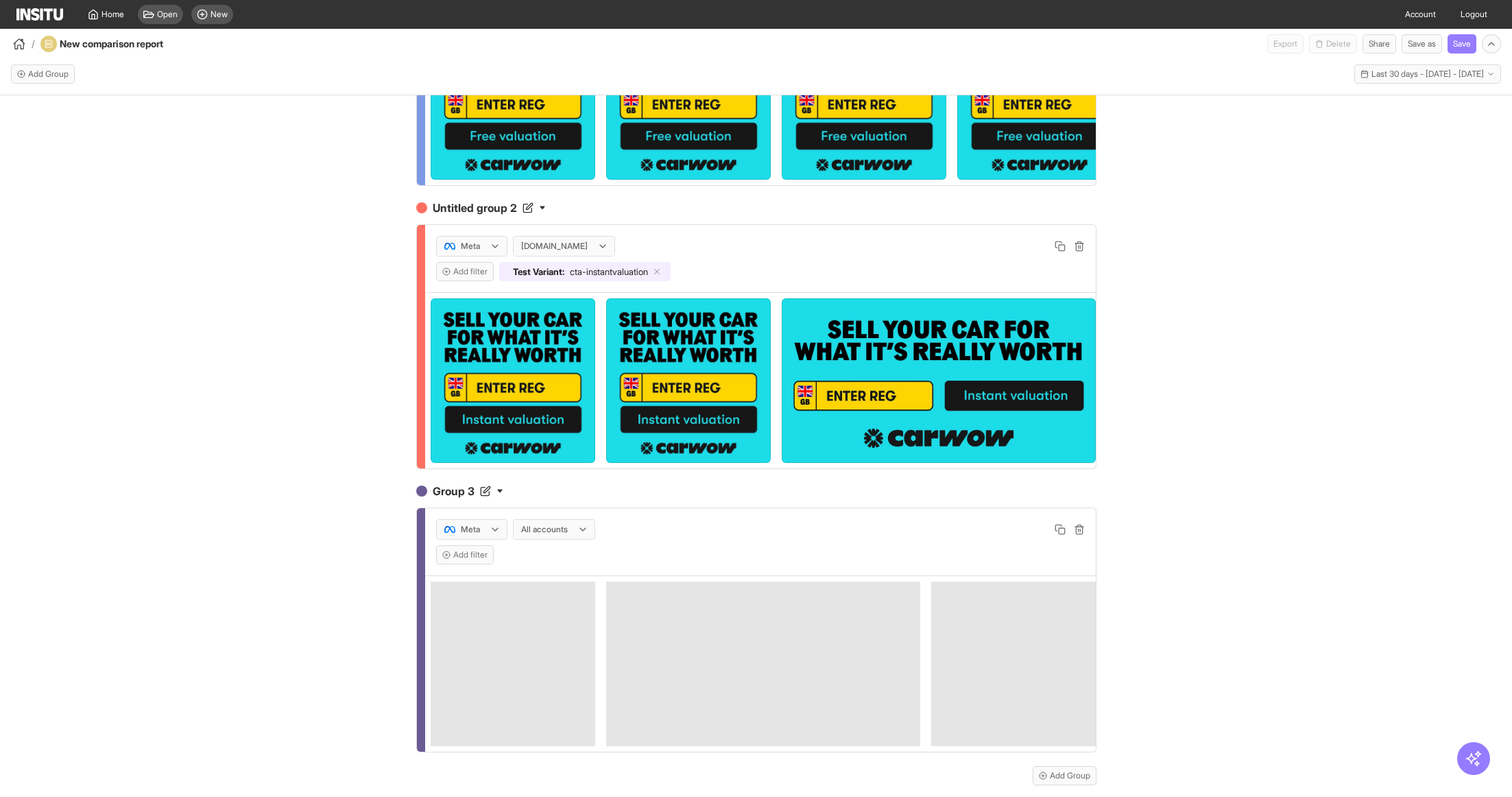
click at [573, 527] on div "All accounts" at bounding box center [547, 529] width 55 height 14
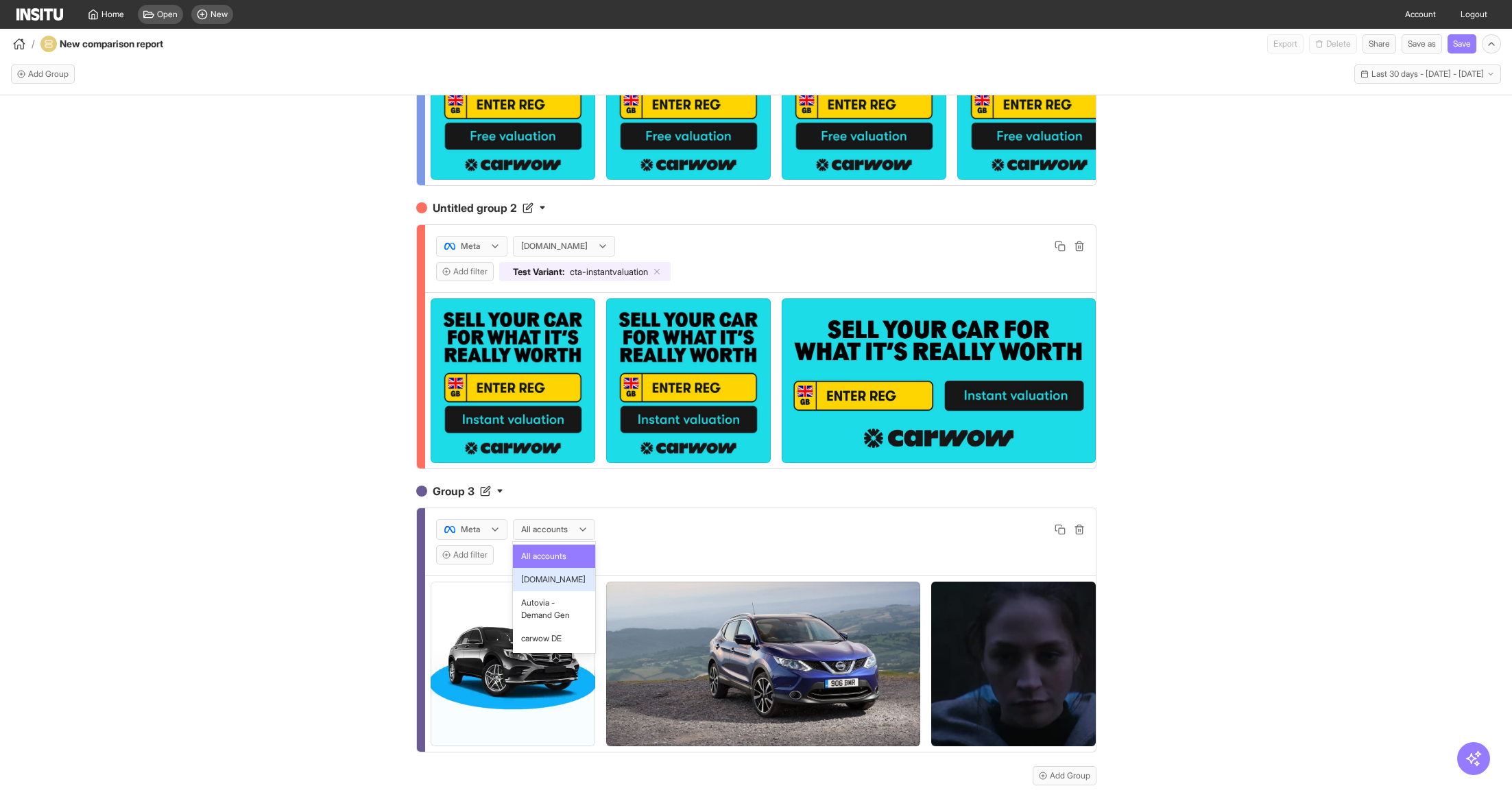
click at [568, 575] on span "[DOMAIN_NAME]" at bounding box center [553, 579] width 65 height 12
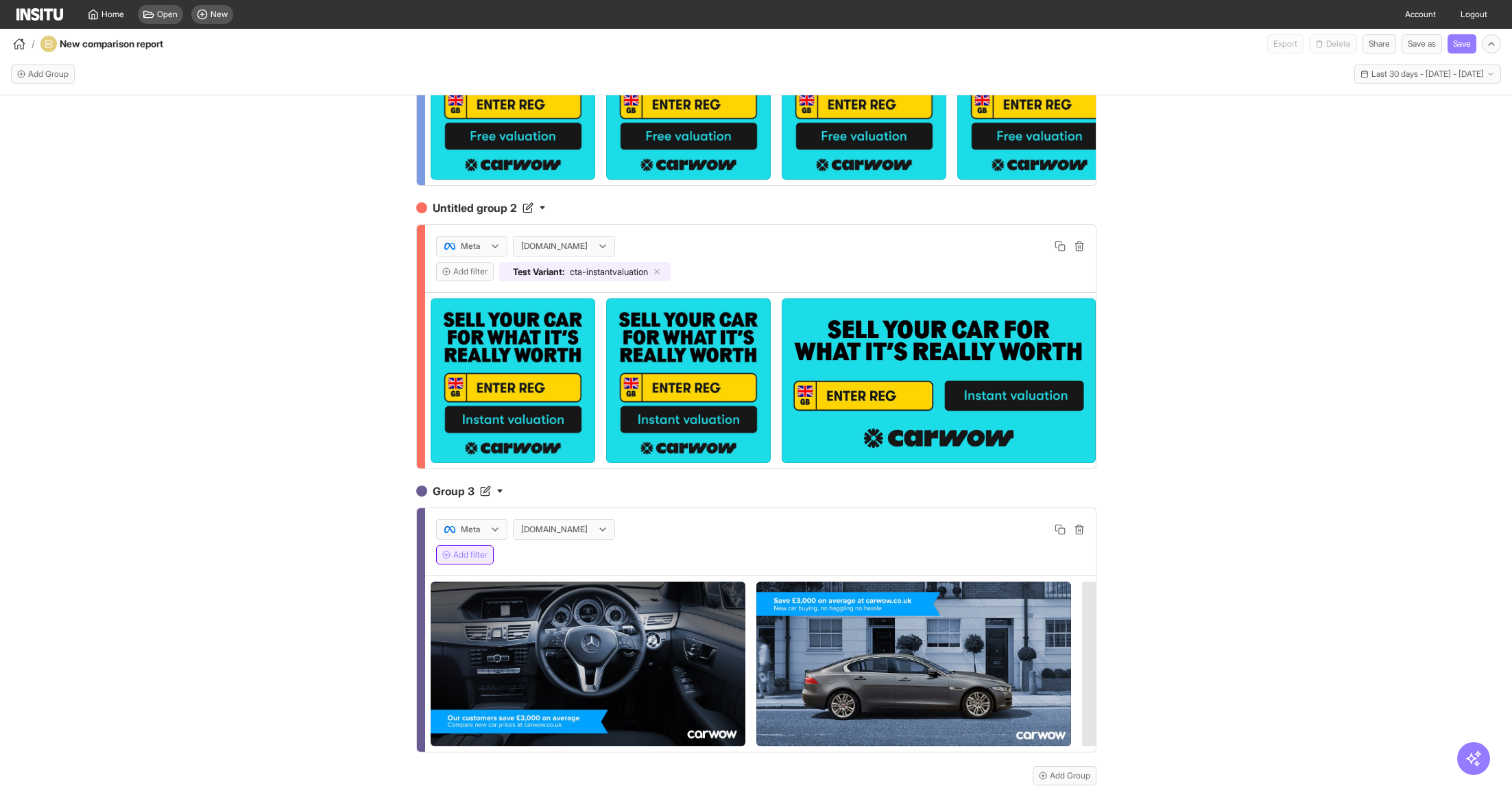
click at [465, 555] on button "Add filter" at bounding box center [465, 554] width 58 height 19
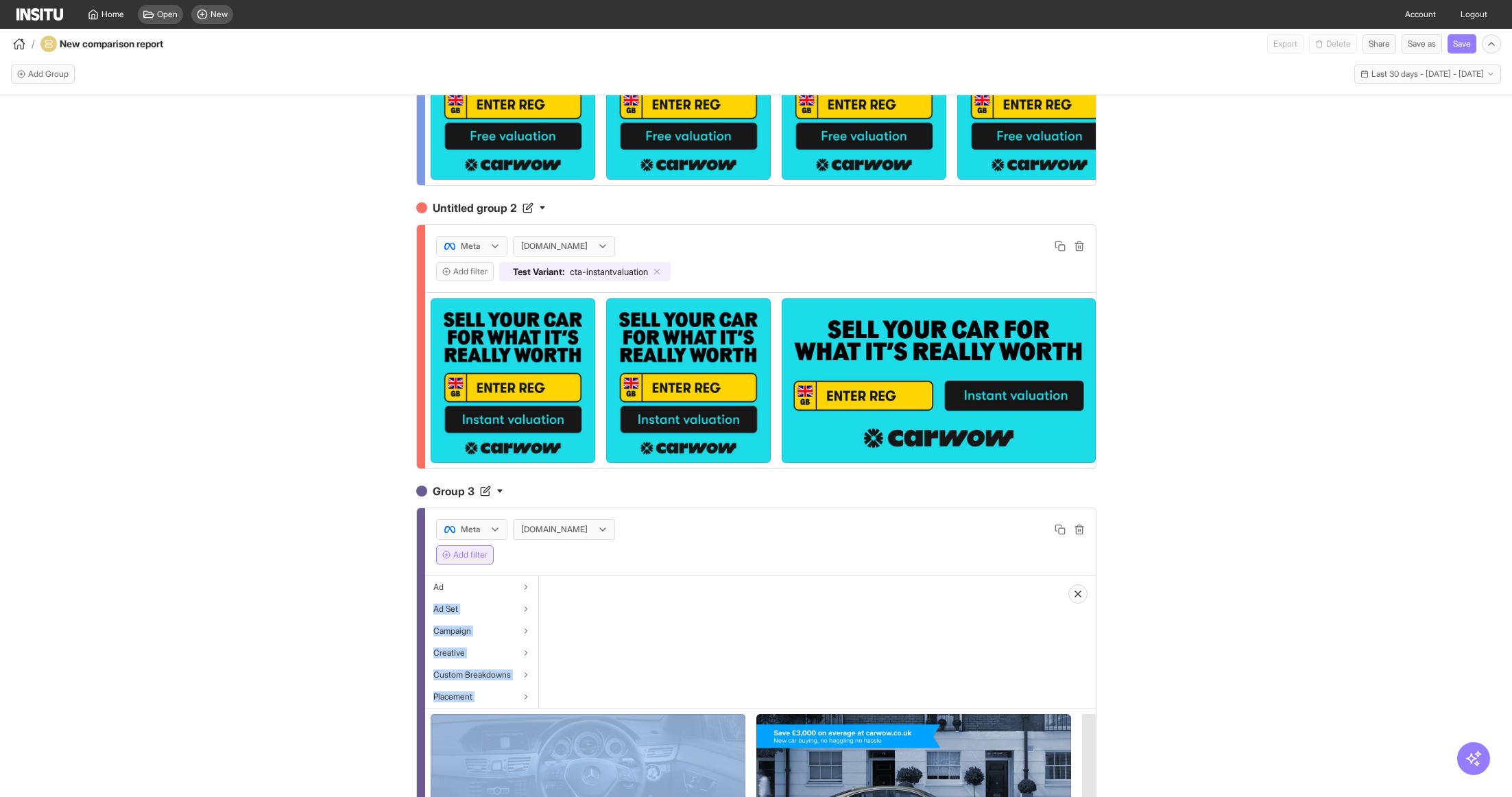
drag, startPoint x: 464, startPoint y: 582, endPoint x: 496, endPoint y: 707, distance: 129.0
click at [496, 707] on div "Meta carwow.co.uk Add filter Ad Ad Set Campaign Creative Custom Breakdowns Plac…" at bounding box center [760, 695] width 670 height 376
click at [496, 691] on div "Placement" at bounding box center [482, 696] width 114 height 22
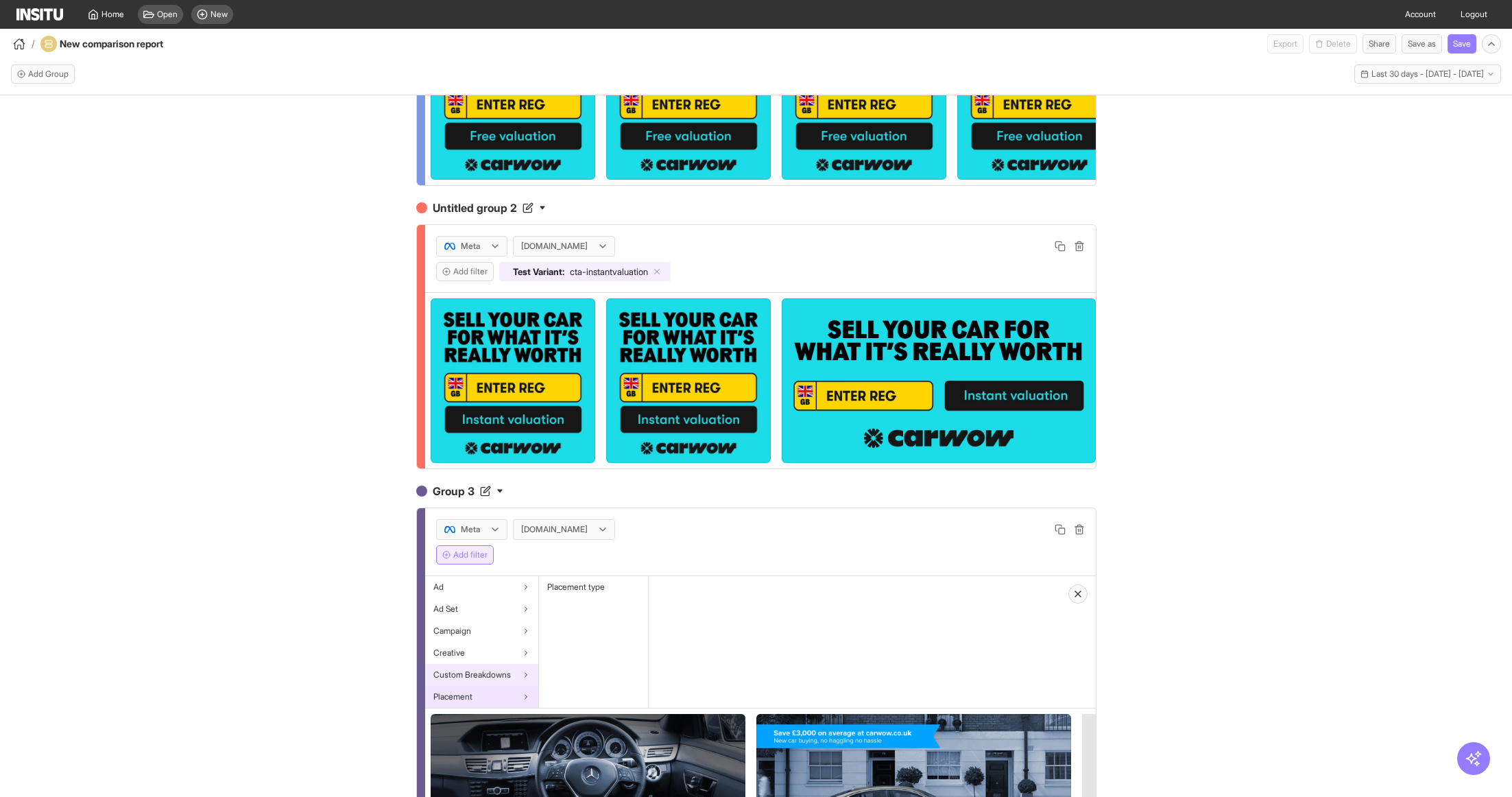
click at [496, 677] on div "Custom Breakdowns" at bounding box center [482, 674] width 114 height 22
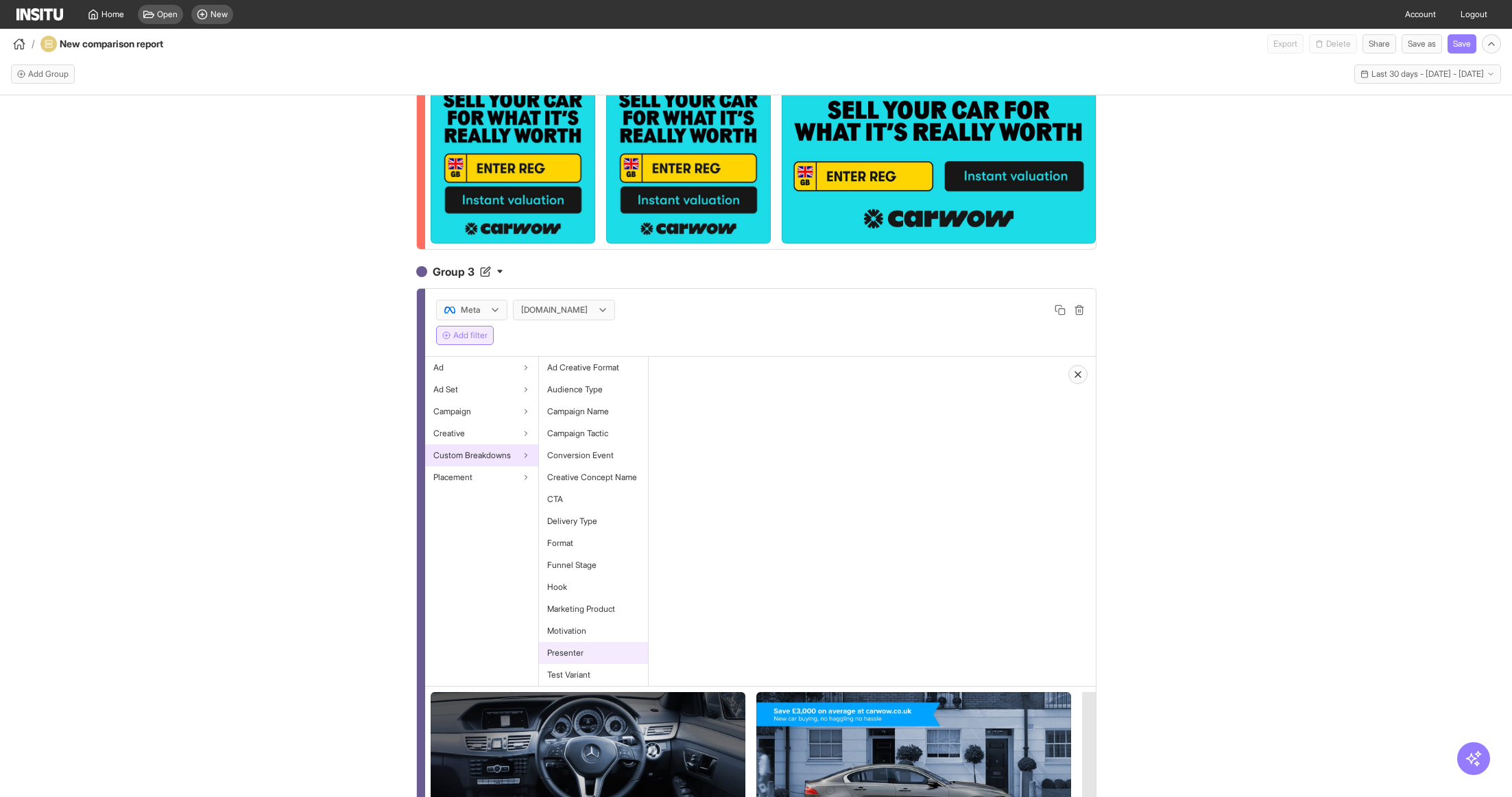
scroll to position [420, 0]
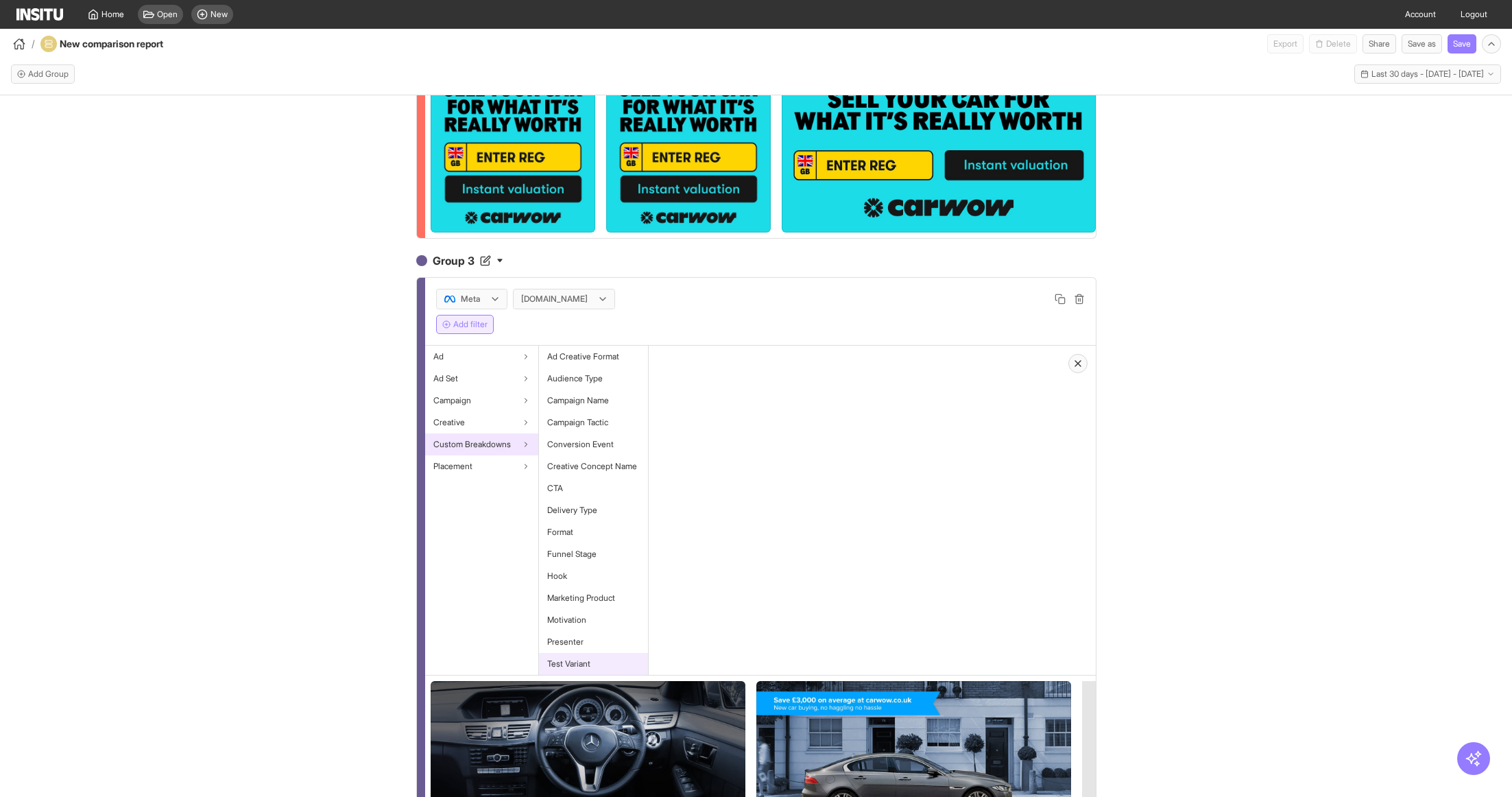
click at [605, 656] on div "Test Variant" at bounding box center [593, 664] width 109 height 22
click at [714, 389] on button "Select values" at bounding box center [702, 398] width 87 height 19
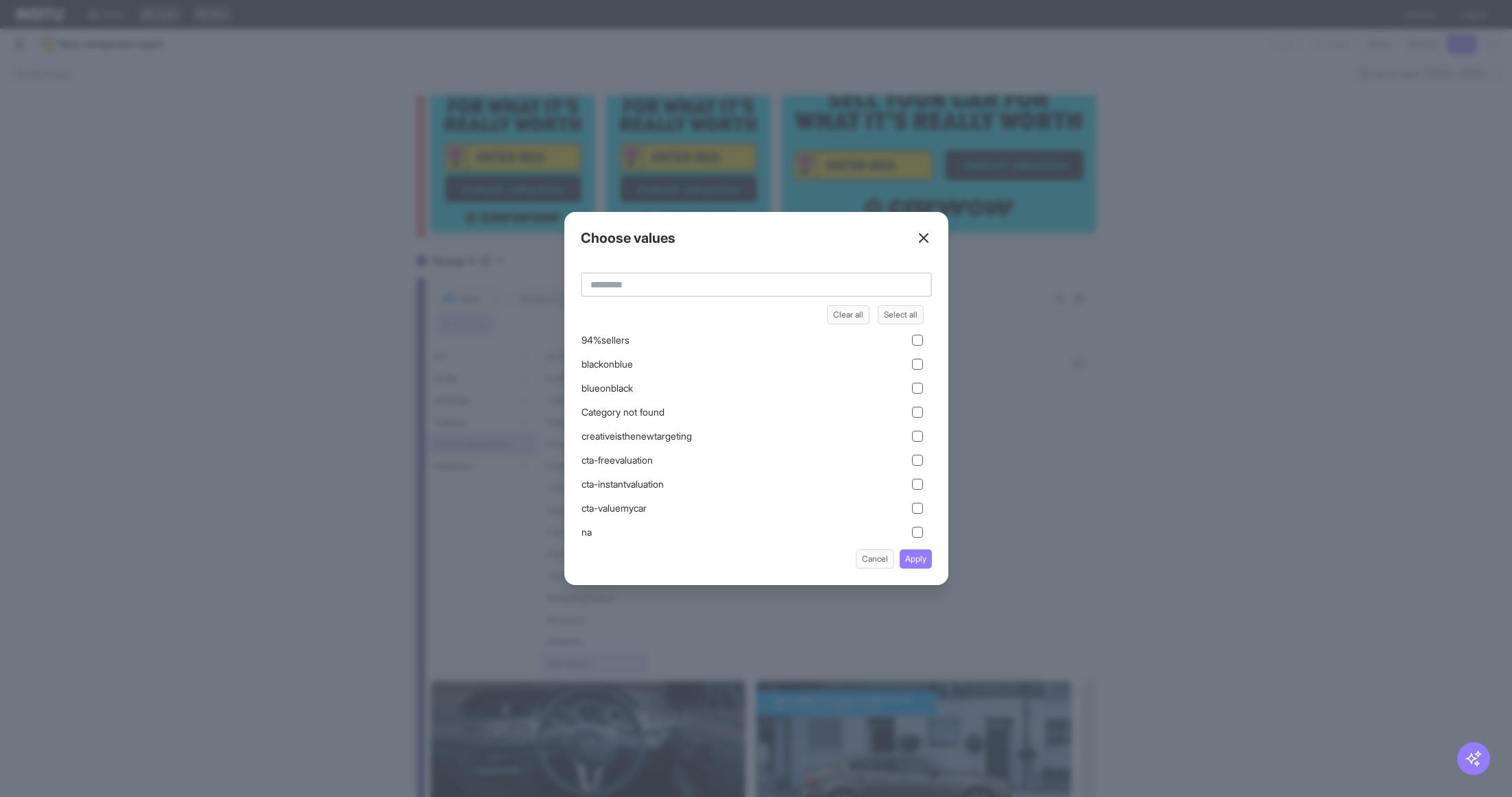
click at [717, 289] on input "text" at bounding box center [756, 284] width 351 height 25
click at [800, 506] on div "cta-valuemycar" at bounding box center [752, 507] width 343 height 15
click at [922, 565] on button "Apply" at bounding box center [915, 558] width 32 height 19
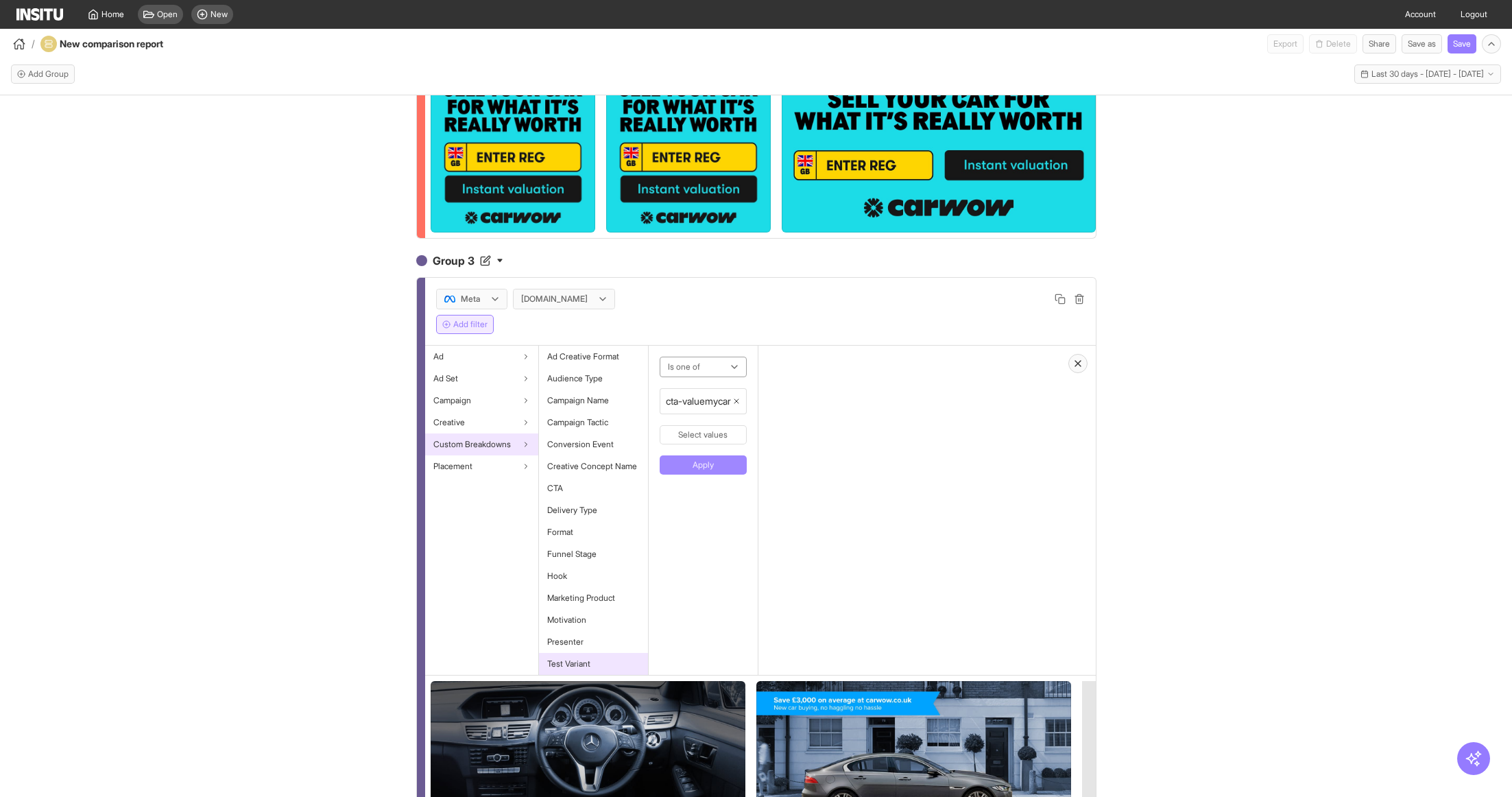
click at [722, 465] on button "Apply" at bounding box center [702, 464] width 87 height 19
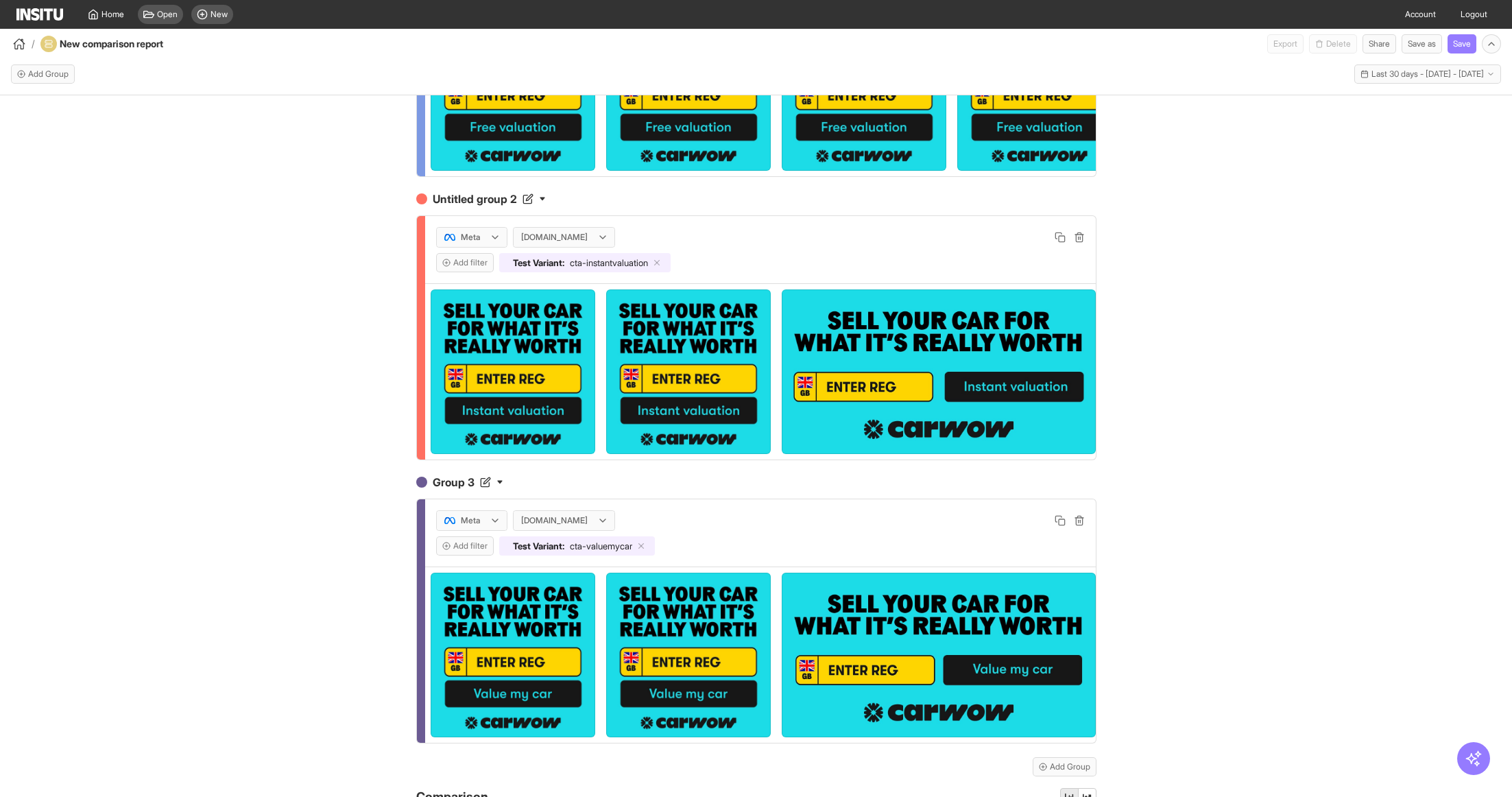
scroll to position [0, 0]
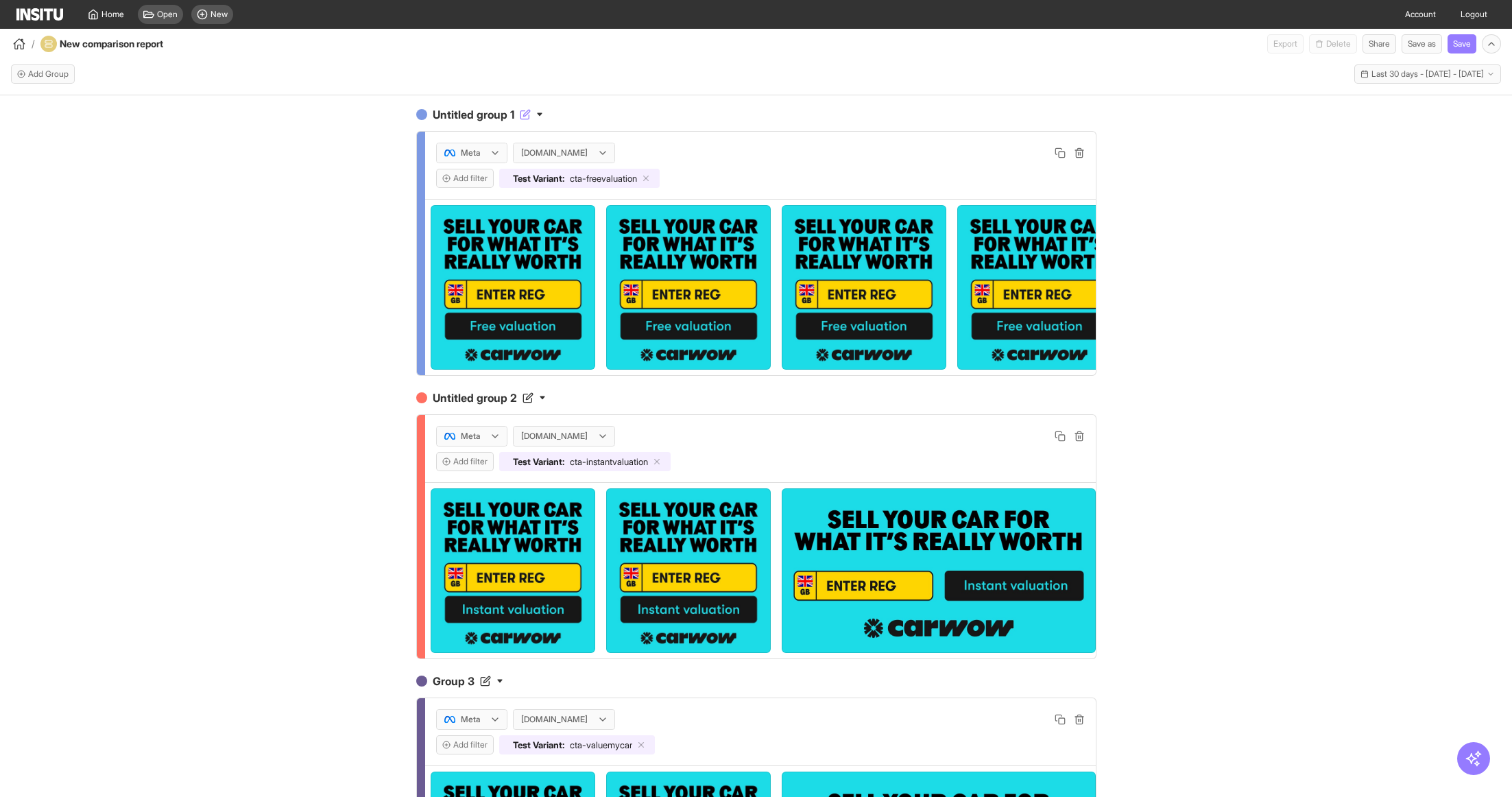
click at [457, 114] on h4 "Untitled group 1" at bounding box center [756, 115] width 680 height 17
drag, startPoint x: 542, startPoint y: 112, endPoint x: 421, endPoint y: 111, distance: 121.0
click at [421, 111] on div "**********" at bounding box center [756, 115] width 680 height 17
type input "**********"
click at [480, 395] on h4 "Untitled group 2" at bounding box center [756, 398] width 680 height 17
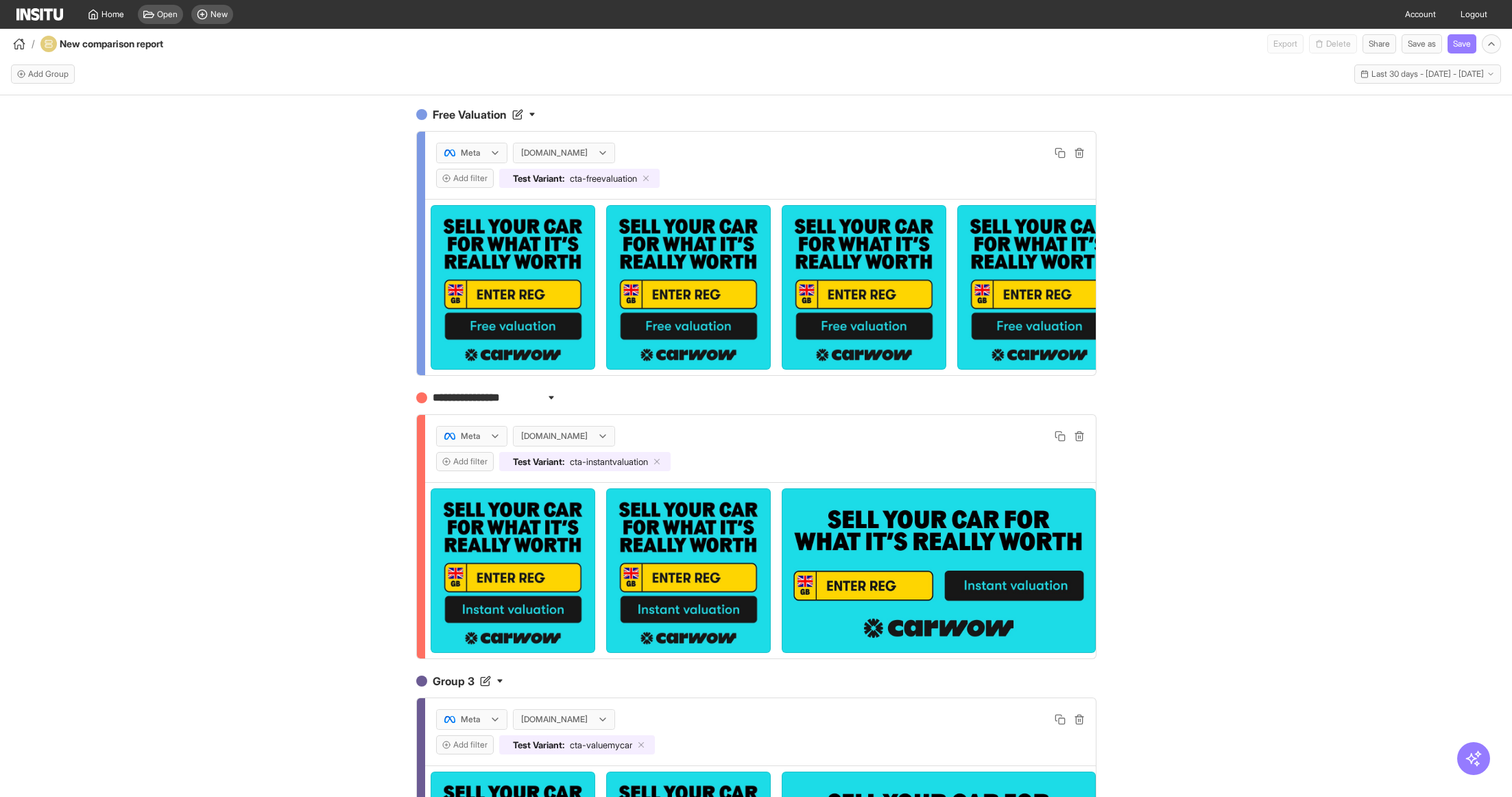
click at [480, 395] on input "**********" at bounding box center [488, 398] width 116 height 17
type input "**********"
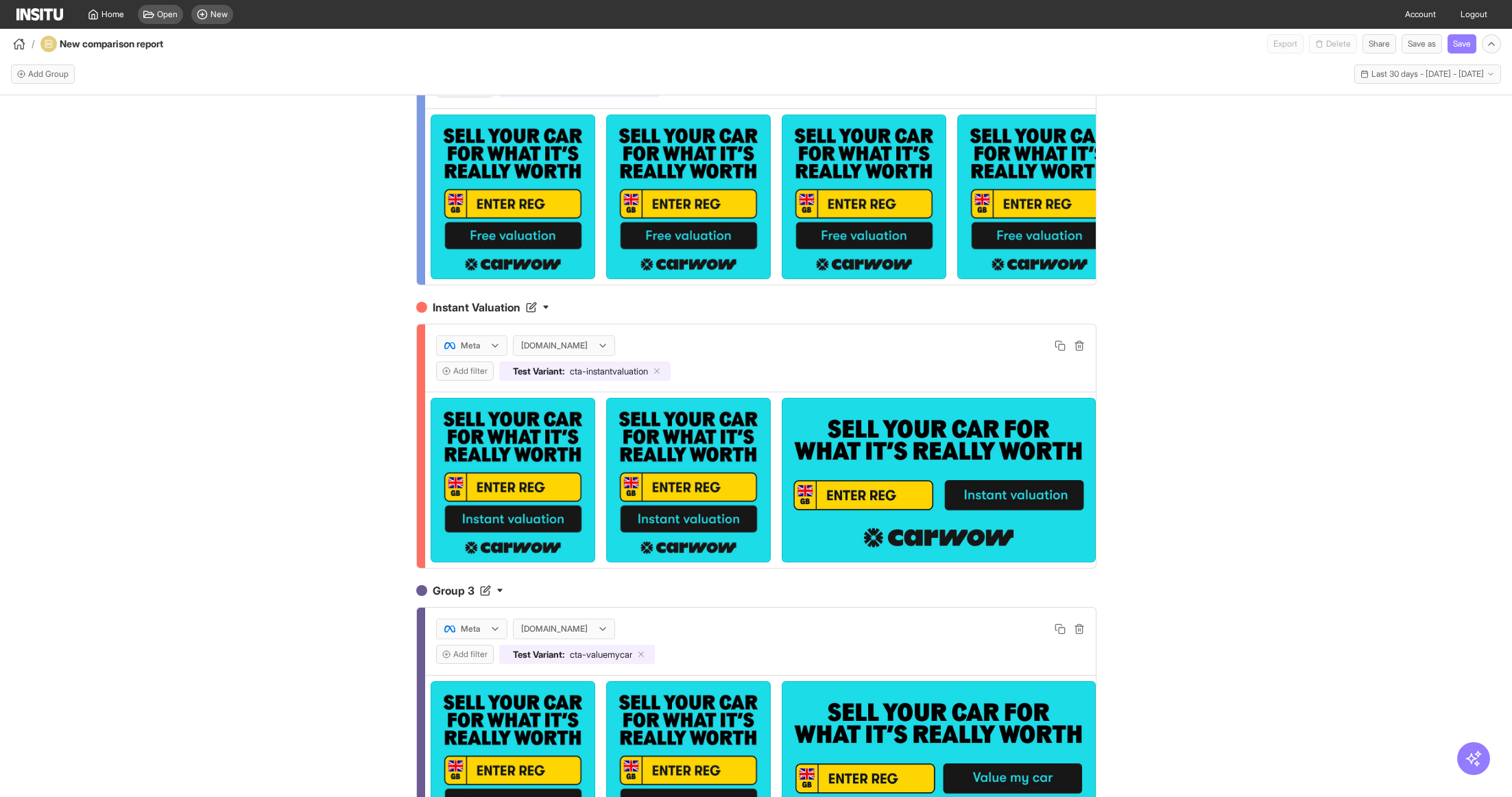
scroll to position [128, 0]
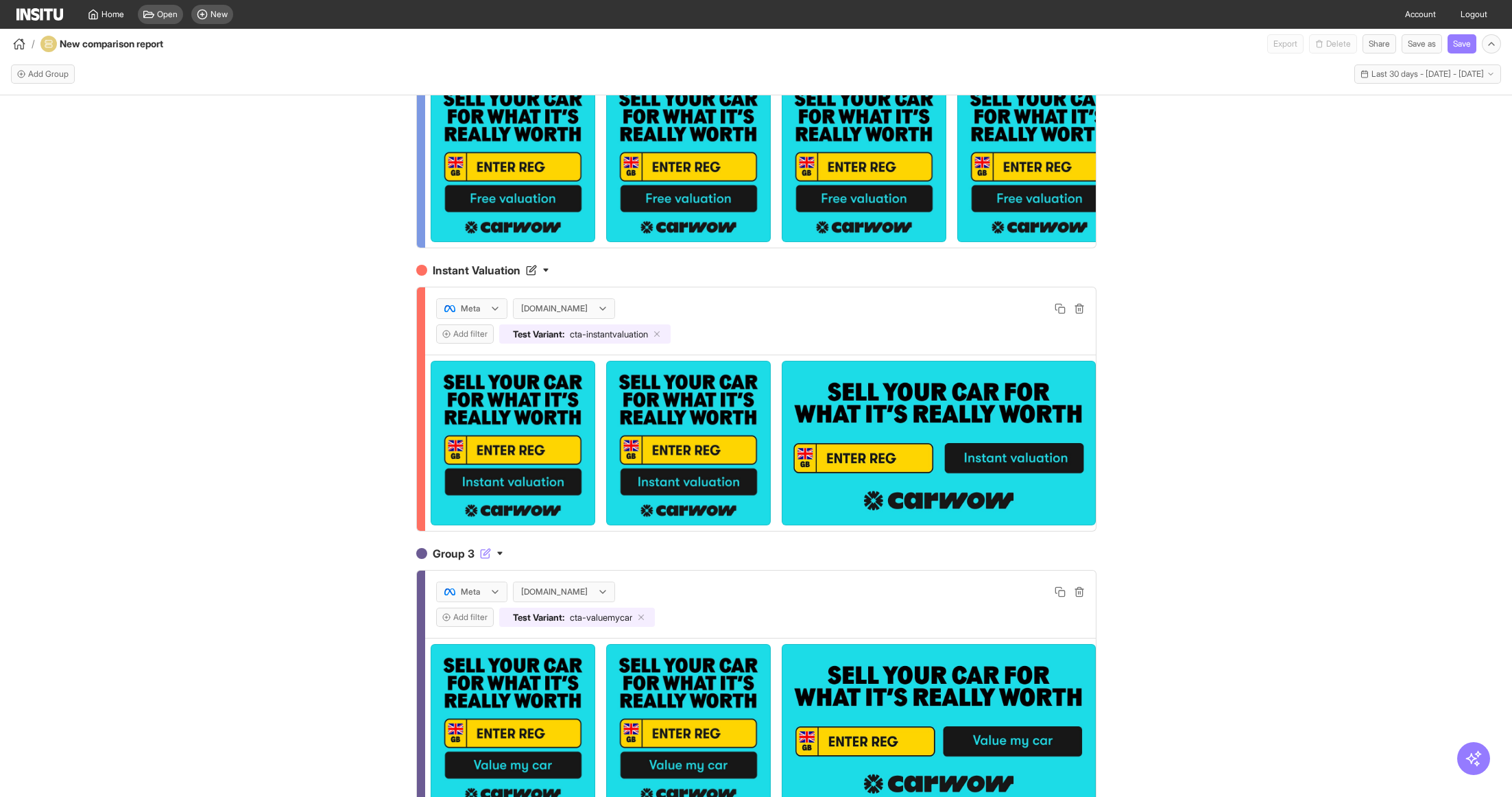
click at [487, 551] on icon at bounding box center [485, 553] width 11 height 11
click at [487, 551] on input "*******" at bounding box center [488, 553] width 116 height 17
click at [483, 551] on input "*******" at bounding box center [488, 553] width 116 height 17
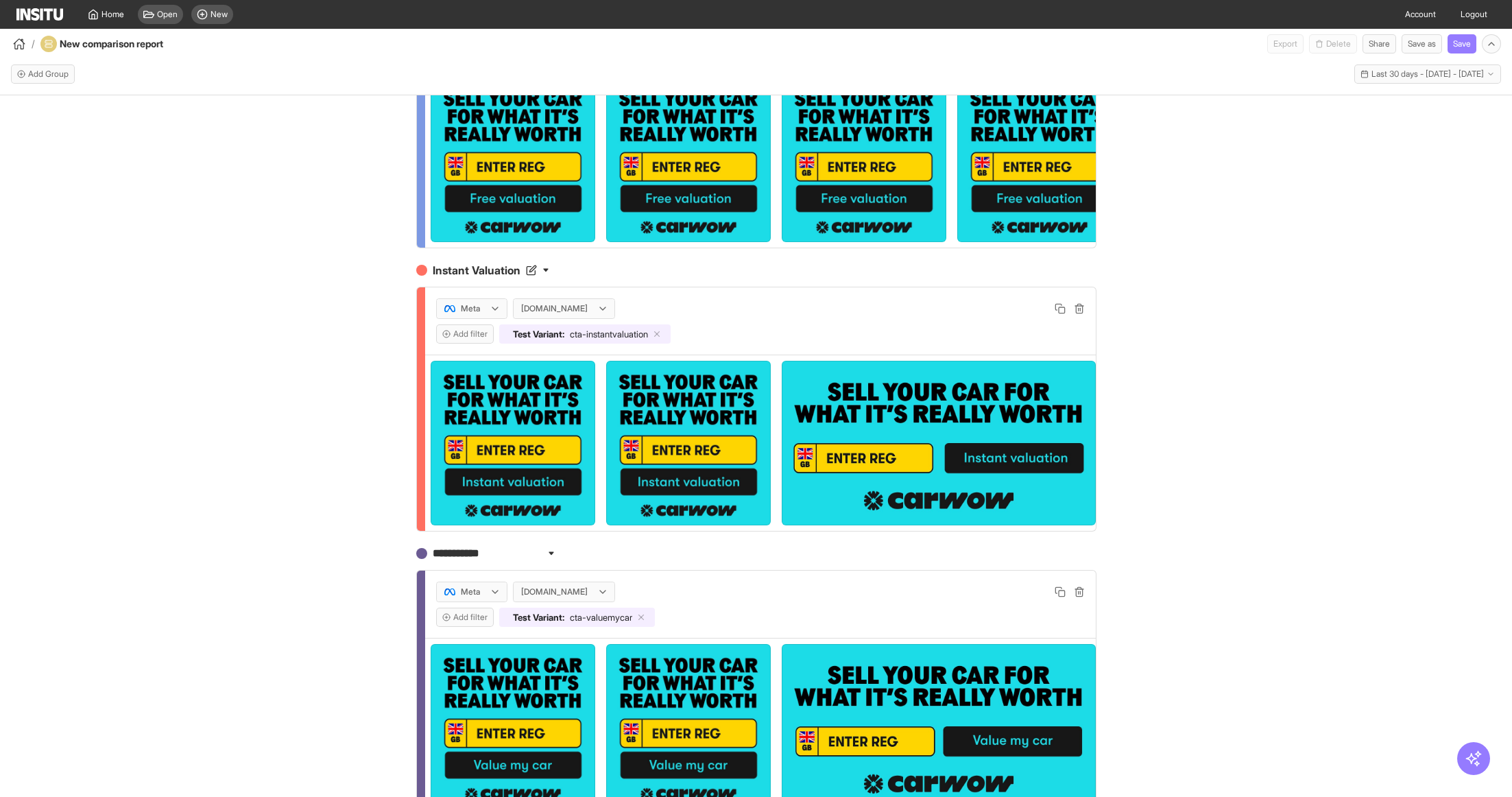
type input "**********"
click at [1245, 504] on div "Free Valuation Meta carwow.co.uk Add filter Test Variant : cta-freevaluation In…" at bounding box center [756, 458] width 1512 height 726
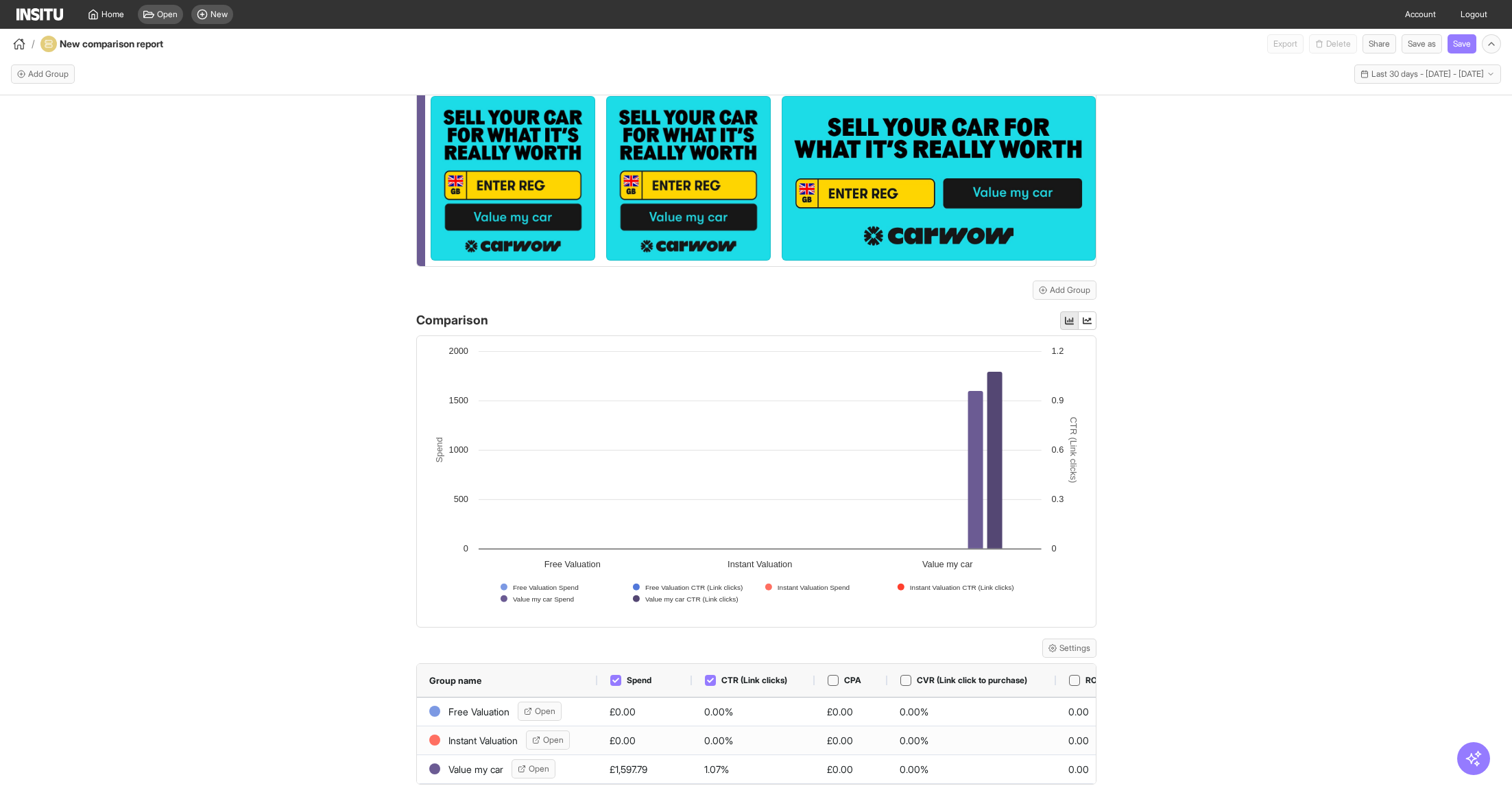
scroll to position [678, 0]
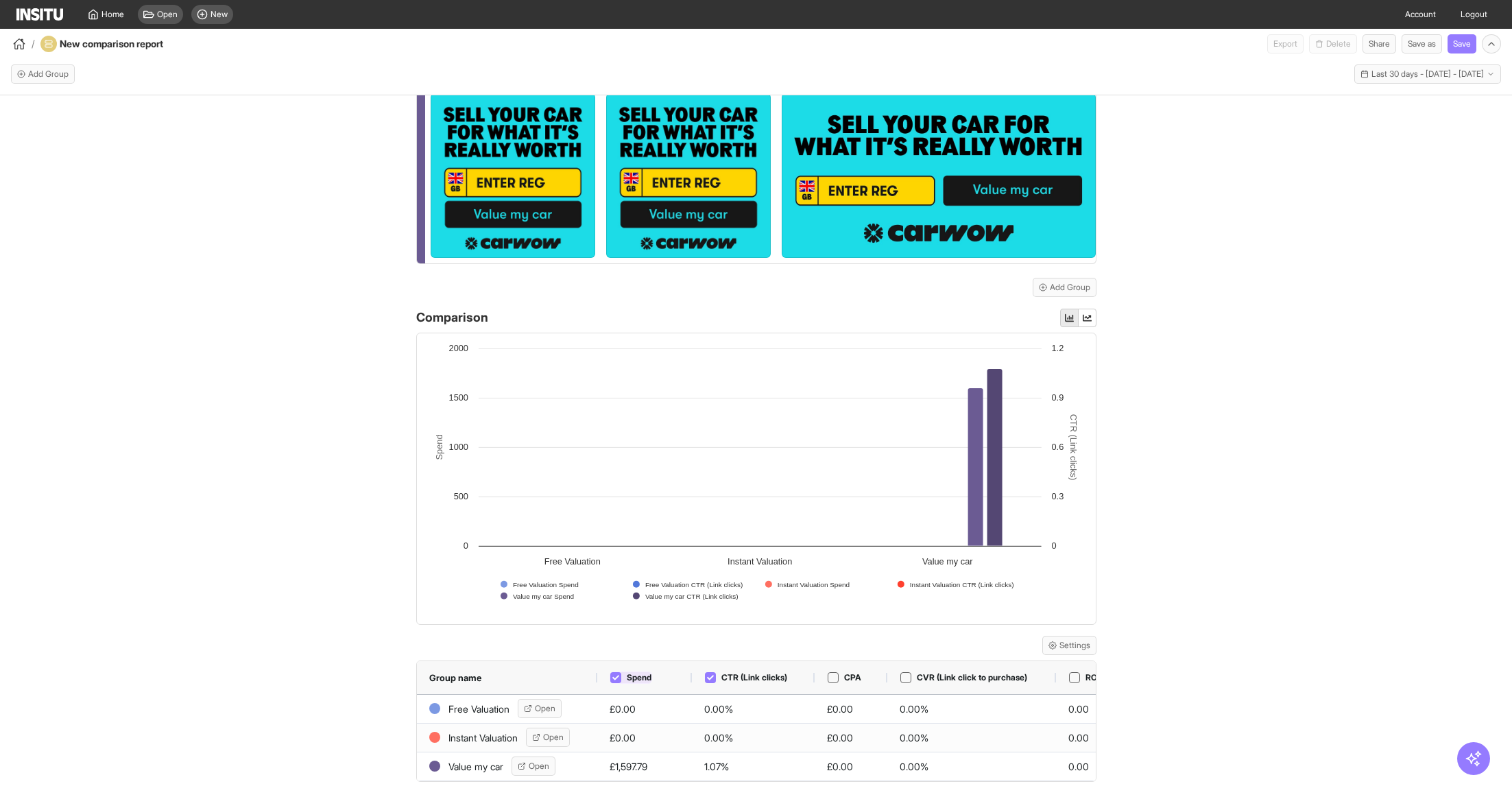
click at [617, 674] on icon at bounding box center [616, 676] width 7 height 5
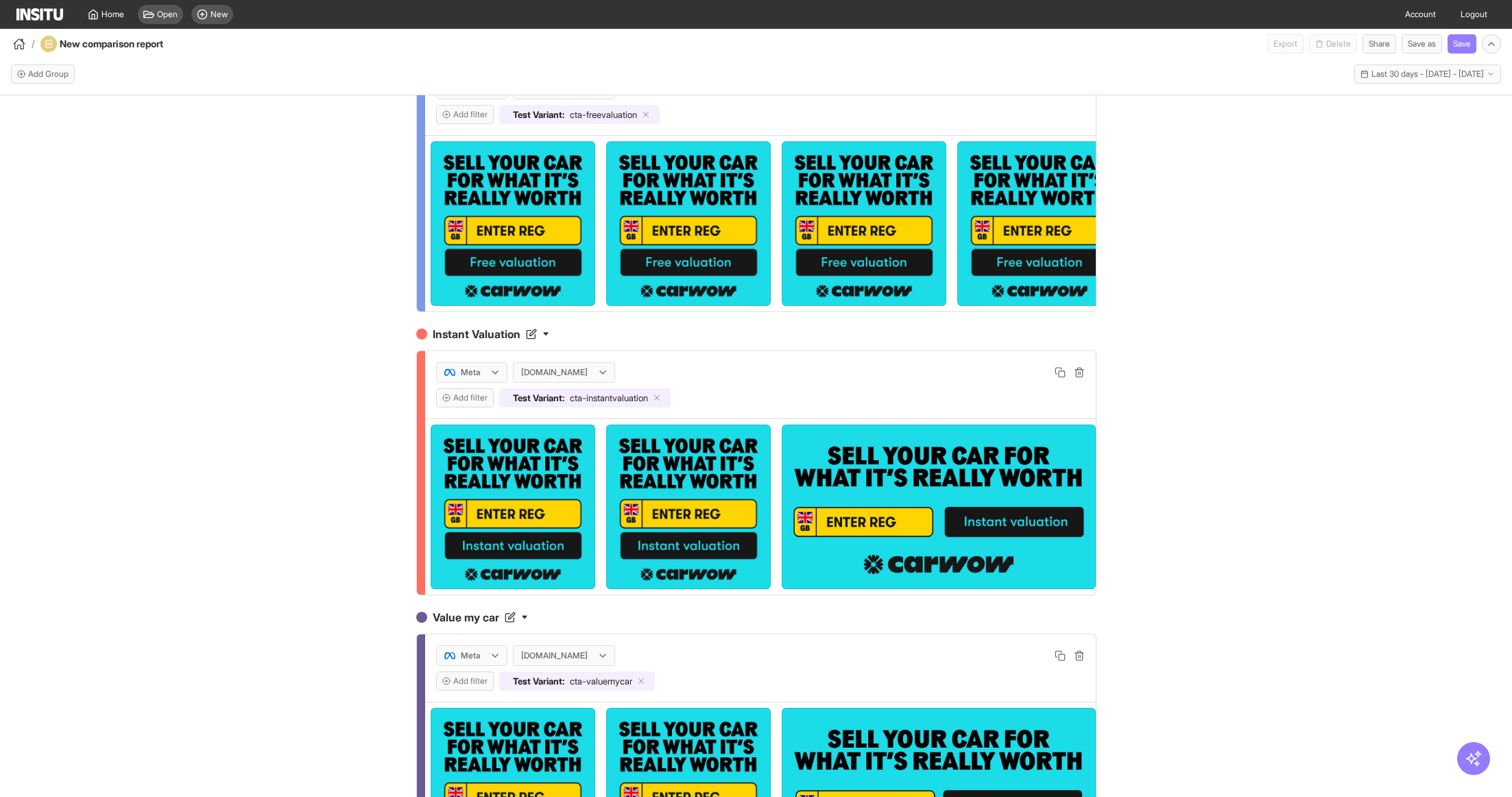
scroll to position [0, 0]
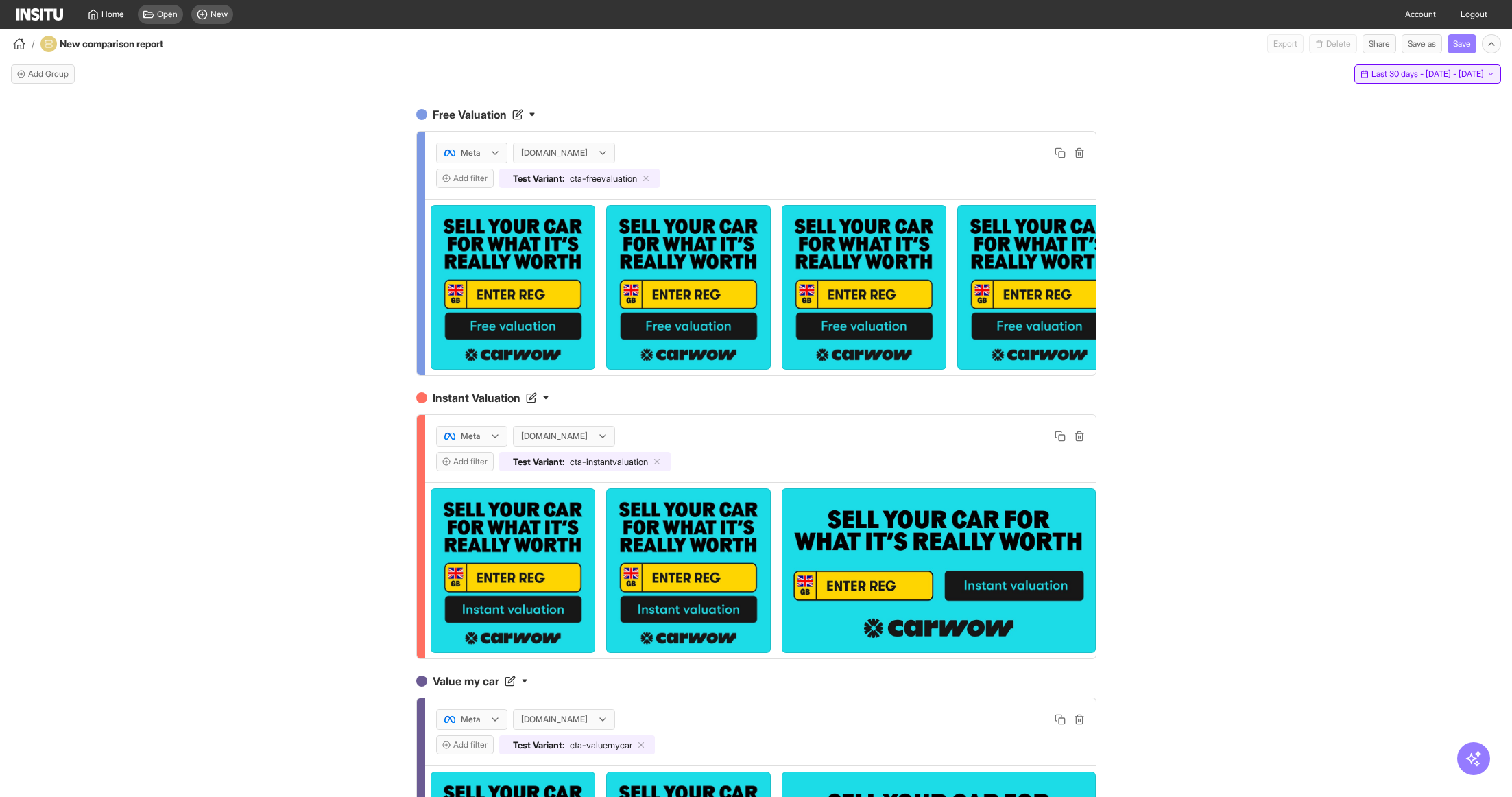
click at [1363, 80] on button "Last 30 days - Mon 18 Aug - Tue 16 Sep, 2025 18 Aug 25 - 16 Sep 25" at bounding box center [1426, 74] width 146 height 19
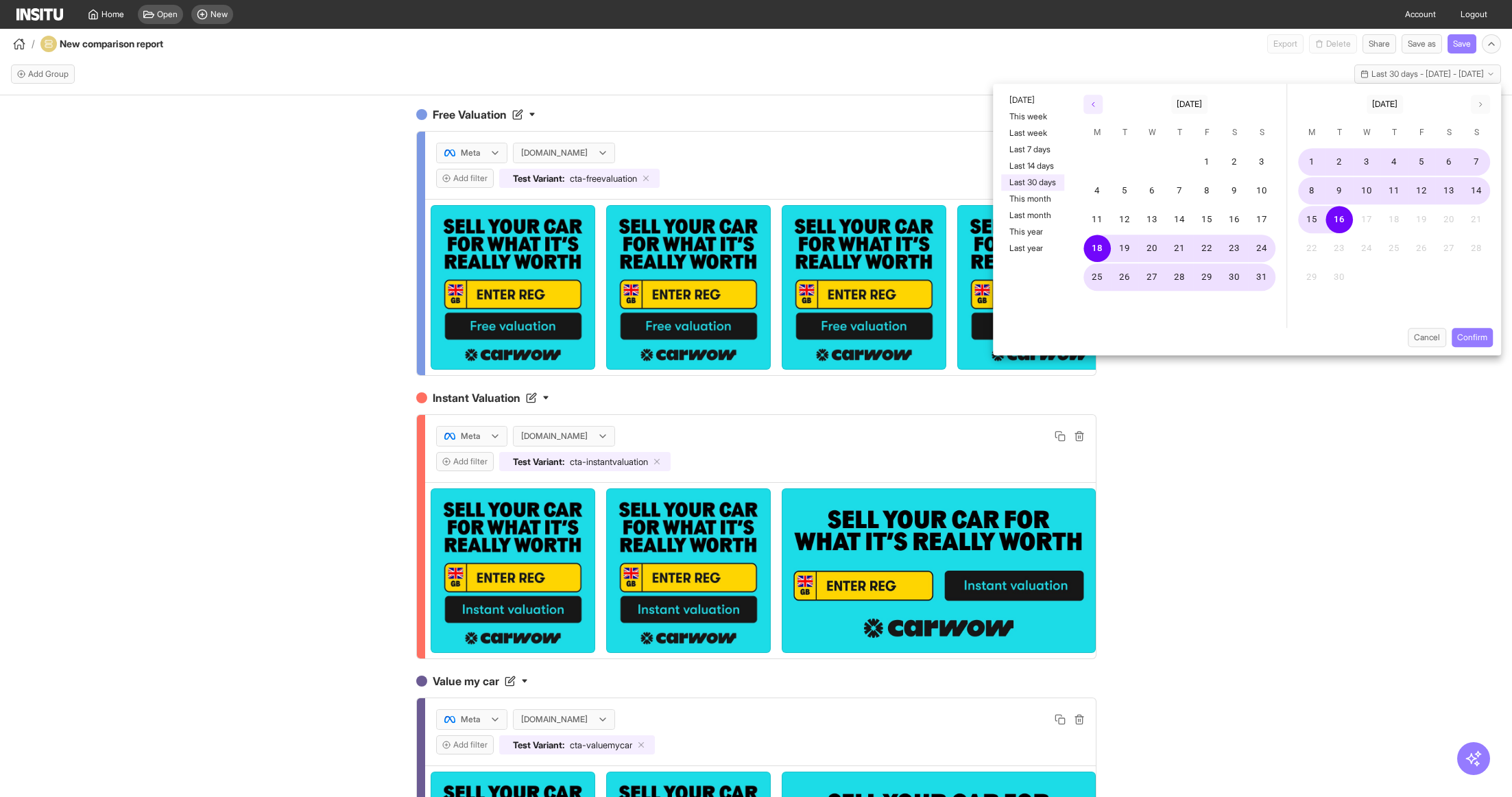
click at [1089, 107] on icon "button" at bounding box center [1093, 104] width 8 height 8
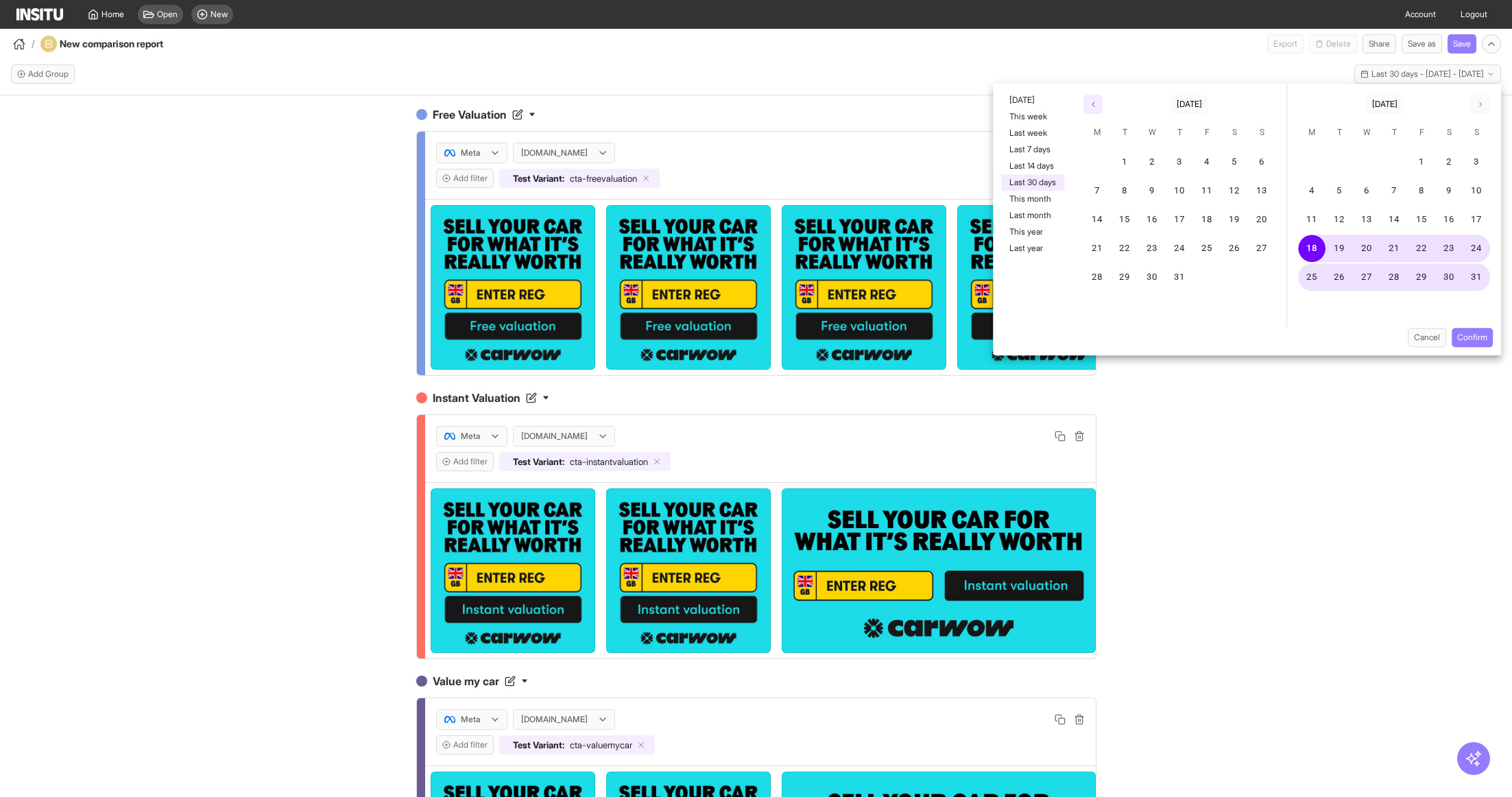
click at [1089, 107] on icon "button" at bounding box center [1093, 104] width 8 height 8
click at [1089, 106] on icon "button" at bounding box center [1093, 104] width 8 height 8
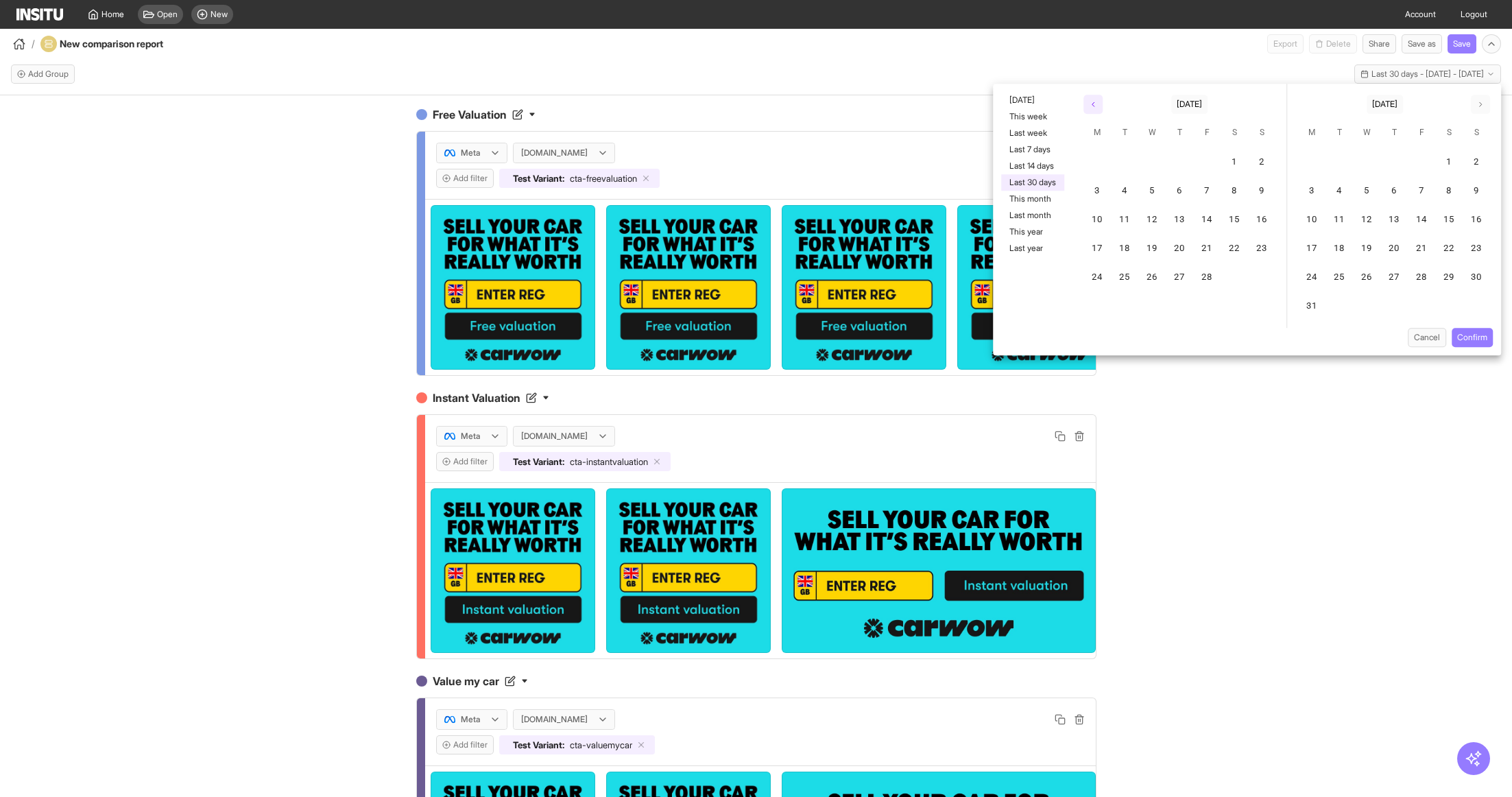
click at [1089, 106] on icon "button" at bounding box center [1093, 104] width 8 height 8
click at [1153, 166] on button "1" at bounding box center [1151, 162] width 28 height 28
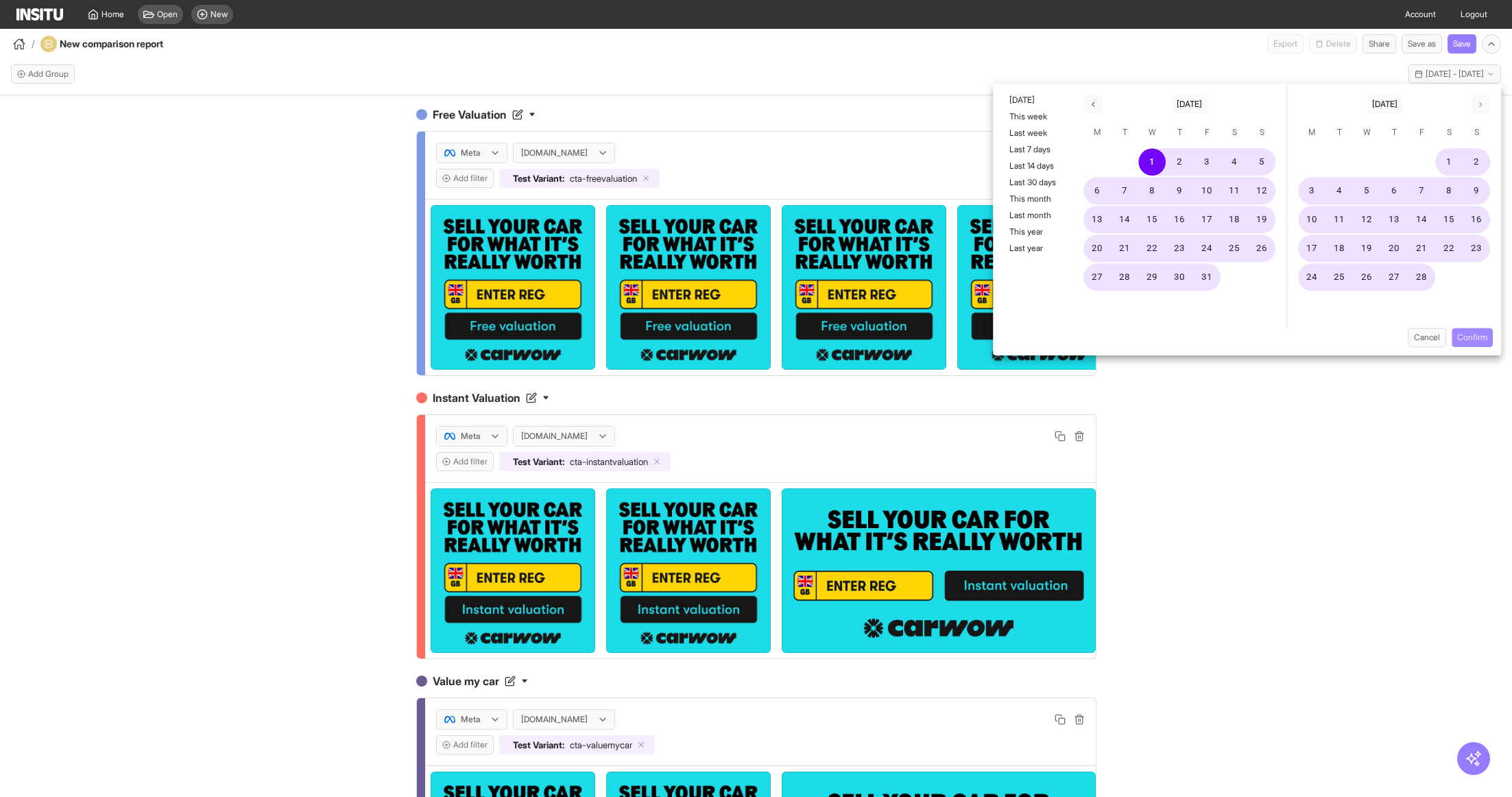
click at [1474, 340] on button "Confirm" at bounding box center [1471, 337] width 41 height 19
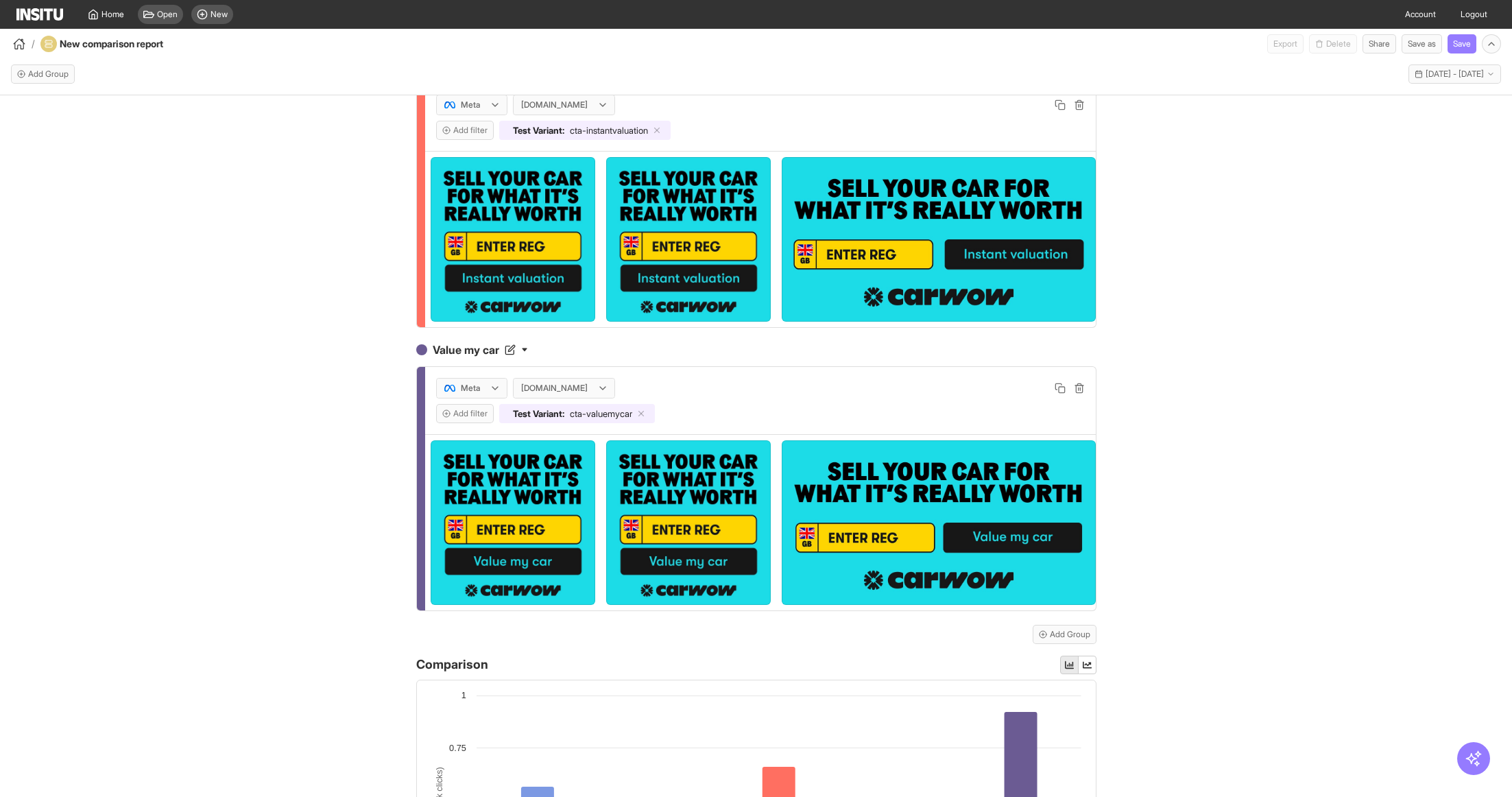
scroll to position [678, 0]
